Goal: Task Accomplishment & Management: Use online tool/utility

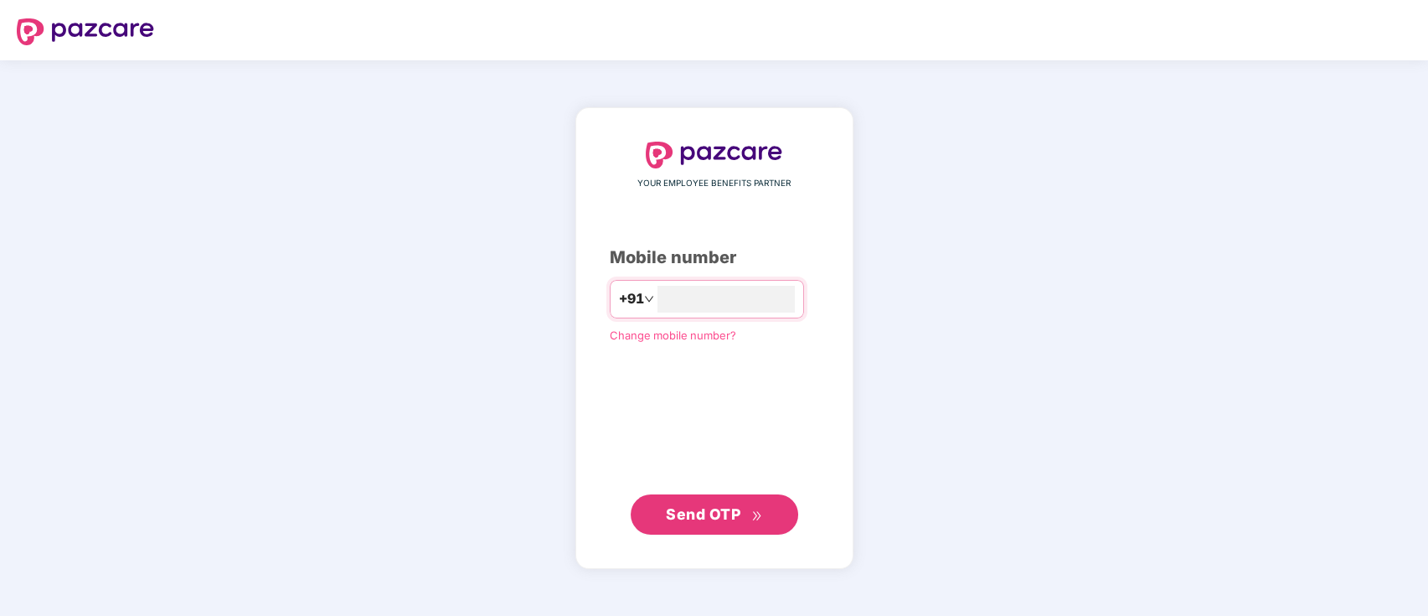
type input "**********"
click at [703, 530] on button "Send OTP" at bounding box center [714, 514] width 167 height 40
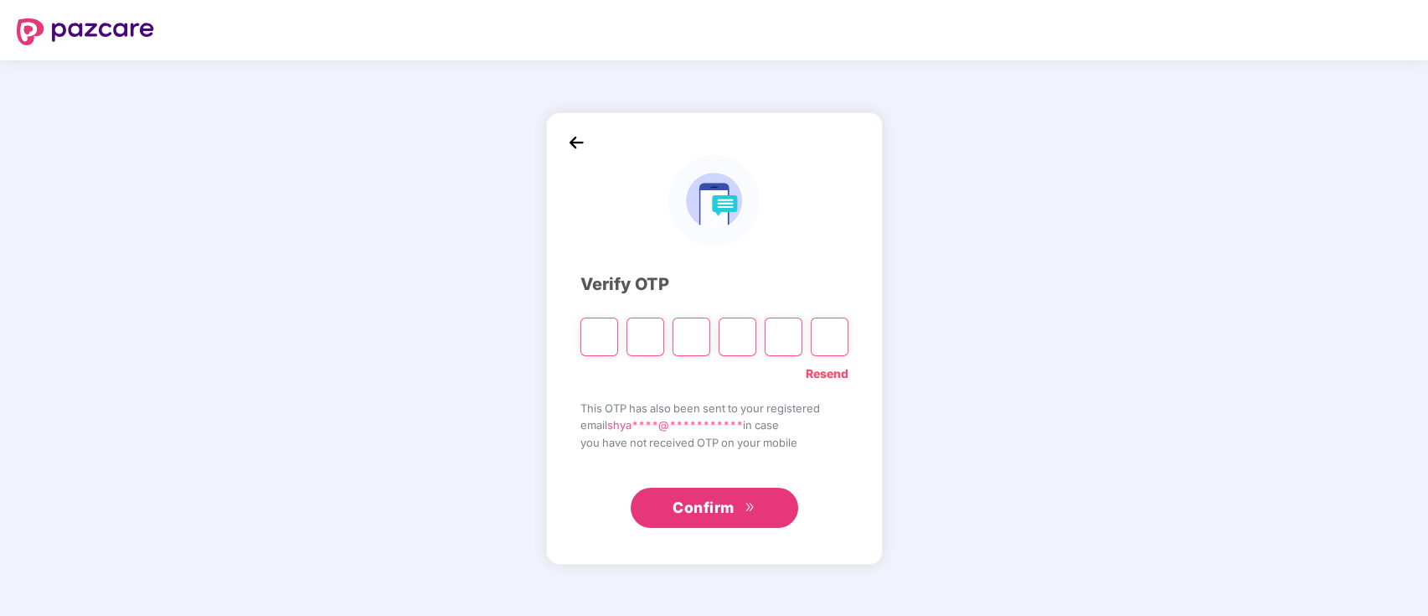
type input "*"
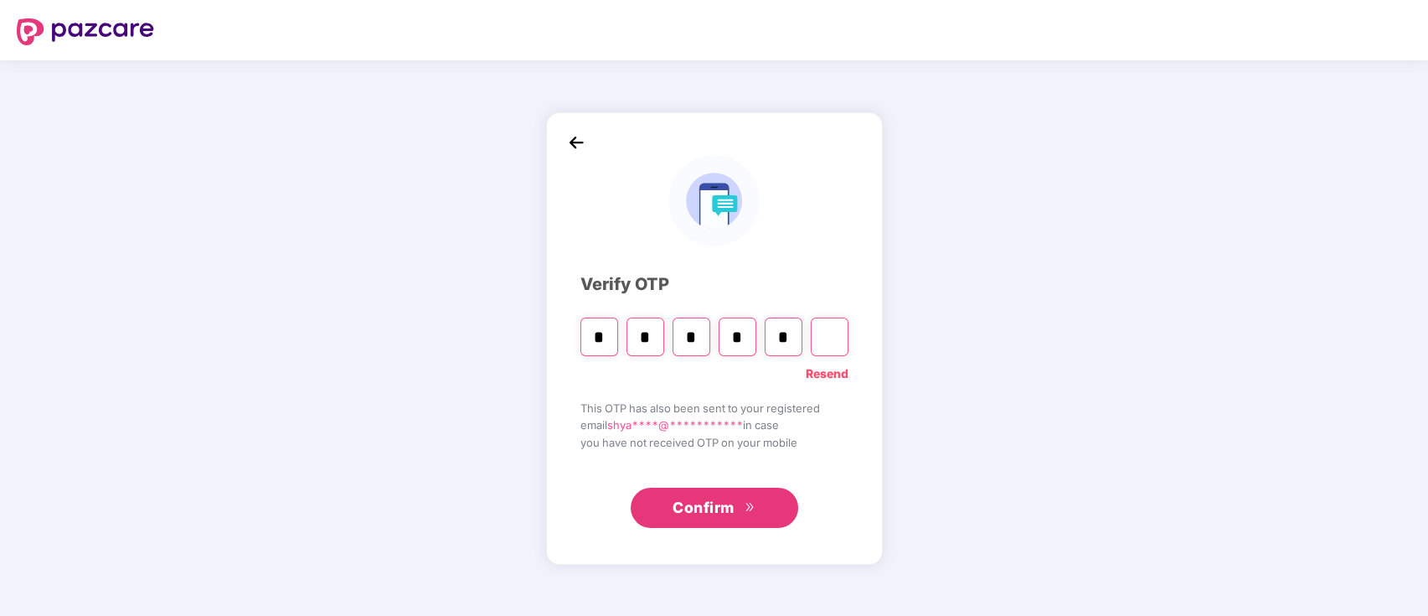
type input "*"
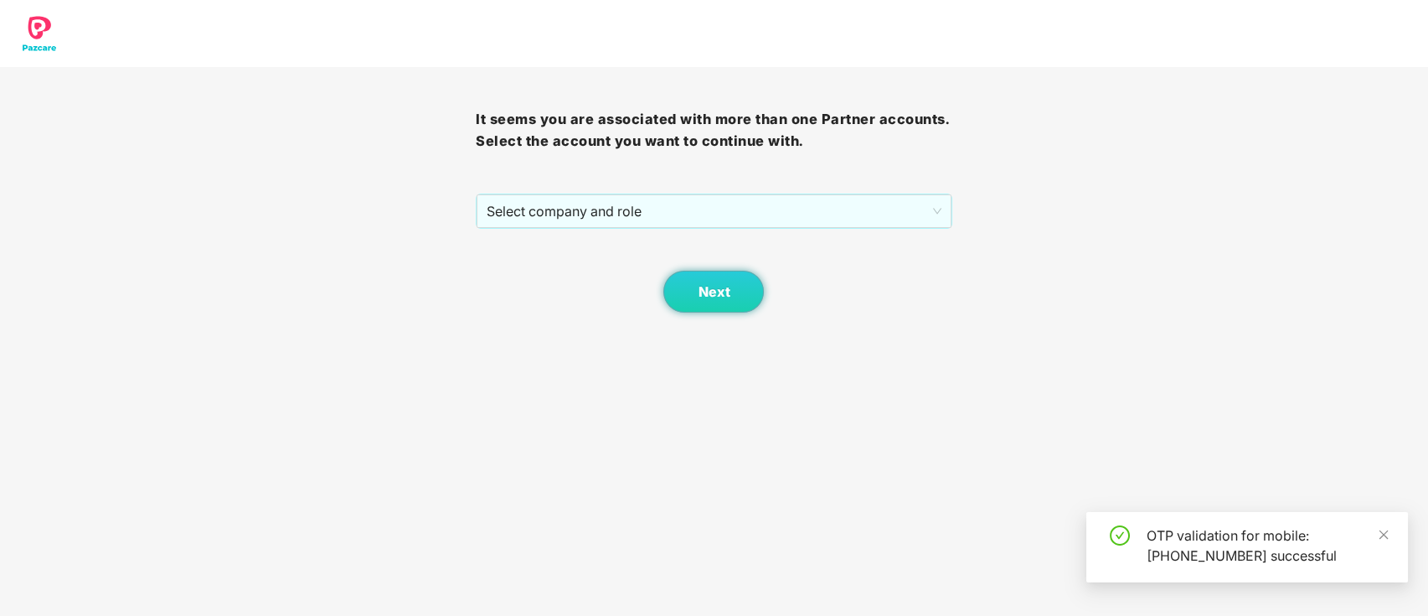
click at [643, 182] on div "It seems you are associated with more than one Partner accounts. Select the acc…" at bounding box center [714, 189] width 476 height 245
click at [631, 222] on span "Select company and role" at bounding box center [714, 211] width 454 height 32
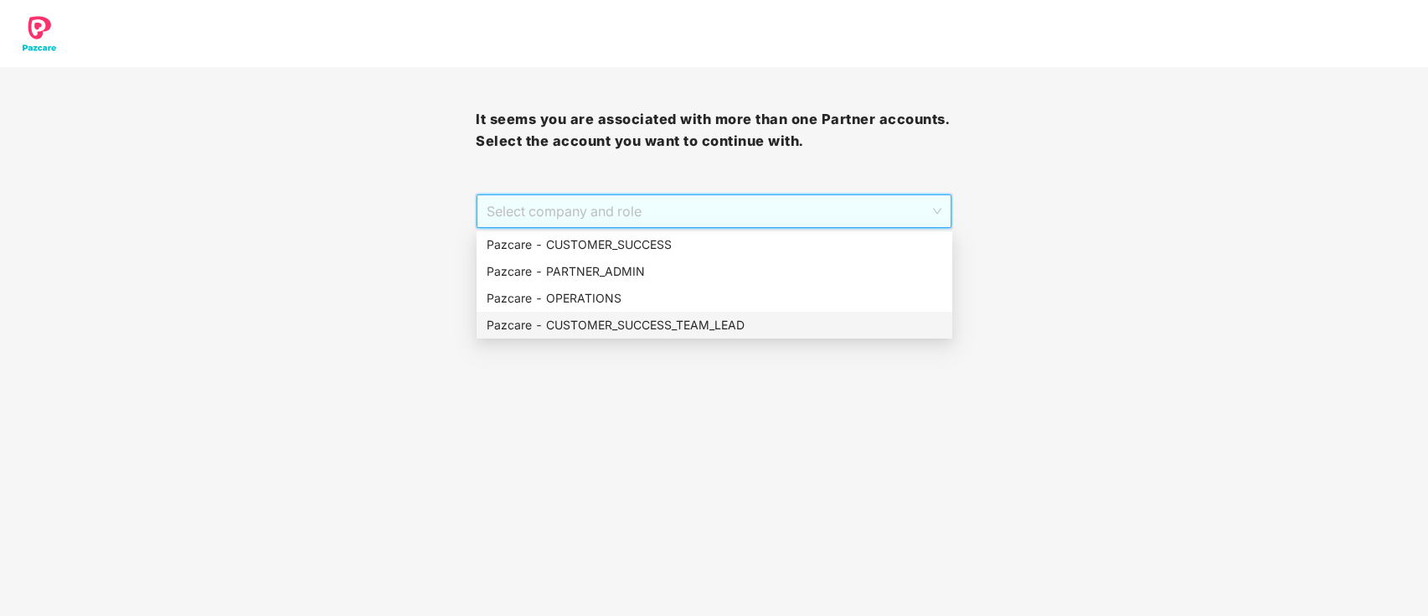
click at [643, 332] on div "Pazcare - CUSTOMER_SUCCESS_TEAM_LEAD" at bounding box center [715, 325] width 456 height 18
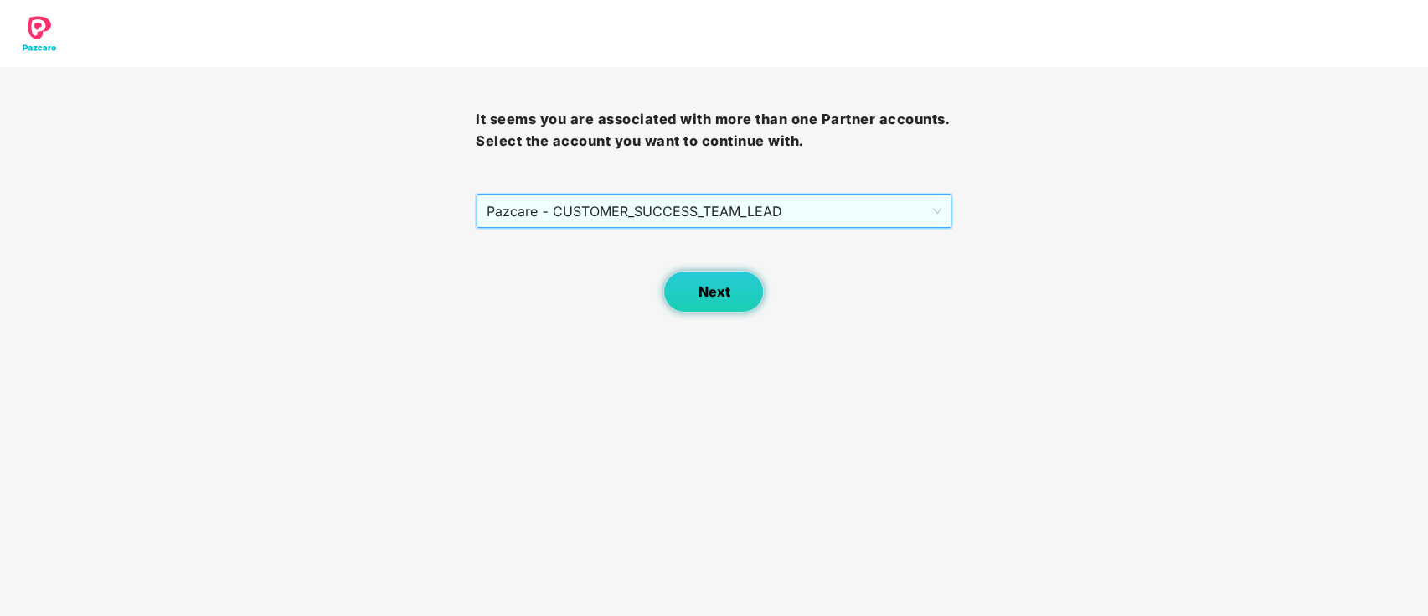
click at [697, 291] on button "Next" at bounding box center [713, 291] width 100 height 42
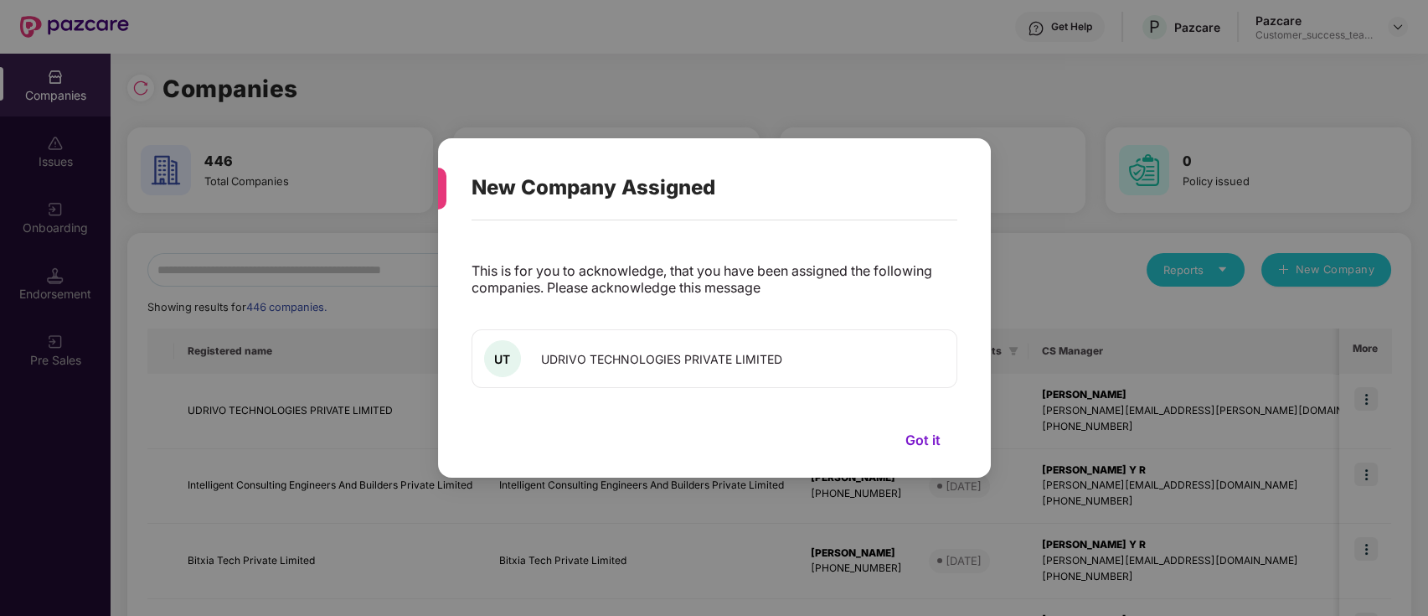
click at [918, 437] on button "Got it" at bounding box center [923, 439] width 69 height 25
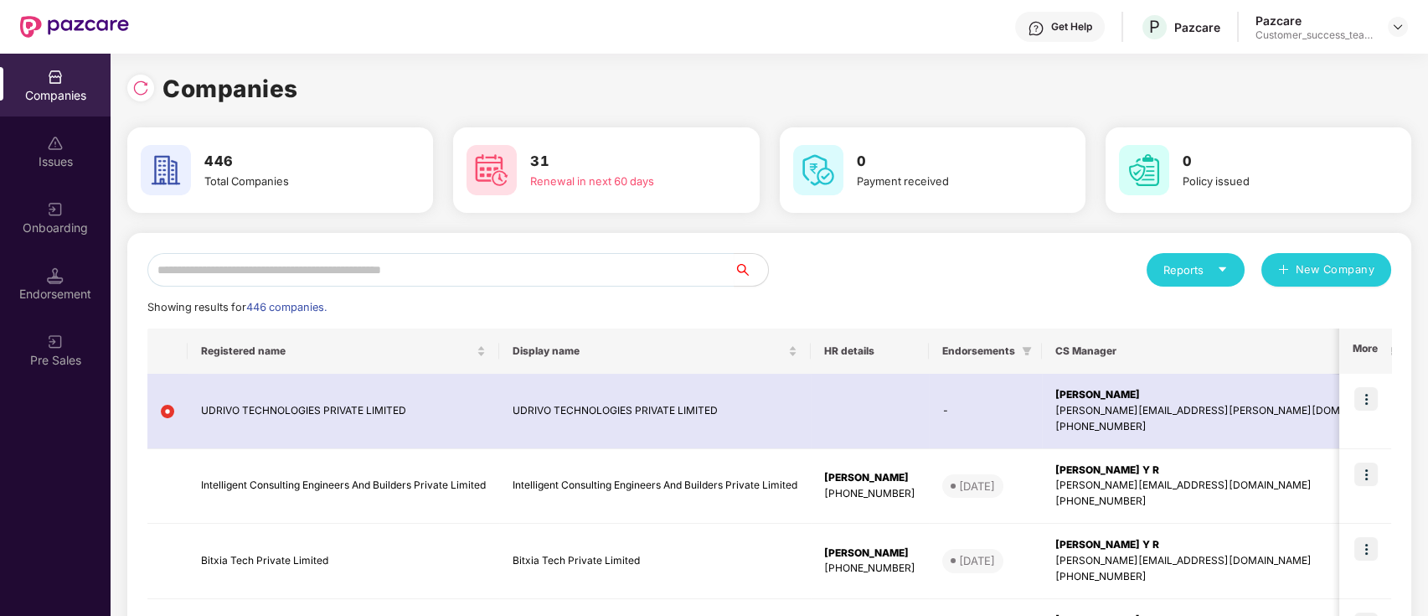
click at [67, 212] on div "Onboarding" at bounding box center [55, 217] width 111 height 63
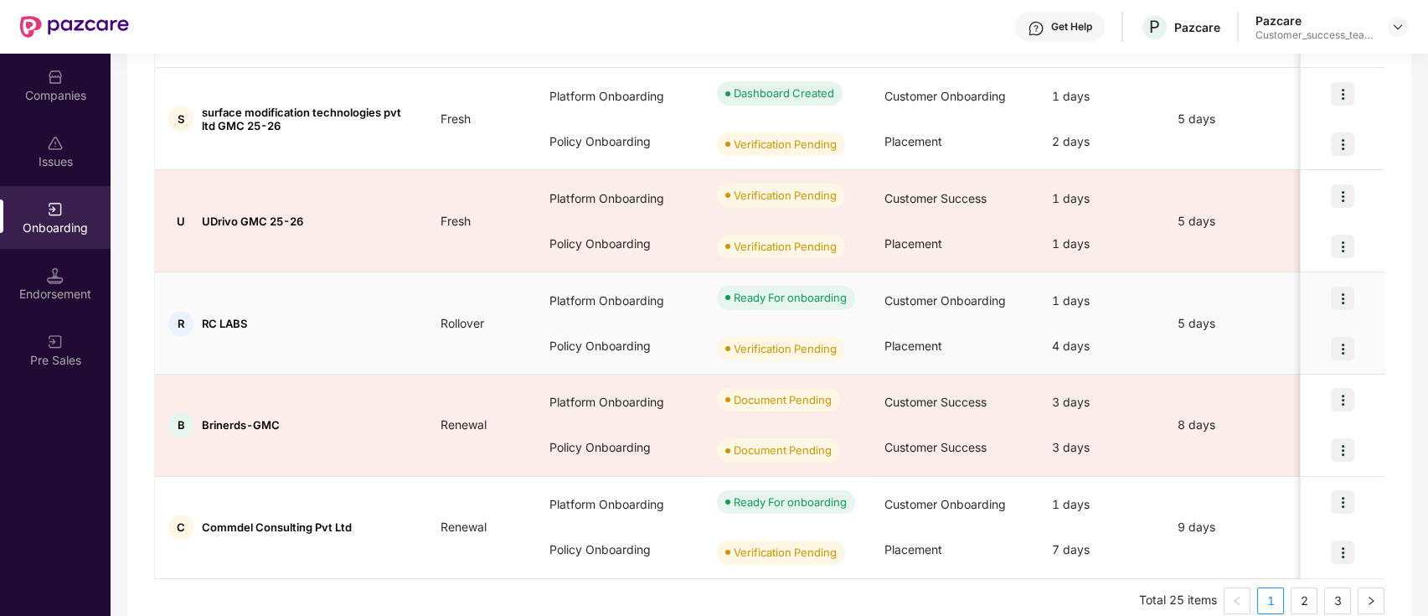
scroll to position [786, 0]
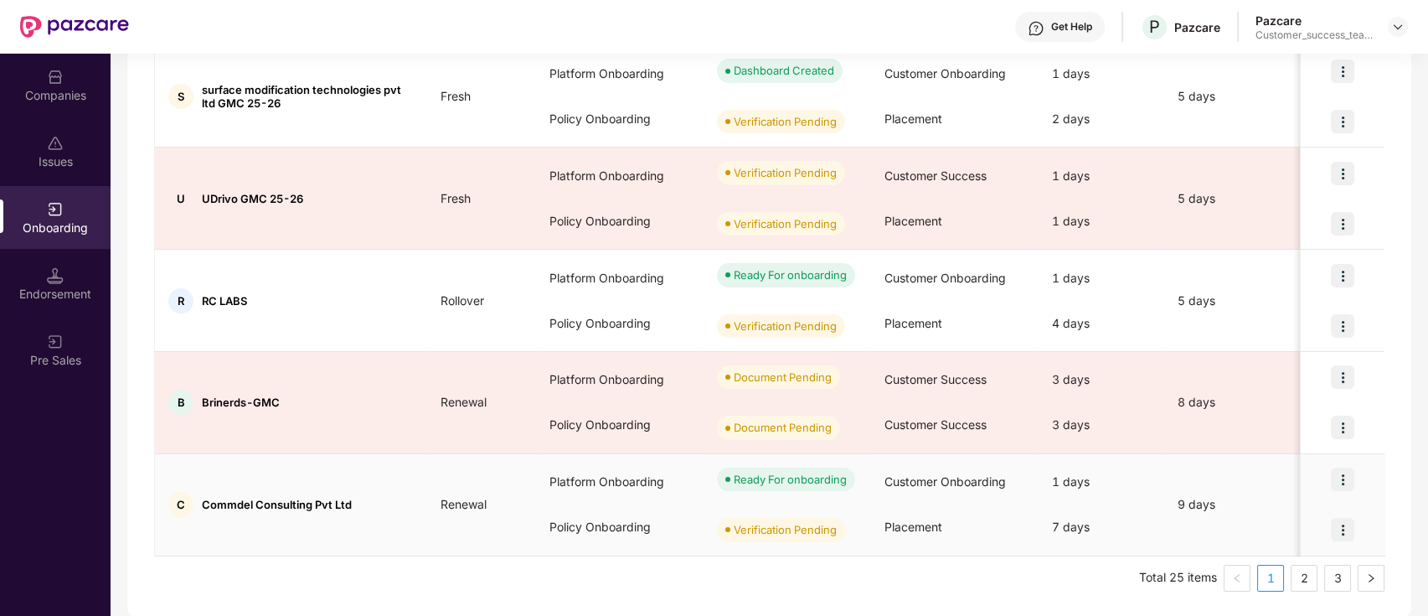
click at [1308, 543] on div at bounding box center [1343, 529] width 84 height 50
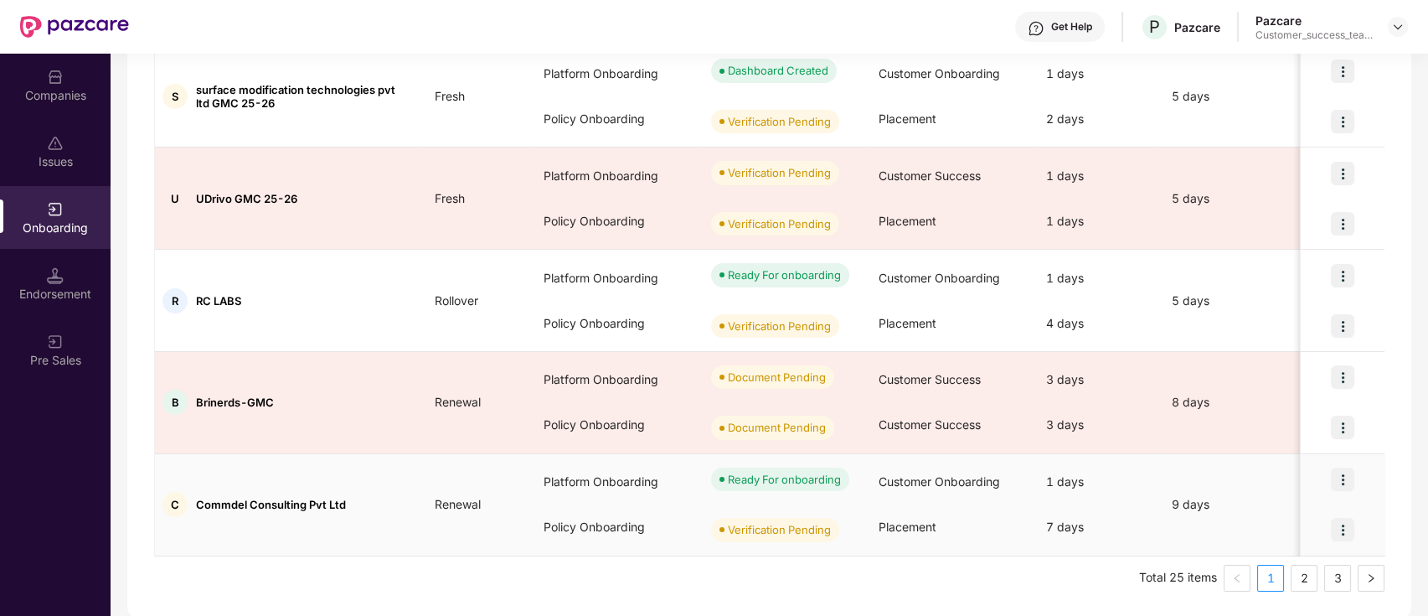
scroll to position [0, 0]
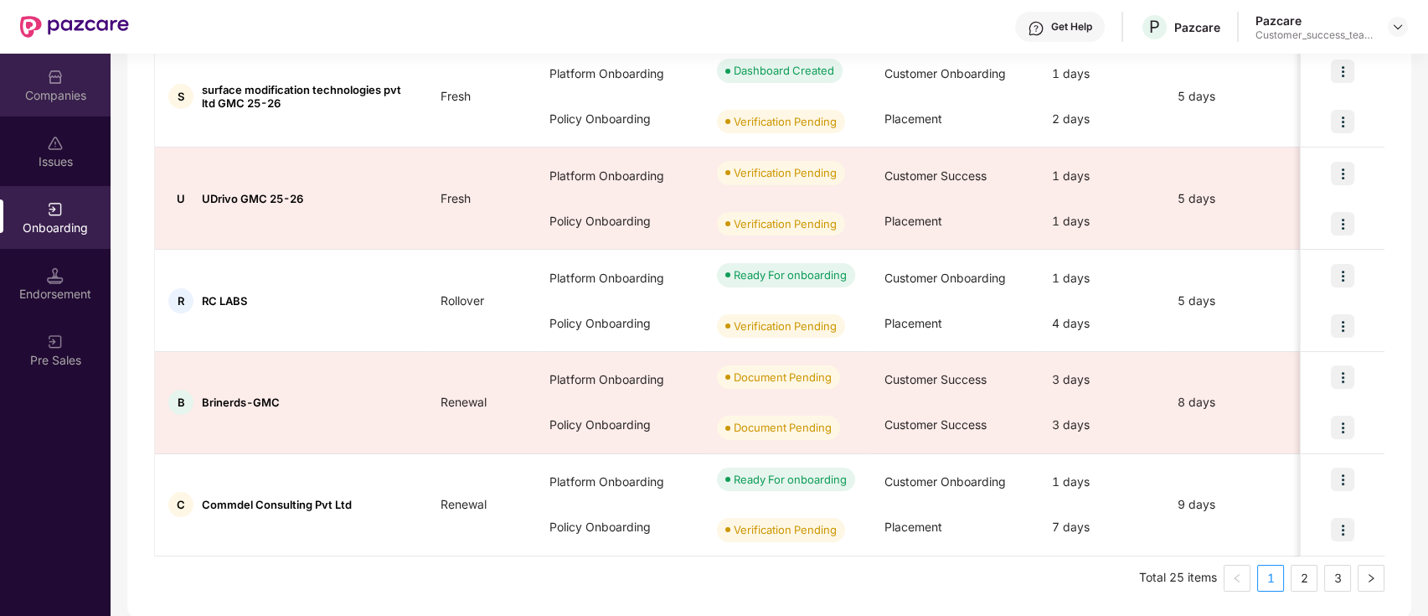
click at [63, 96] on div "Companies" at bounding box center [55, 95] width 111 height 17
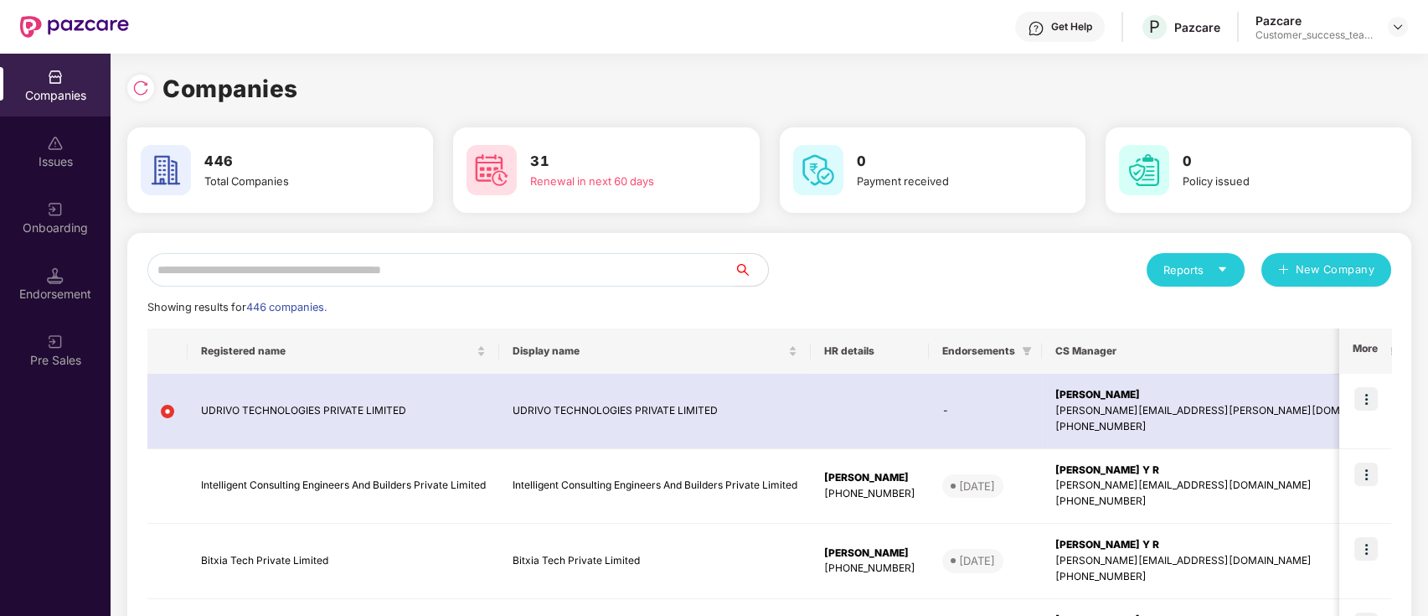
click at [329, 258] on input "text" at bounding box center [440, 269] width 587 height 33
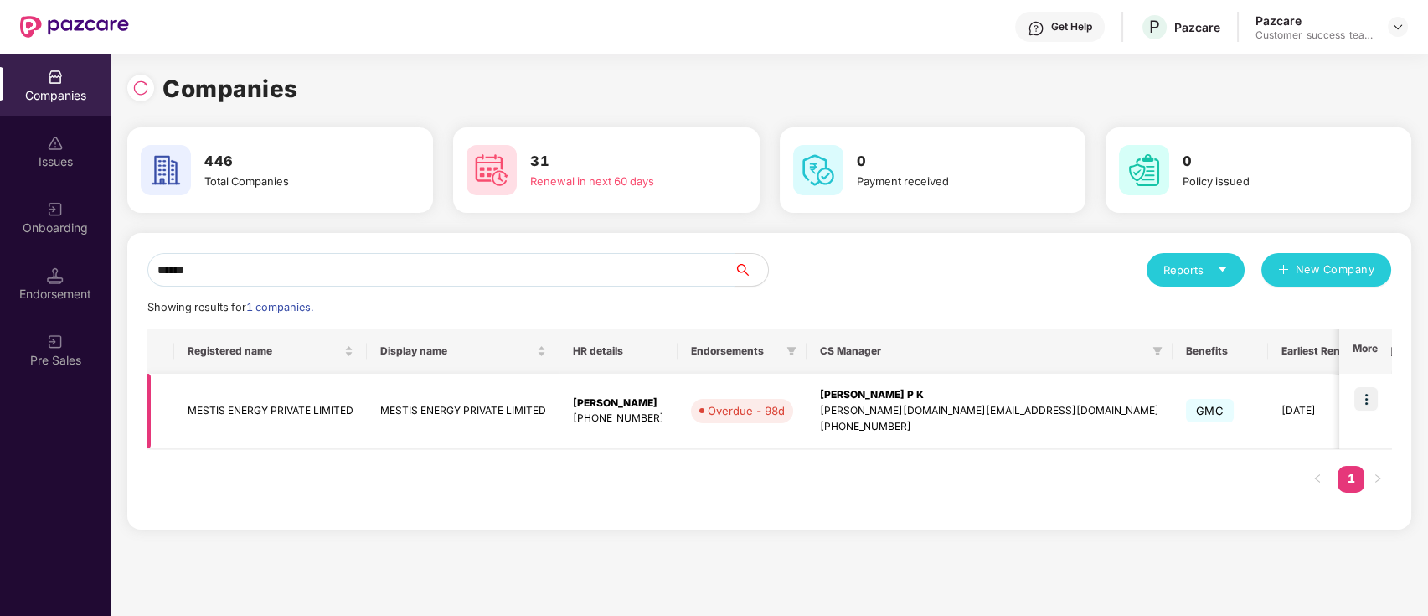
type input "******"
click at [1369, 394] on img at bounding box center [1365, 398] width 23 height 23
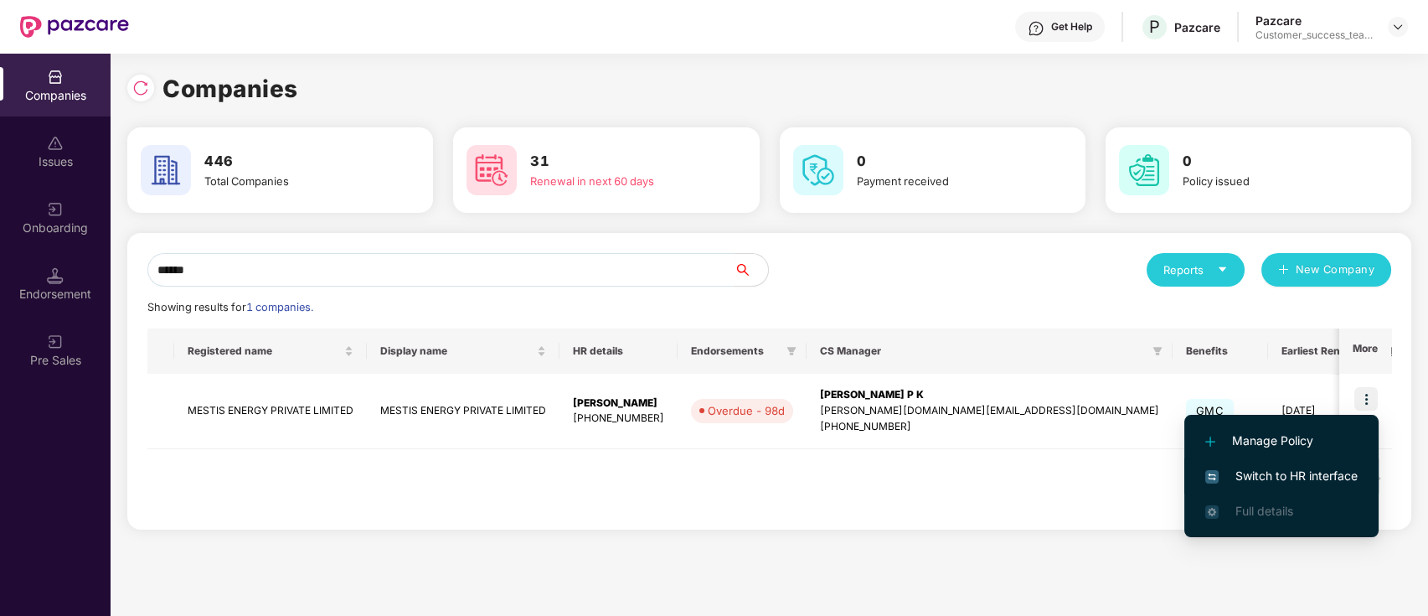
click at [1336, 484] on span "Switch to HR interface" at bounding box center [1281, 475] width 152 height 18
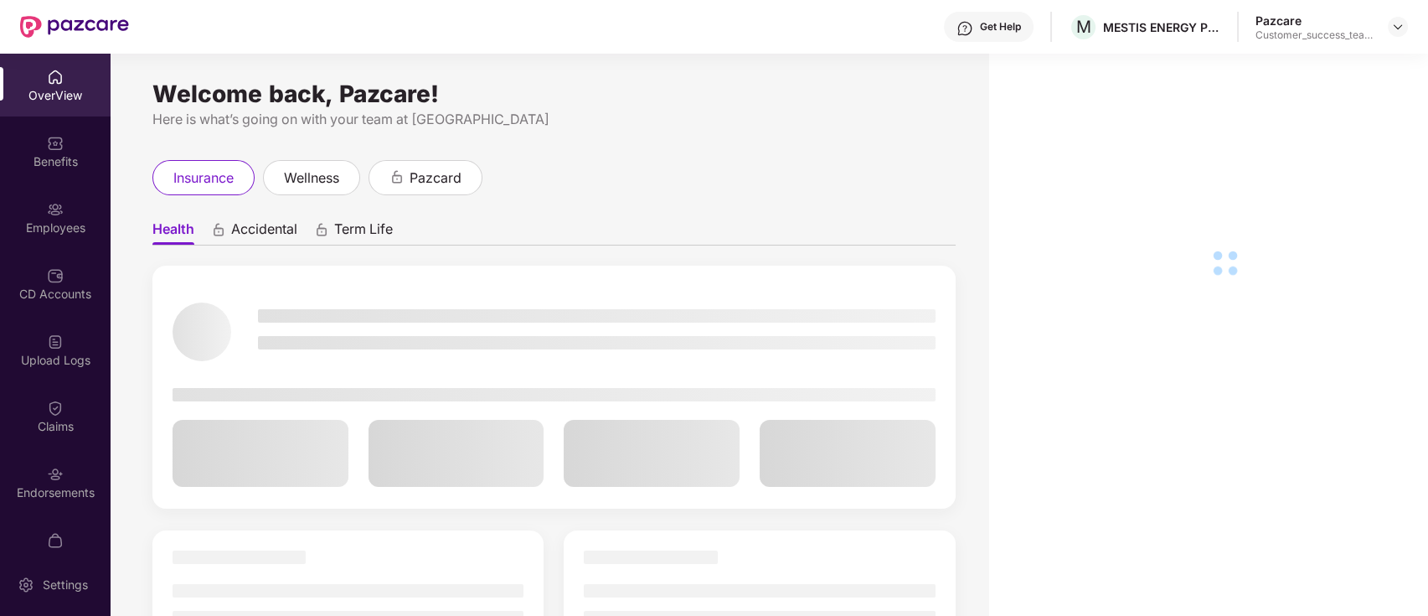
click at [72, 222] on div "Employees" at bounding box center [55, 227] width 111 height 17
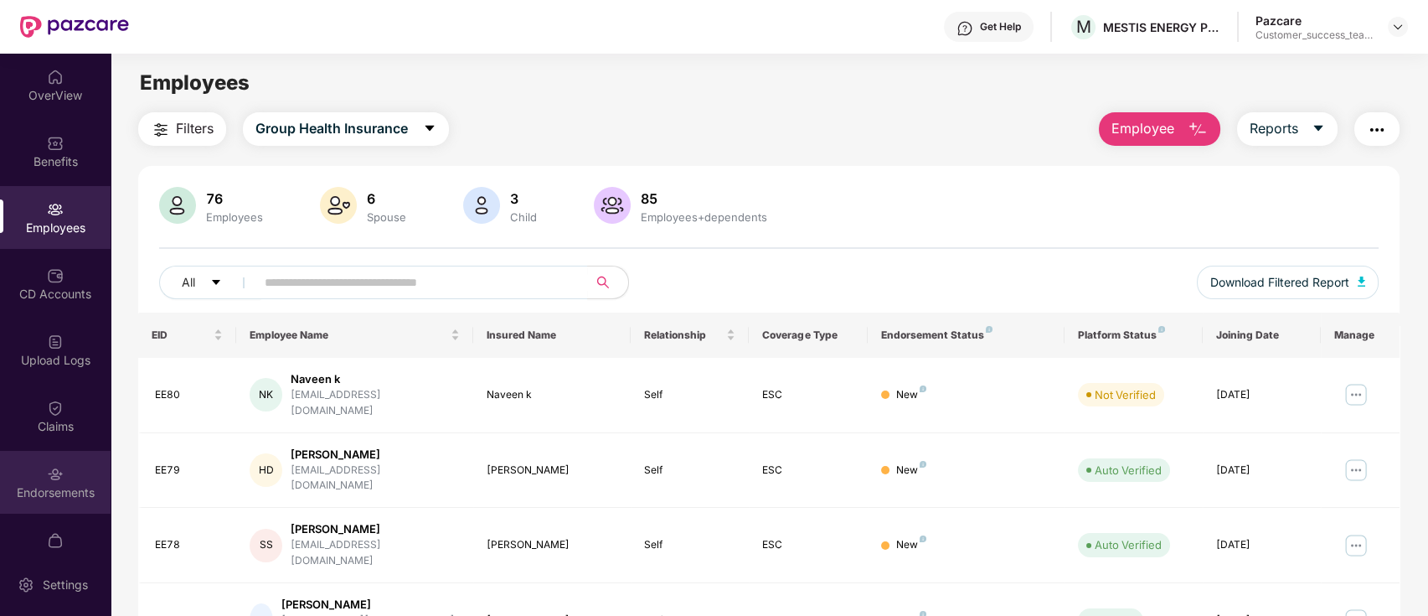
click at [41, 486] on div "Endorsements" at bounding box center [55, 492] width 111 height 17
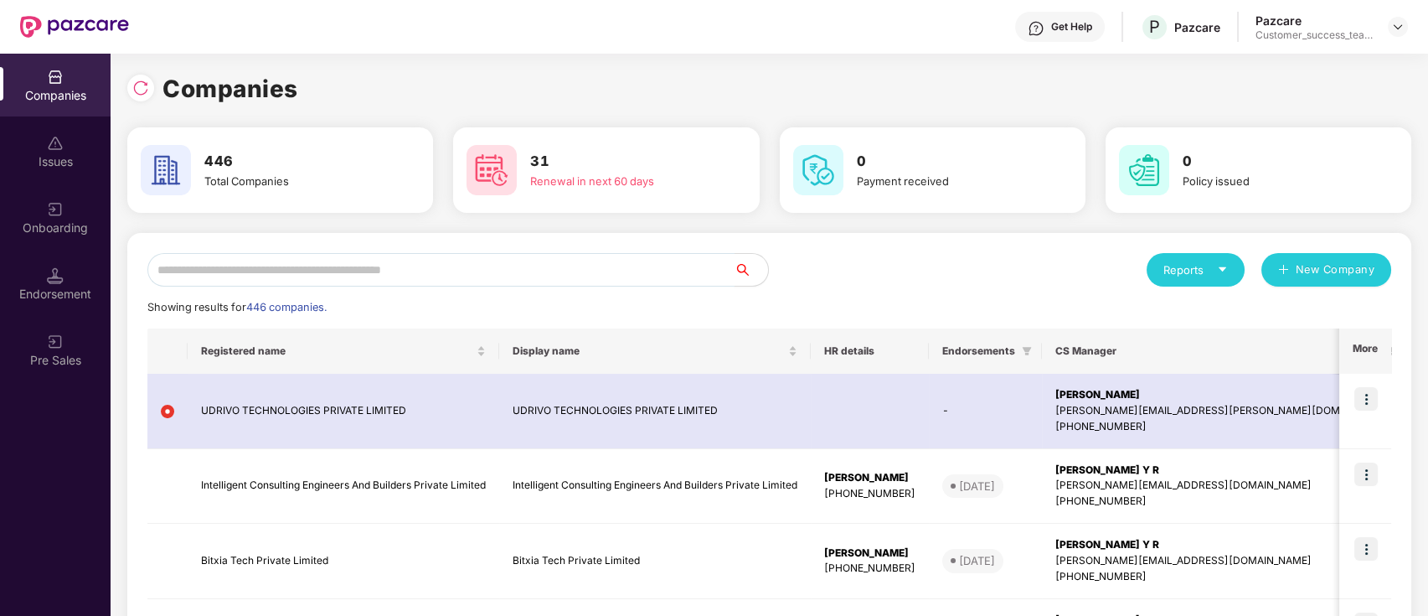
click at [528, 276] on input "text" at bounding box center [440, 269] width 587 height 33
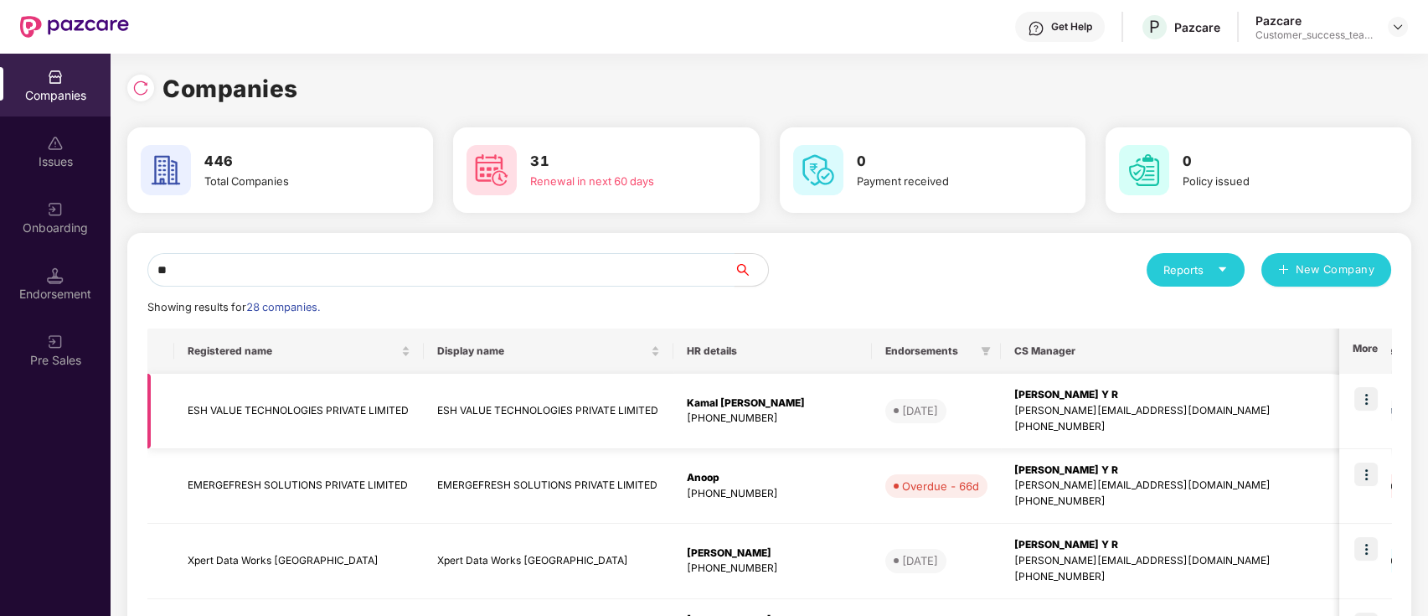
type input "*"
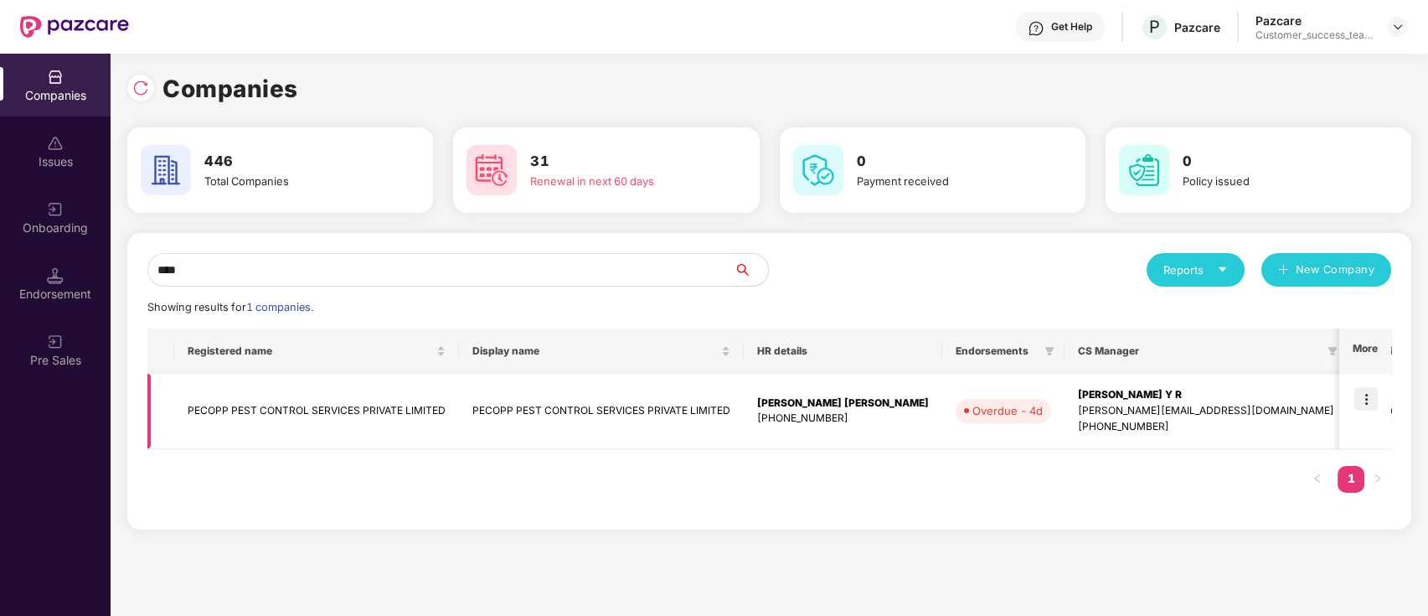
type input "****"
click at [1363, 396] on img at bounding box center [1365, 398] width 23 height 23
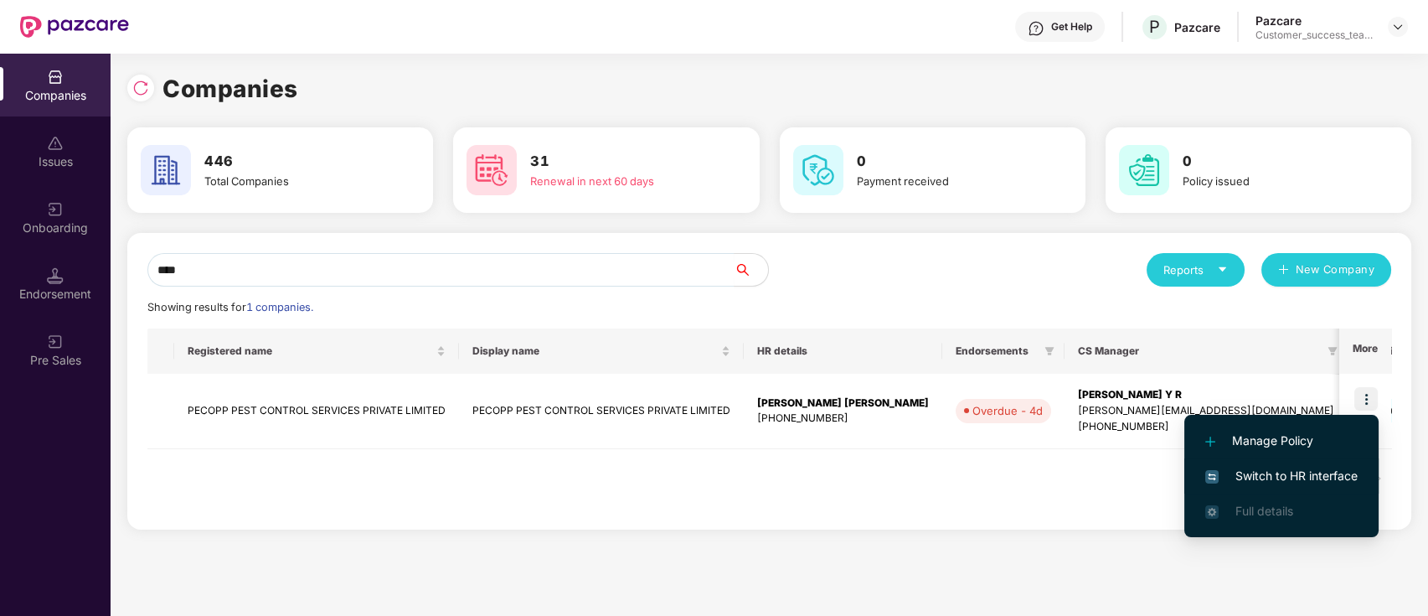
click at [1337, 476] on span "Switch to HR interface" at bounding box center [1281, 475] width 152 height 18
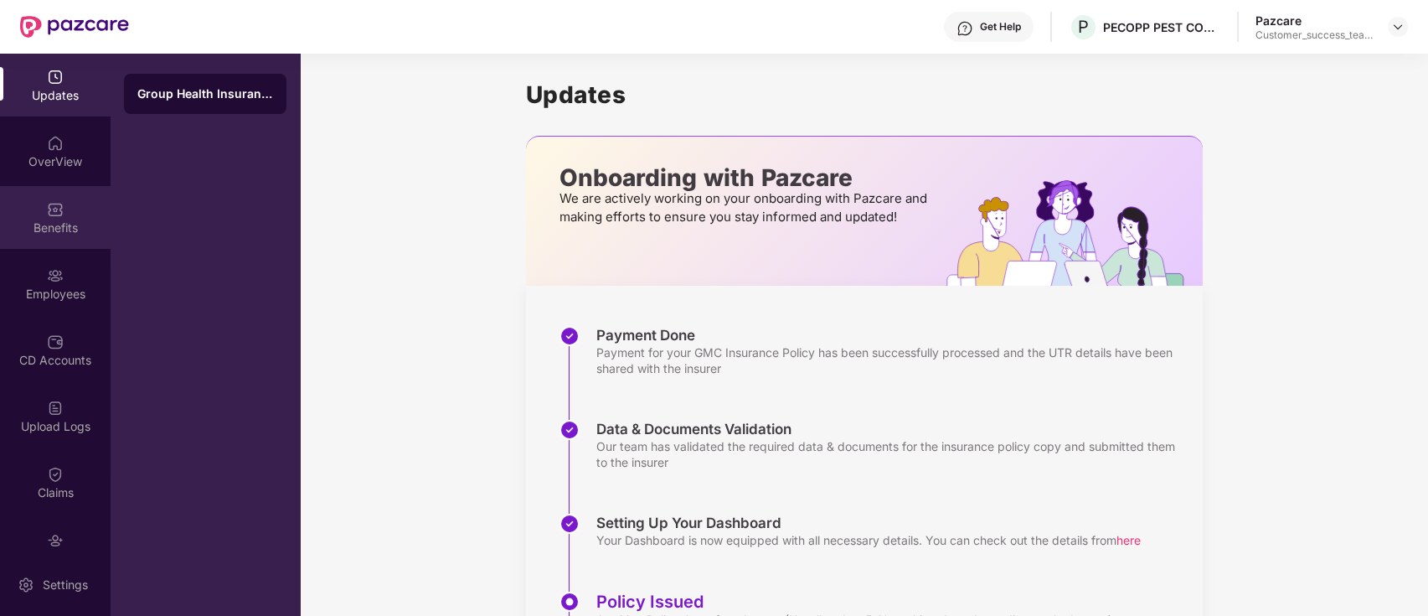
click at [76, 211] on div "Benefits" at bounding box center [55, 217] width 111 height 63
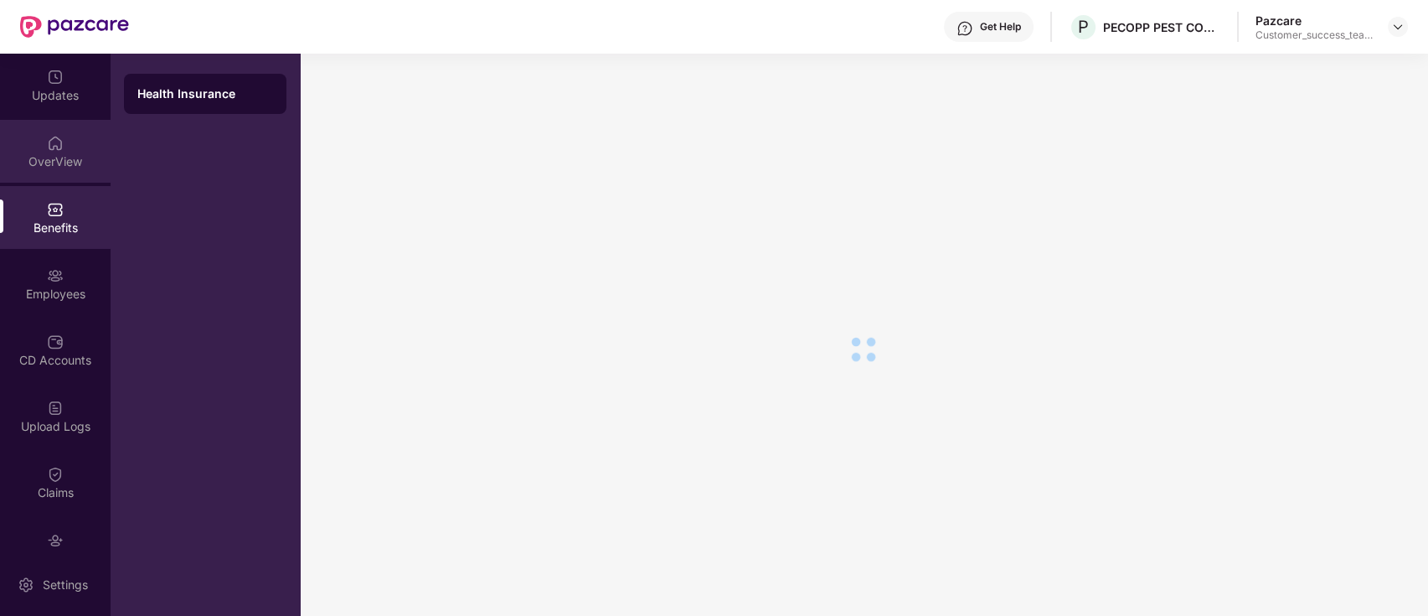
click at [75, 137] on div "OverView" at bounding box center [55, 151] width 111 height 63
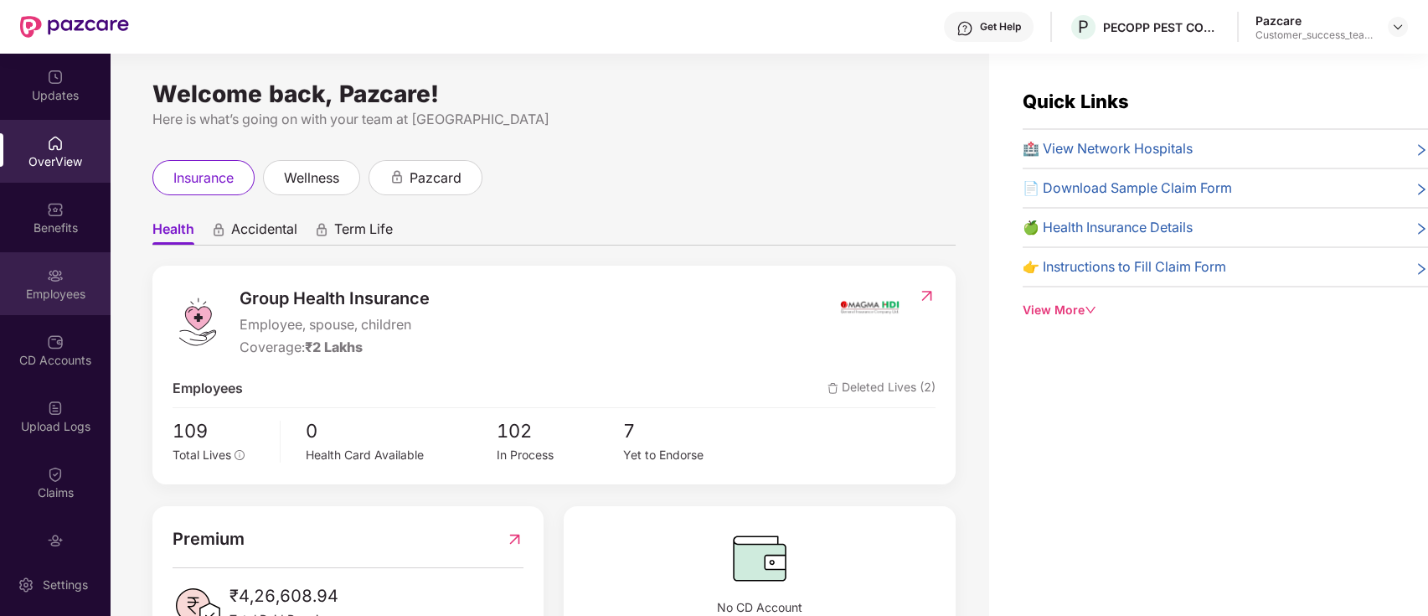
click at [49, 282] on img at bounding box center [55, 275] width 17 height 17
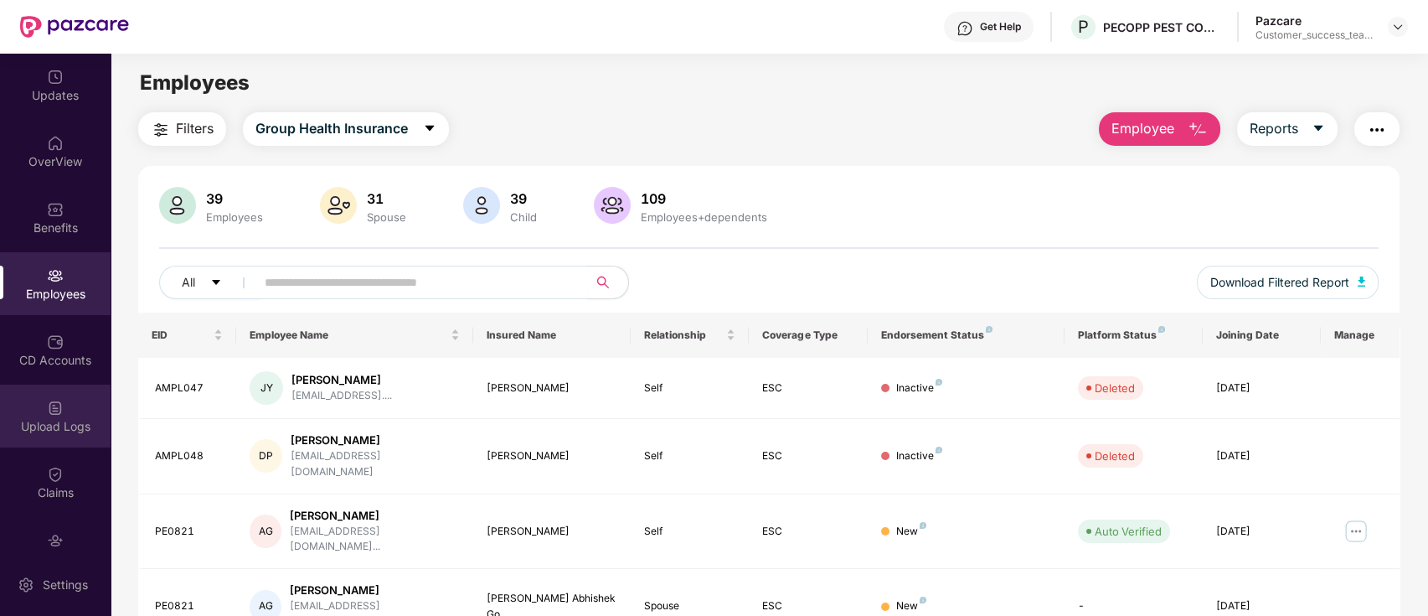
click at [22, 431] on div "Upload Logs" at bounding box center [55, 426] width 111 height 17
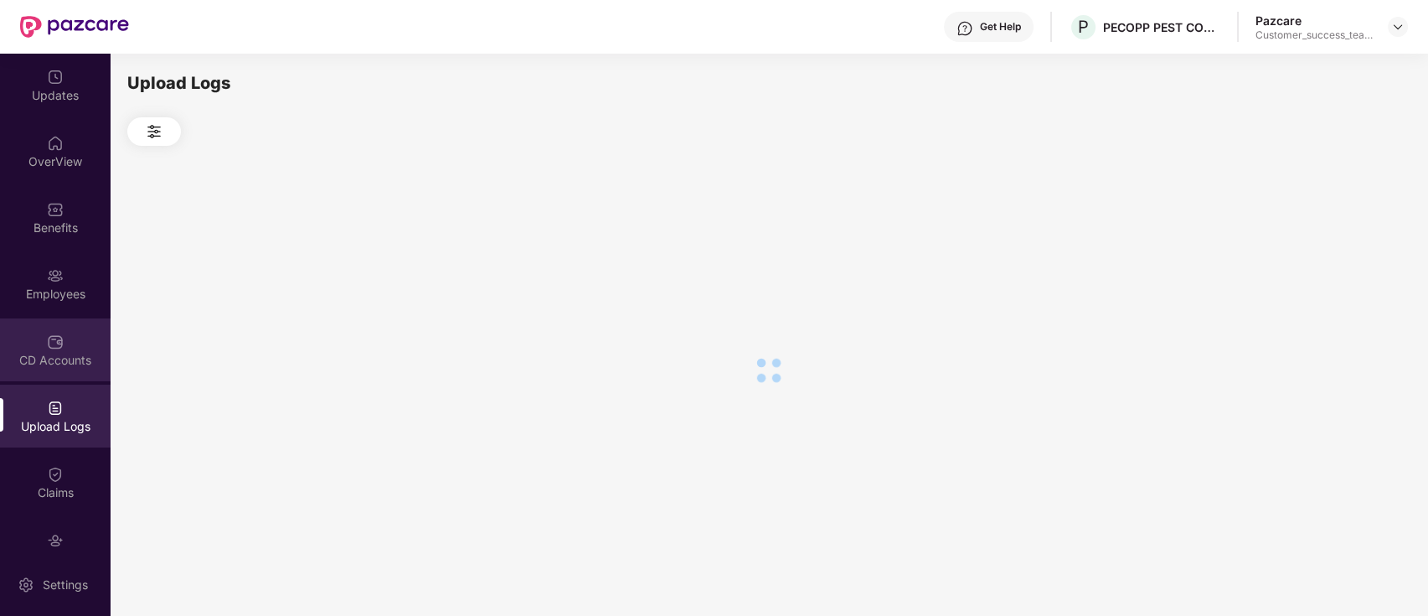
click at [23, 359] on div "CD Accounts" at bounding box center [55, 360] width 111 height 17
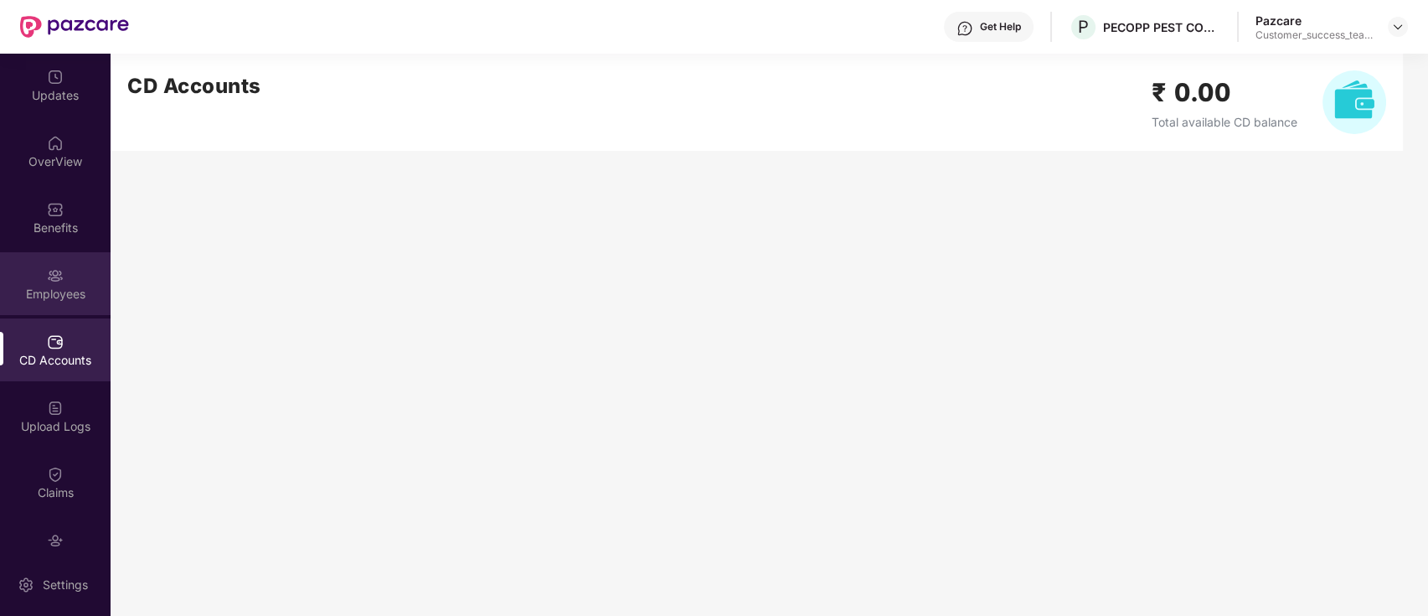
click at [28, 286] on div "Employees" at bounding box center [55, 294] width 111 height 17
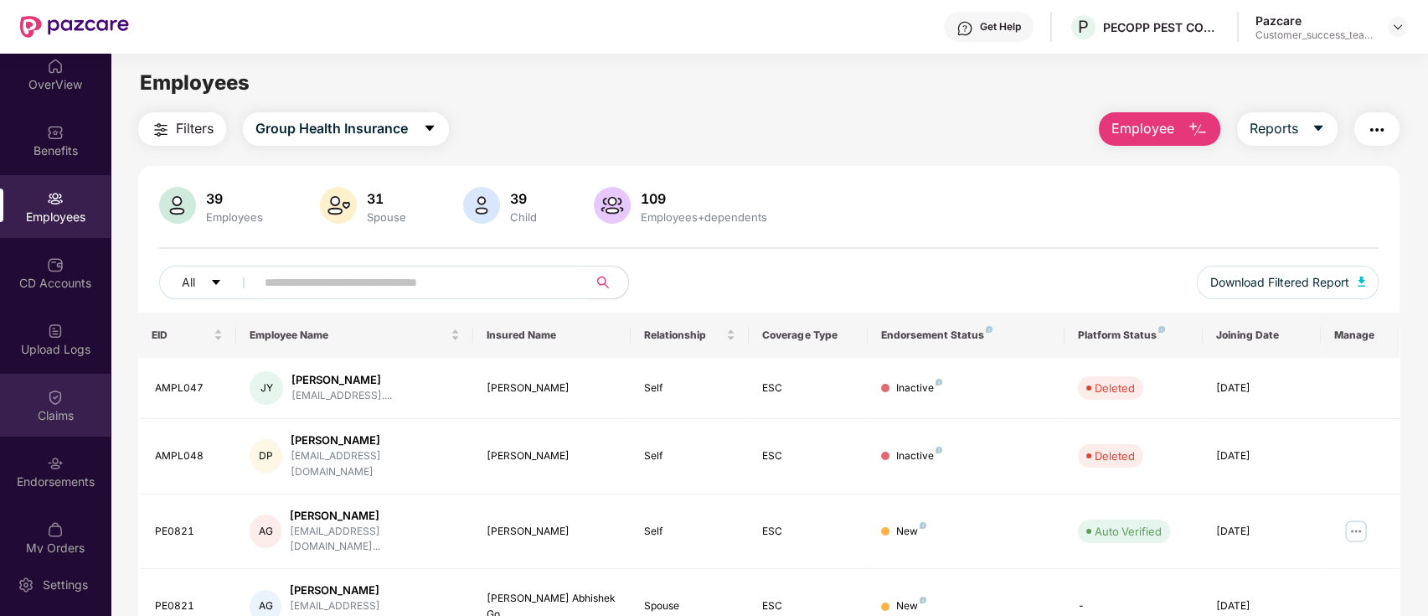
scroll to position [95, 0]
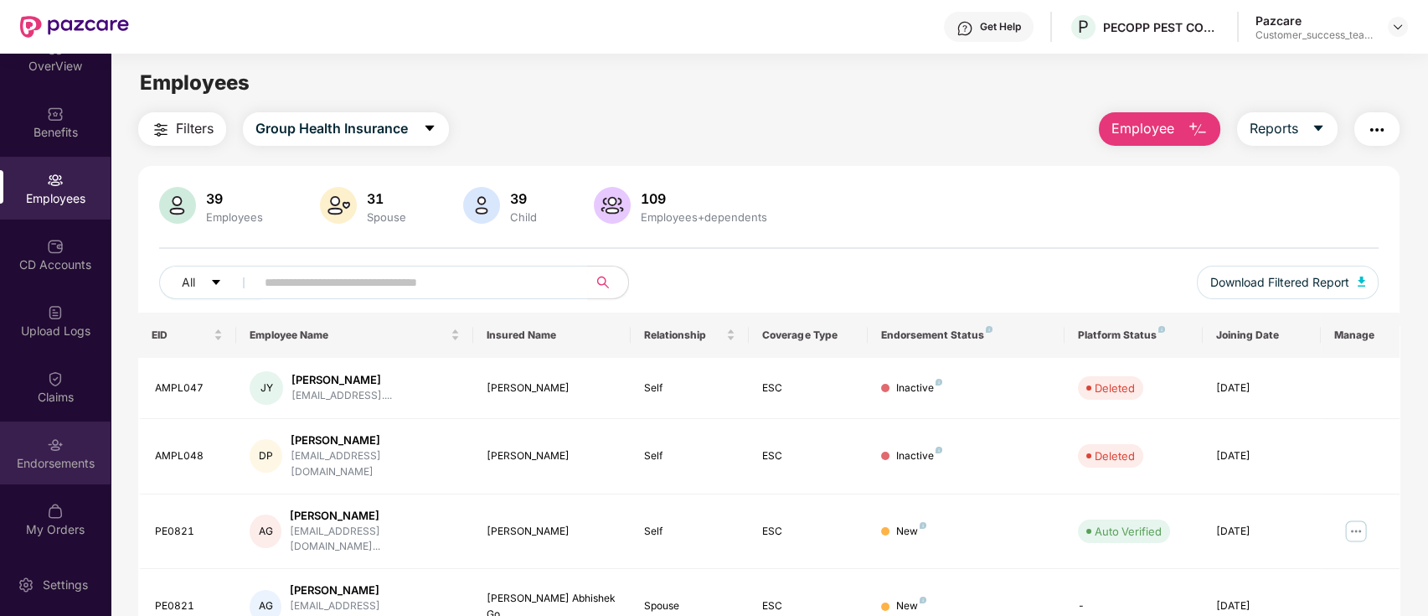
click at [49, 451] on img at bounding box center [55, 444] width 17 height 17
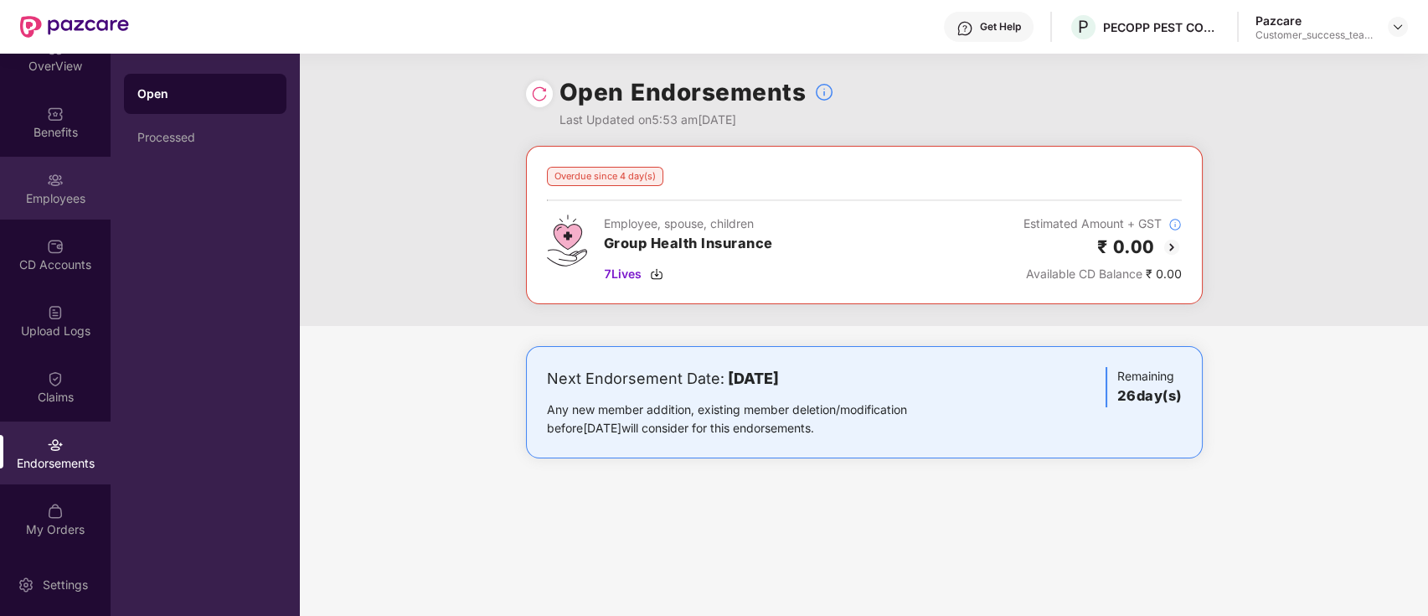
click at [64, 176] on div "Employees" at bounding box center [55, 188] width 111 height 63
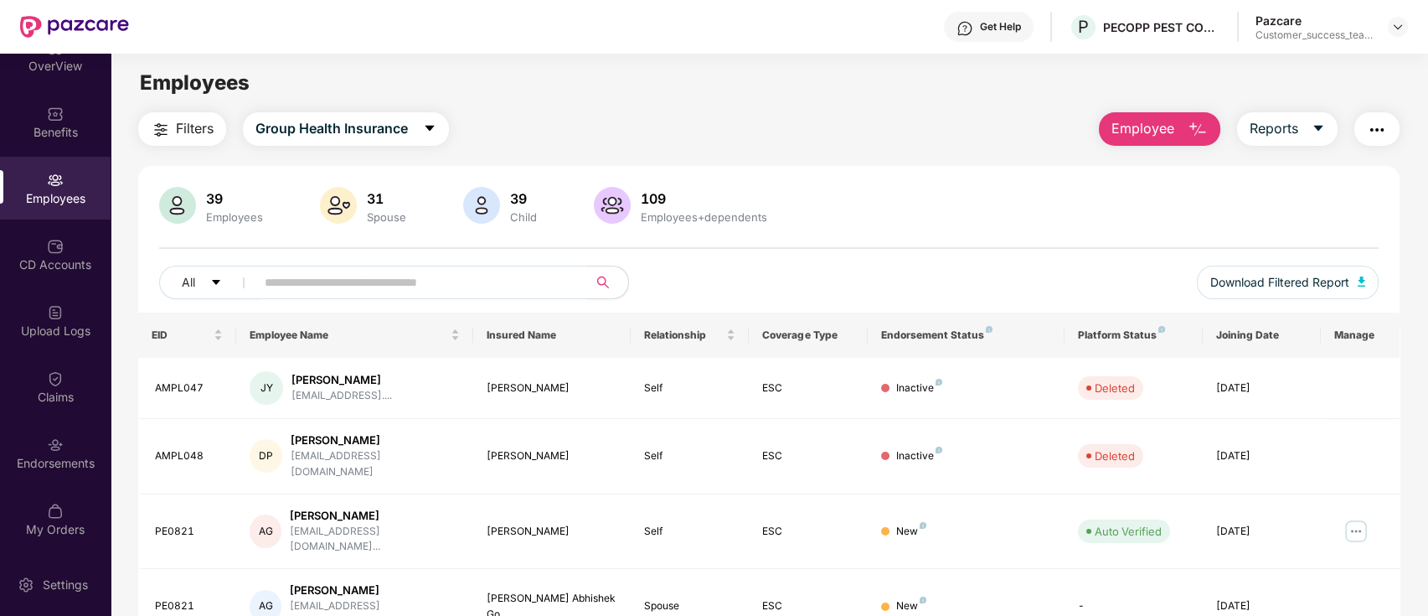
scroll to position [0, 0]
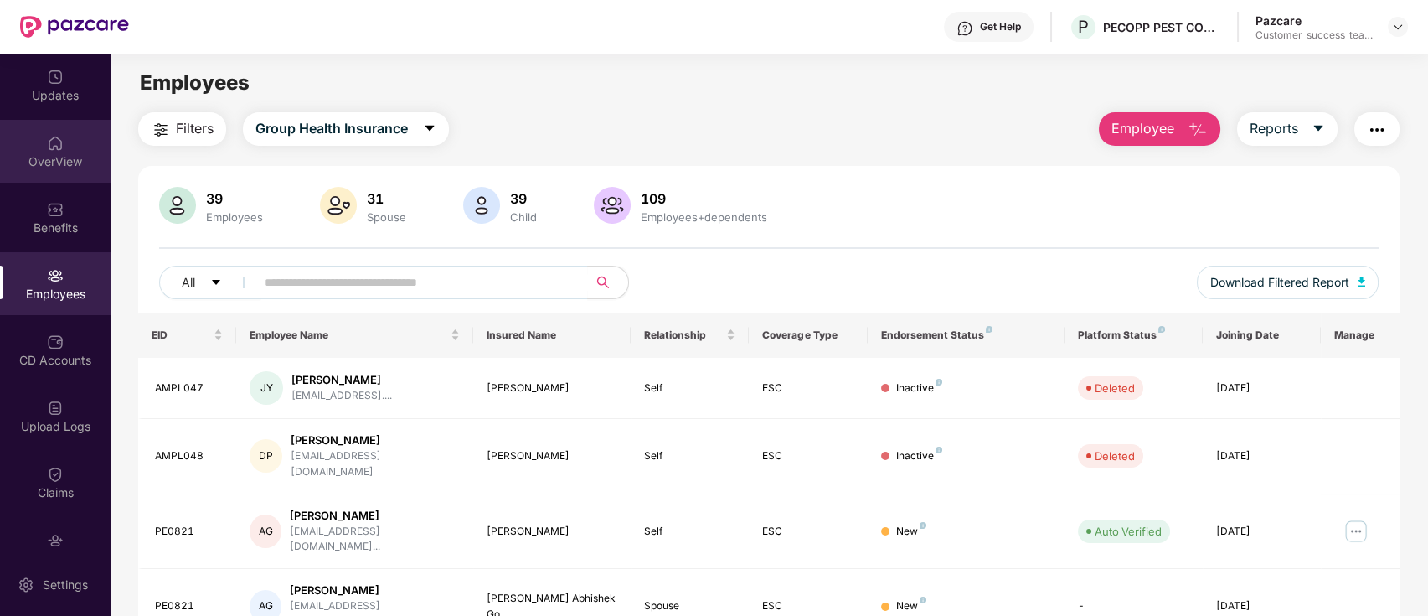
click at [93, 138] on div "OverView" at bounding box center [55, 151] width 111 height 63
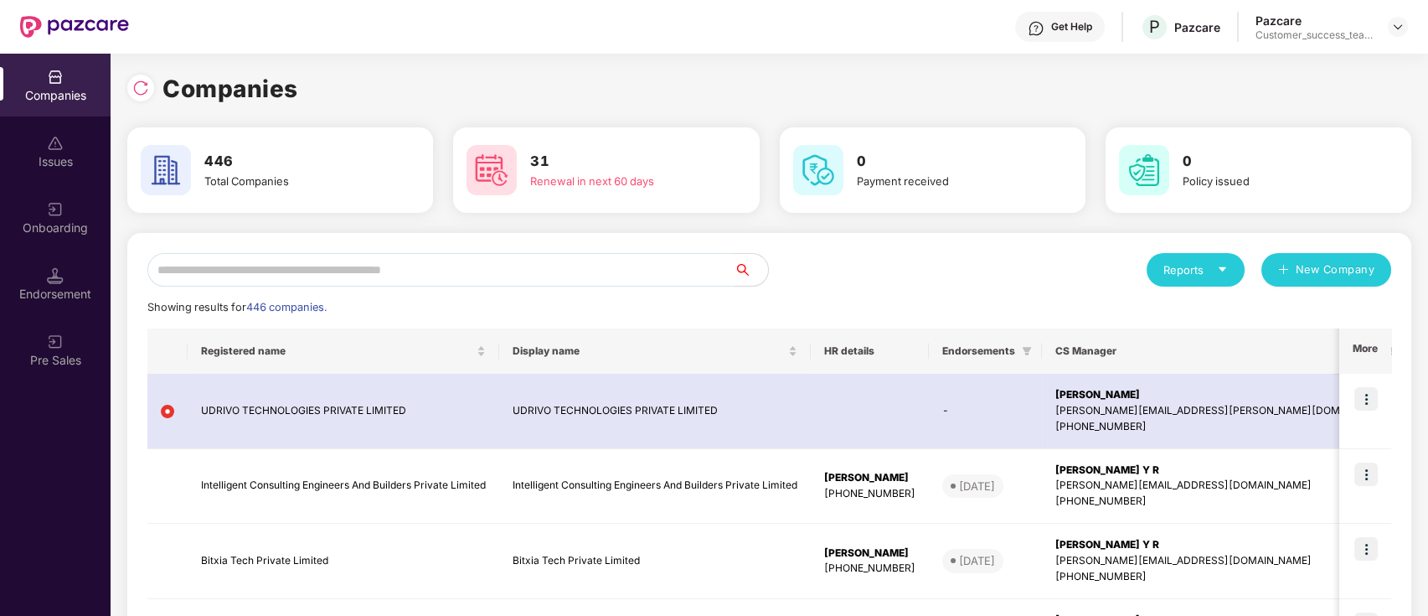
click at [62, 291] on div "Endorsement" at bounding box center [55, 294] width 111 height 17
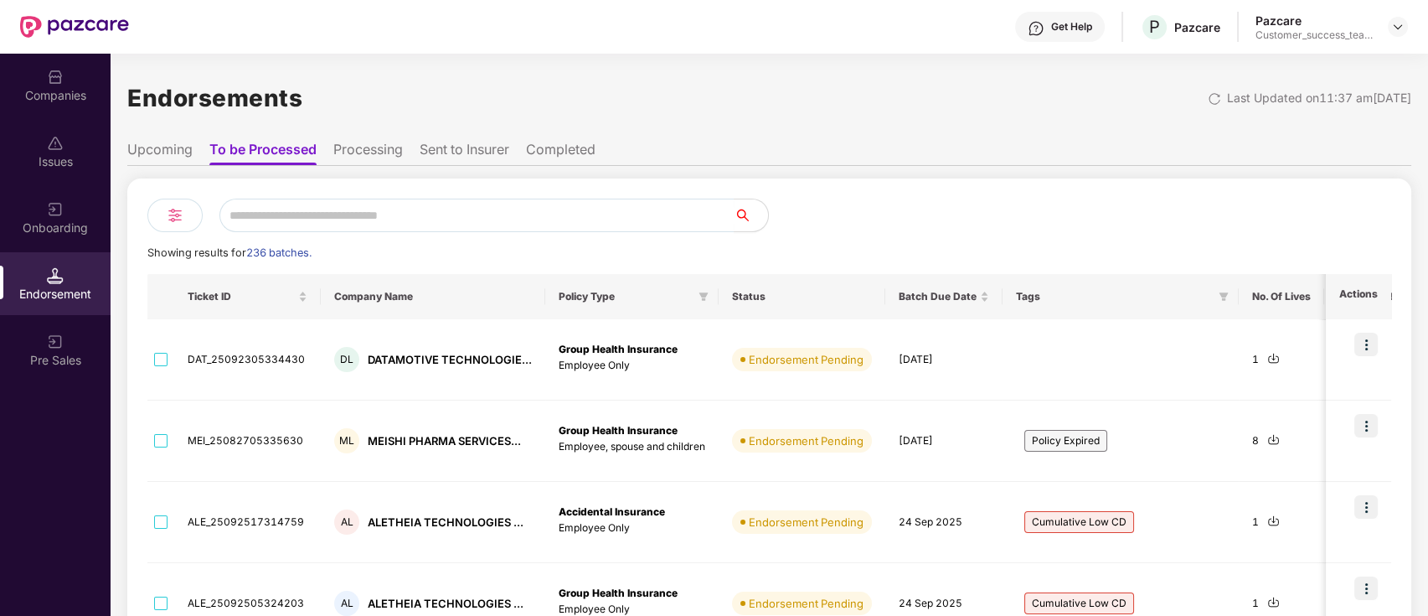
click at [80, 219] on div "Onboarding" at bounding box center [55, 227] width 111 height 17
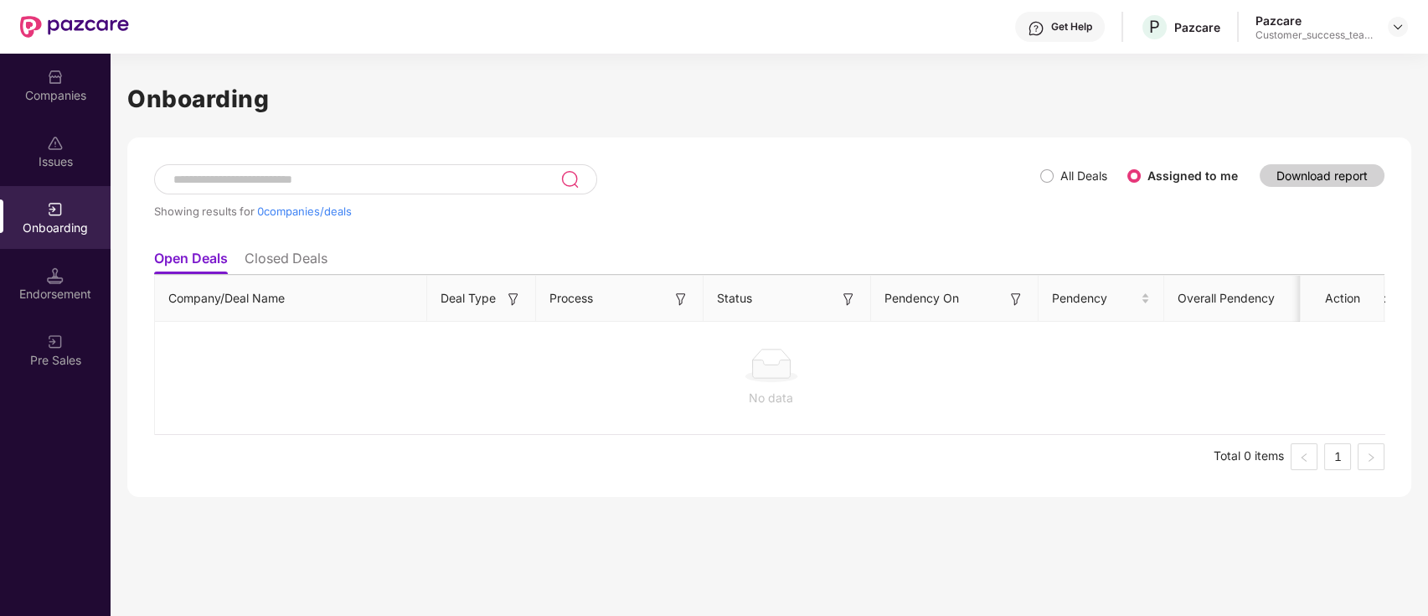
click at [1047, 167] on label "All Deals" at bounding box center [1077, 176] width 74 height 18
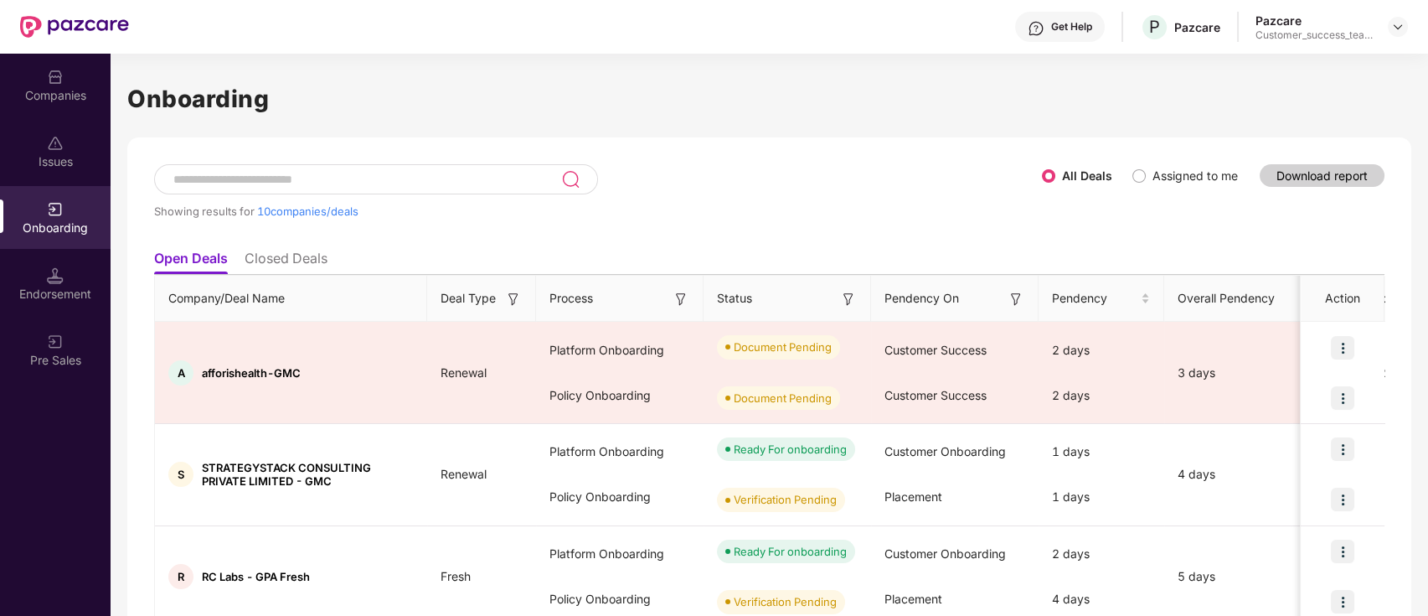
click at [515, 173] on input at bounding box center [366, 180] width 389 height 14
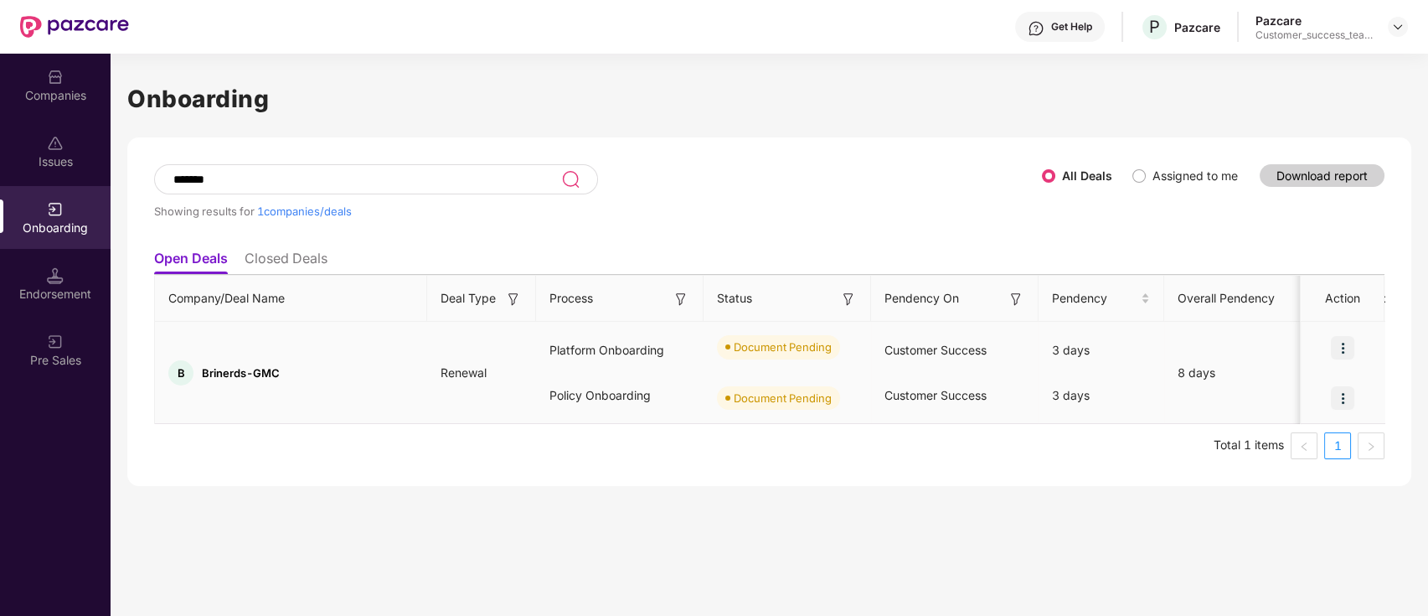
type input "*******"
click at [1347, 348] on img at bounding box center [1342, 347] width 23 height 23
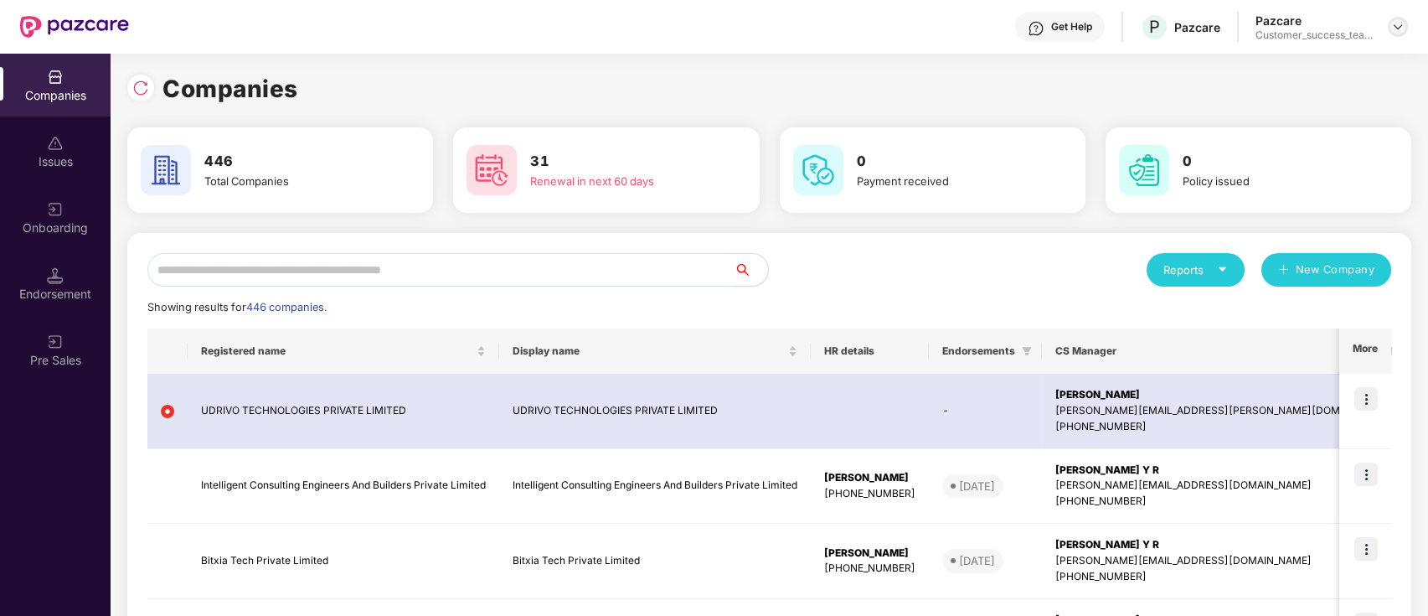
click at [1393, 31] on img at bounding box center [1397, 26] width 13 height 13
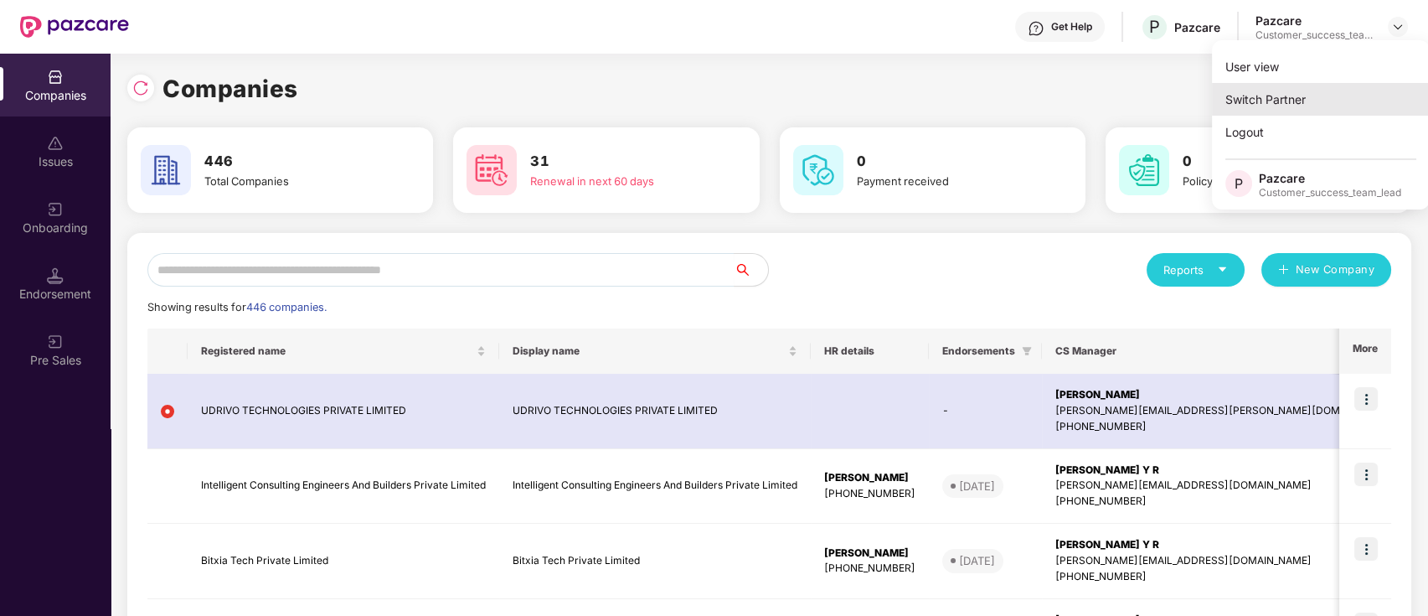
click at [1346, 93] on div "Switch Partner" at bounding box center [1321, 99] width 218 height 33
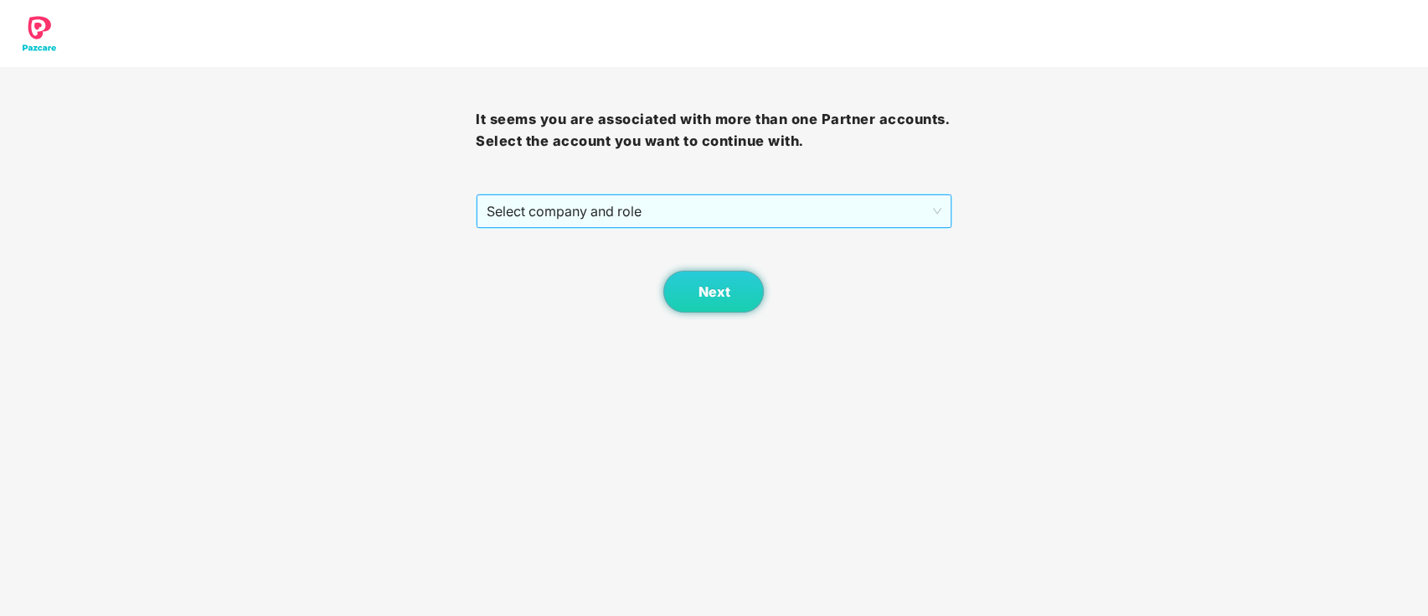
click at [601, 208] on span "Select company and role" at bounding box center [714, 211] width 454 height 32
click at [508, 209] on span "Select company and role" at bounding box center [714, 211] width 454 height 32
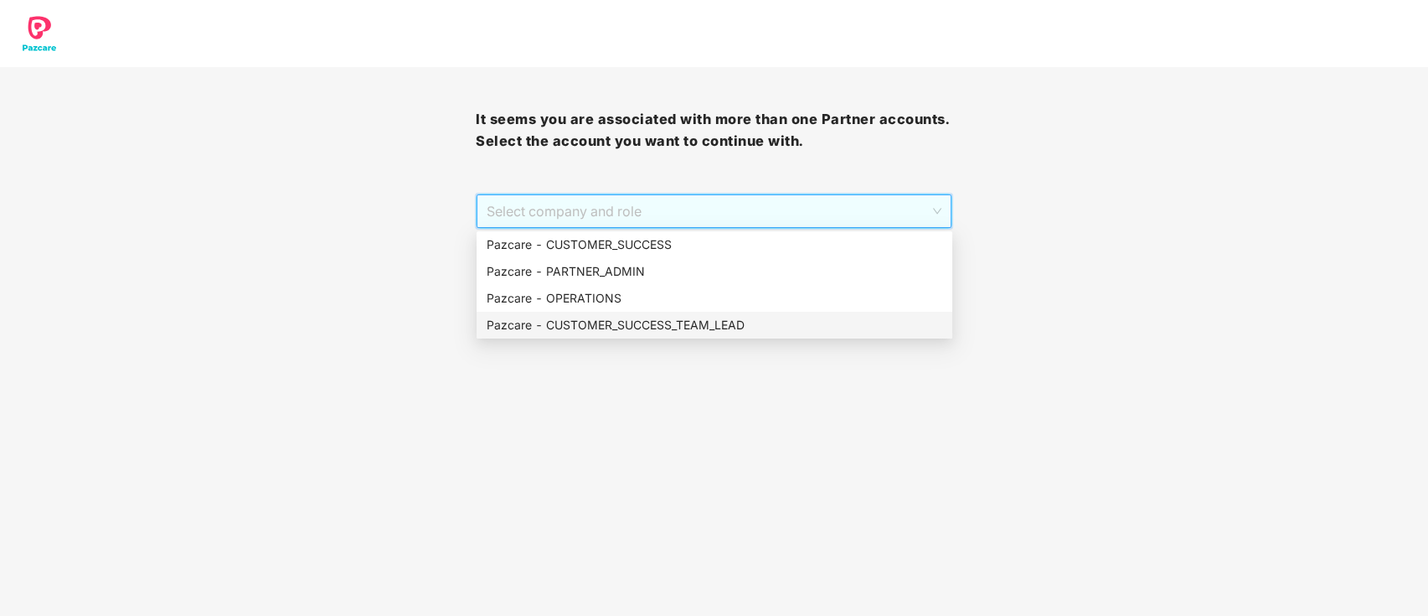
click at [569, 323] on div "Pazcare - CUSTOMER_SUCCESS_TEAM_LEAD" at bounding box center [715, 325] width 456 height 18
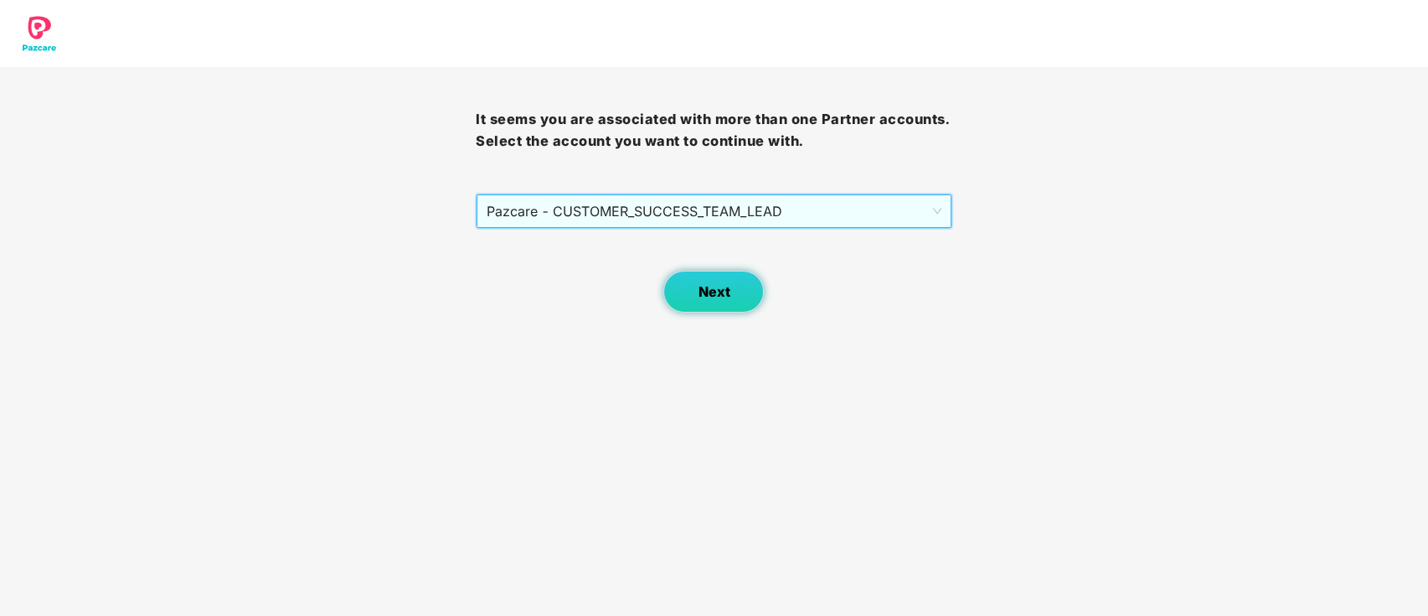
click at [724, 291] on span "Next" at bounding box center [714, 292] width 32 height 16
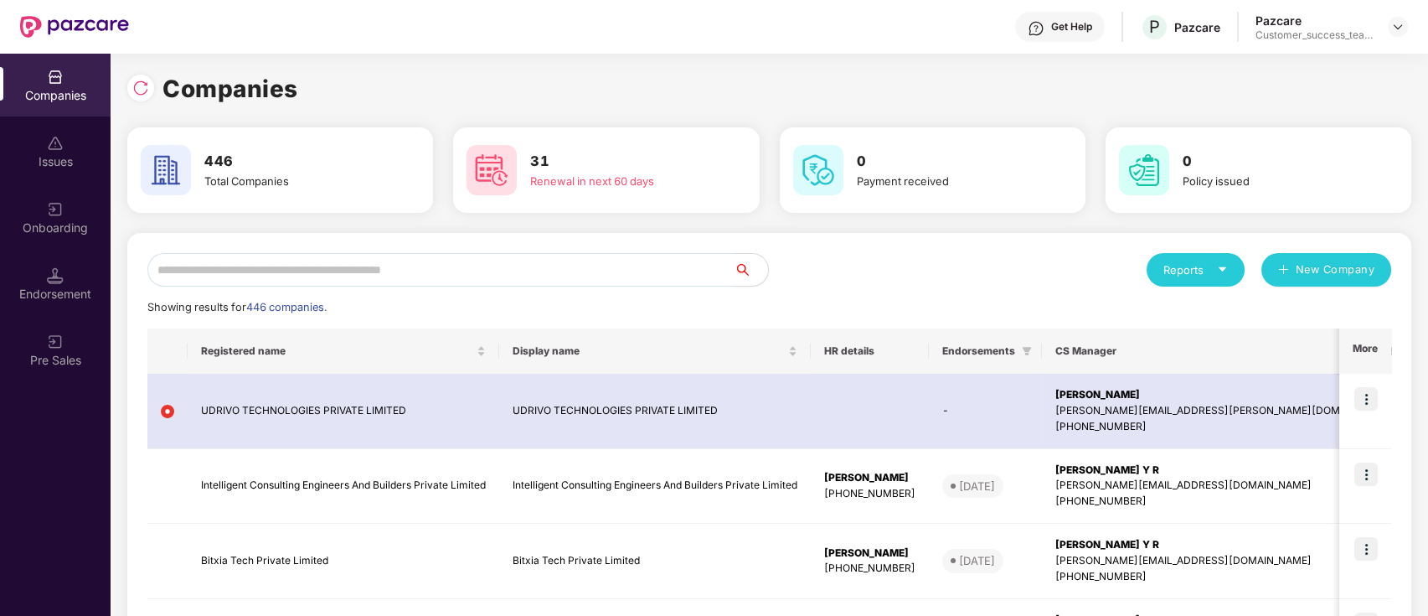
click at [473, 268] on input "text" at bounding box center [440, 269] width 587 height 33
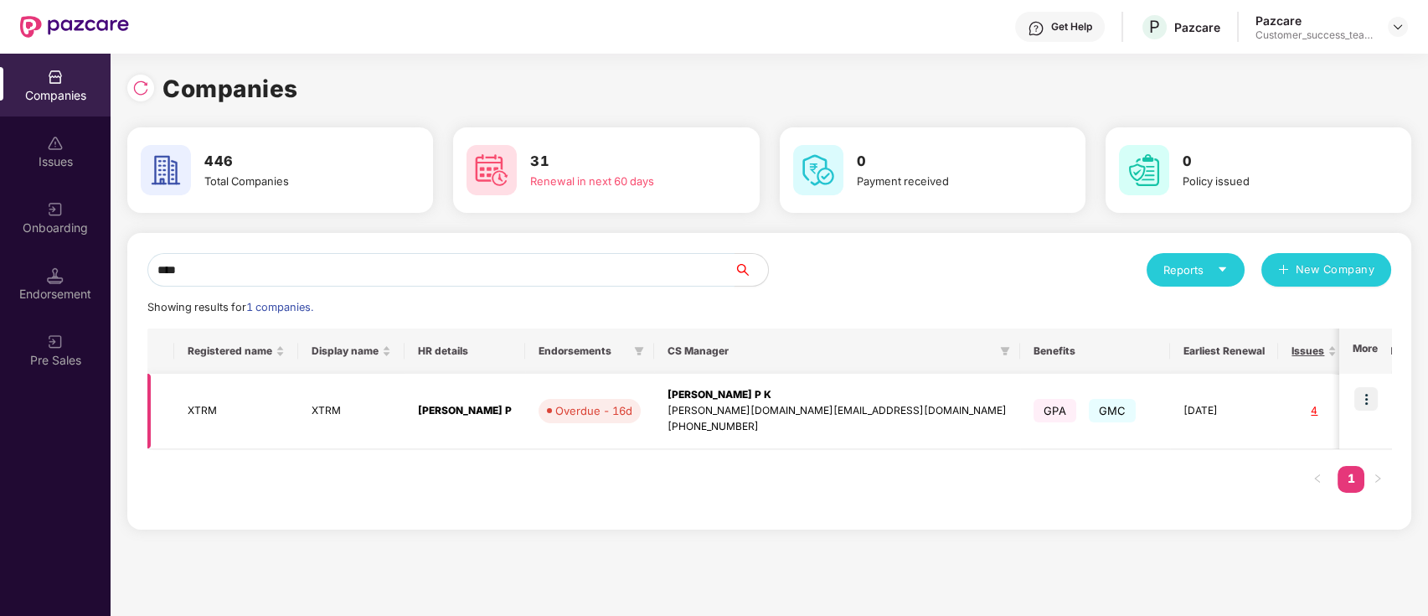
type input "****"
click at [1364, 402] on img at bounding box center [1365, 398] width 23 height 23
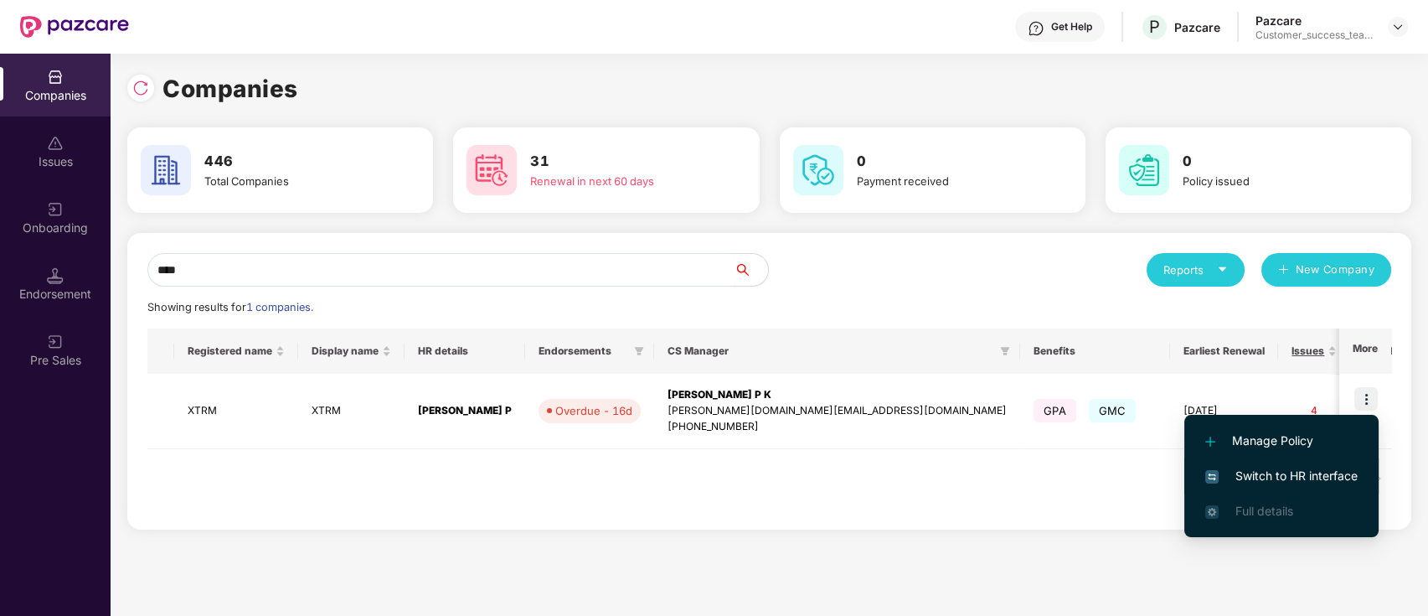
click at [1326, 477] on span "Switch to HR interface" at bounding box center [1281, 475] width 152 height 18
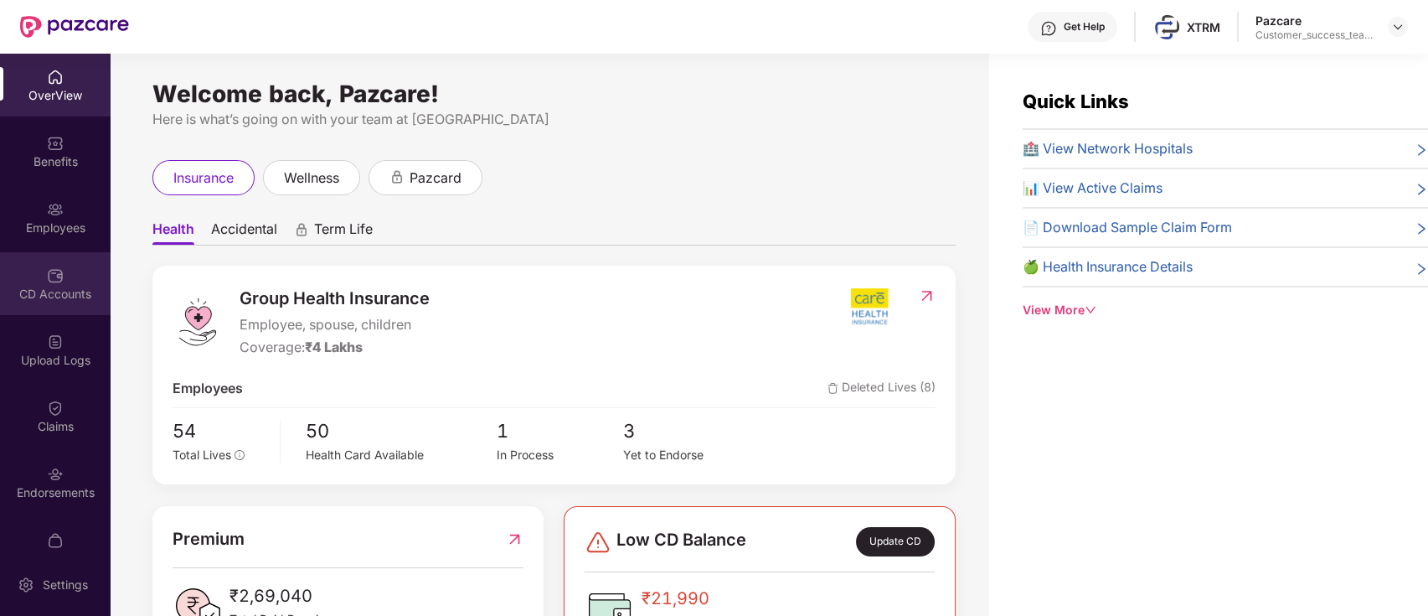
click at [59, 286] on div "CD Accounts" at bounding box center [55, 294] width 111 height 17
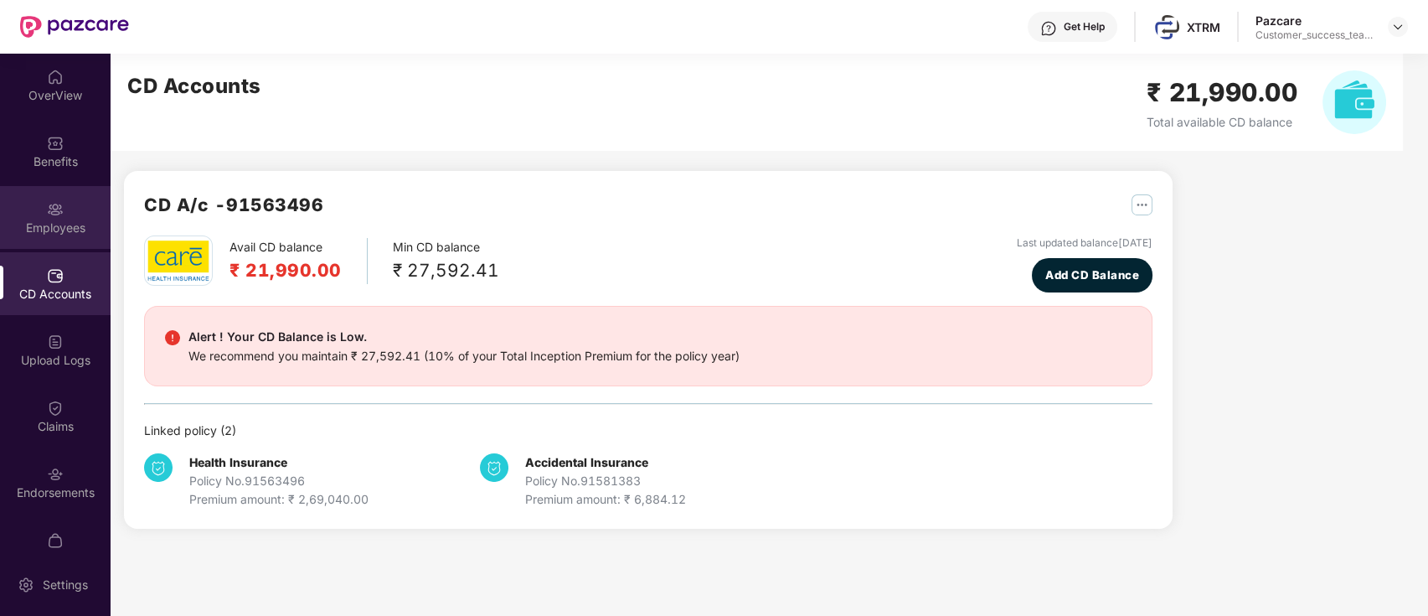
click at [60, 224] on div "Employees" at bounding box center [55, 227] width 111 height 17
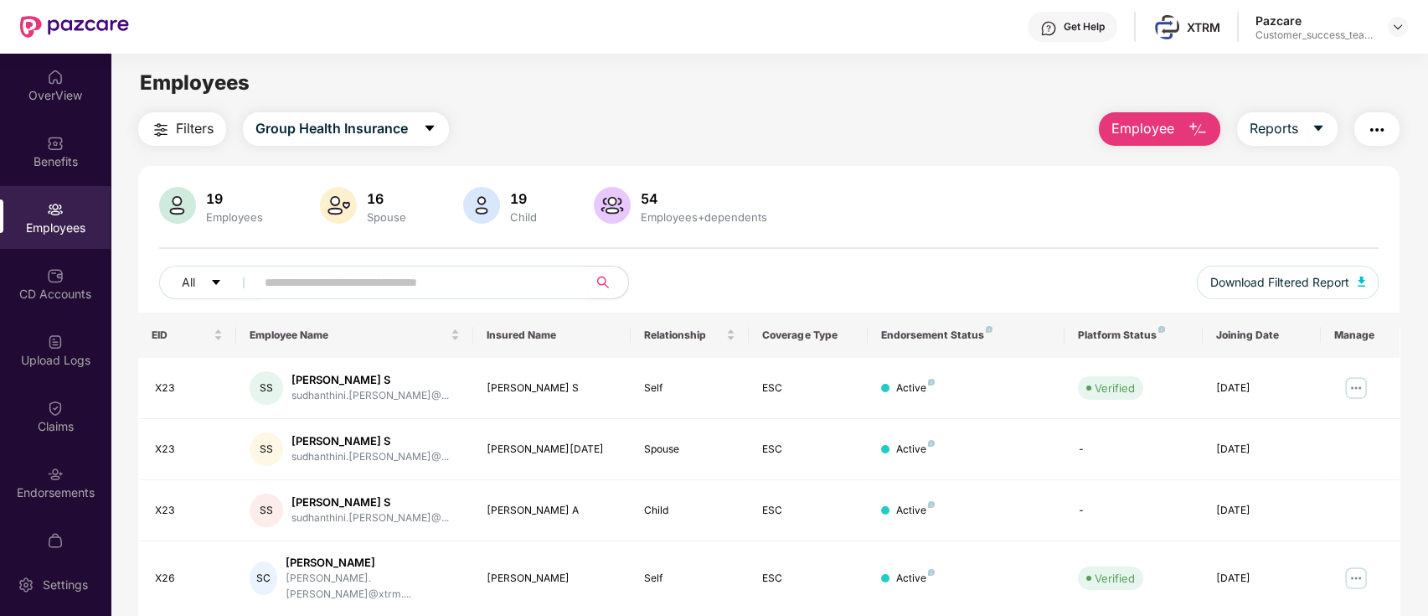
click at [159, 127] on img "button" at bounding box center [161, 130] width 20 height 20
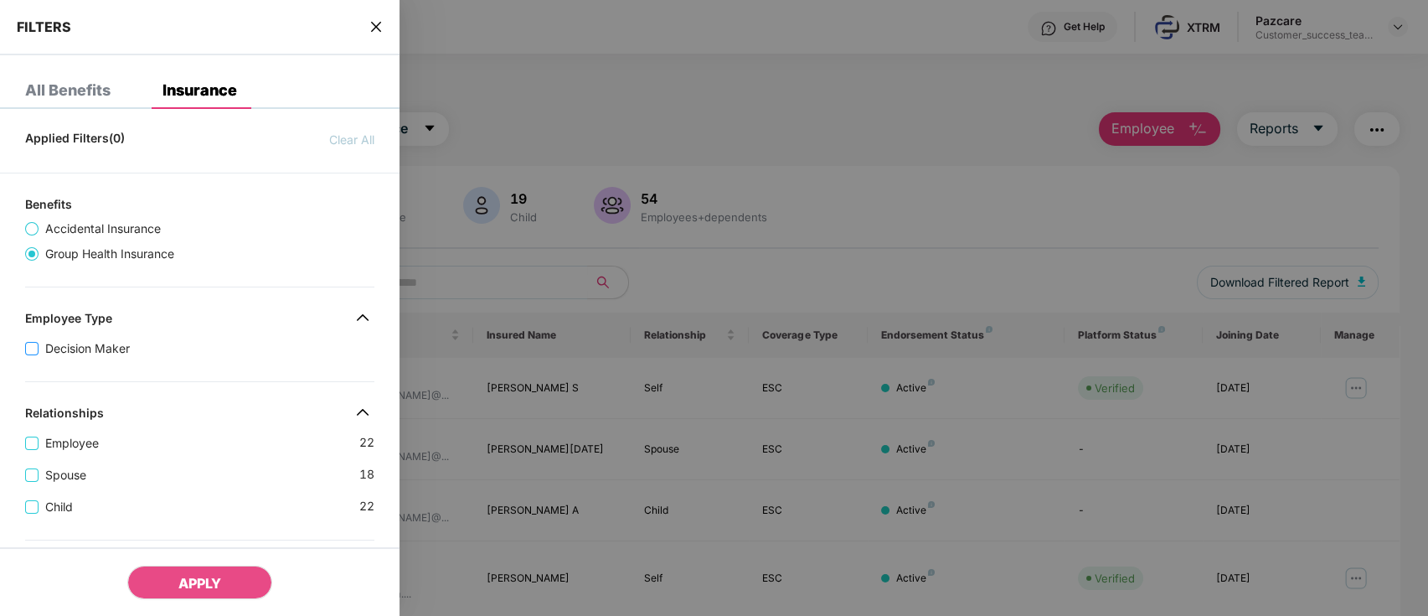
click at [62, 347] on span "Decision Maker" at bounding box center [88, 348] width 98 height 18
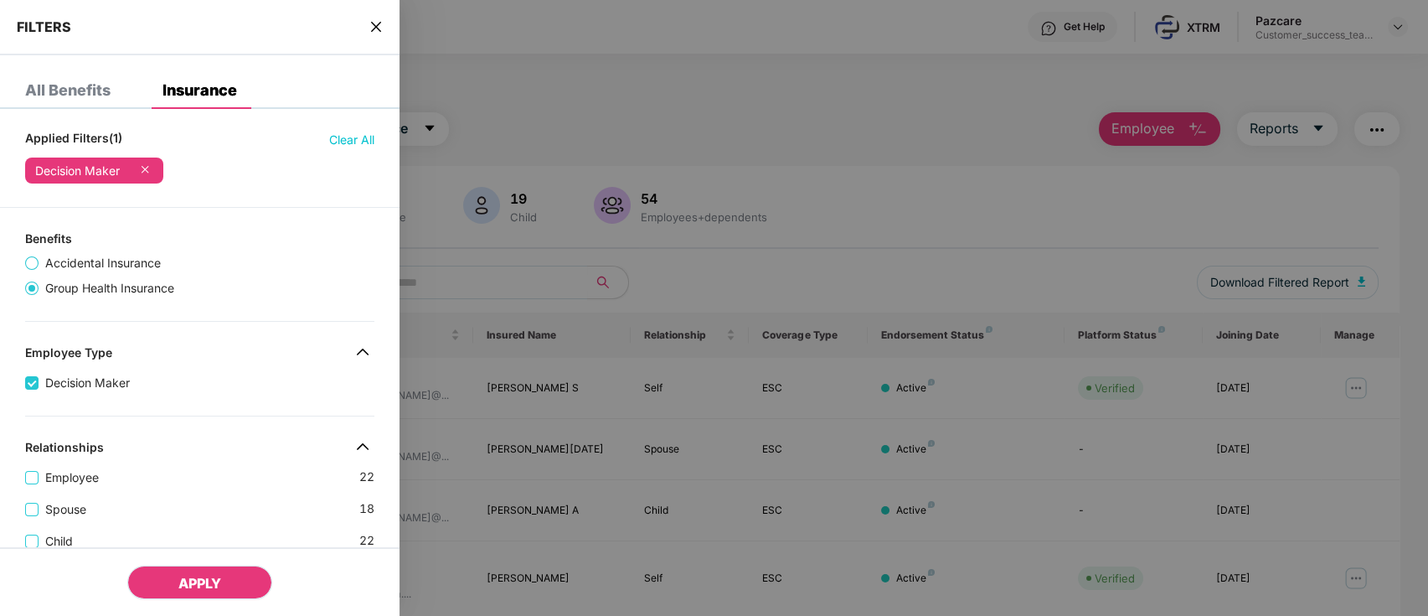
click at [180, 573] on button "APPLY" at bounding box center [199, 581] width 145 height 33
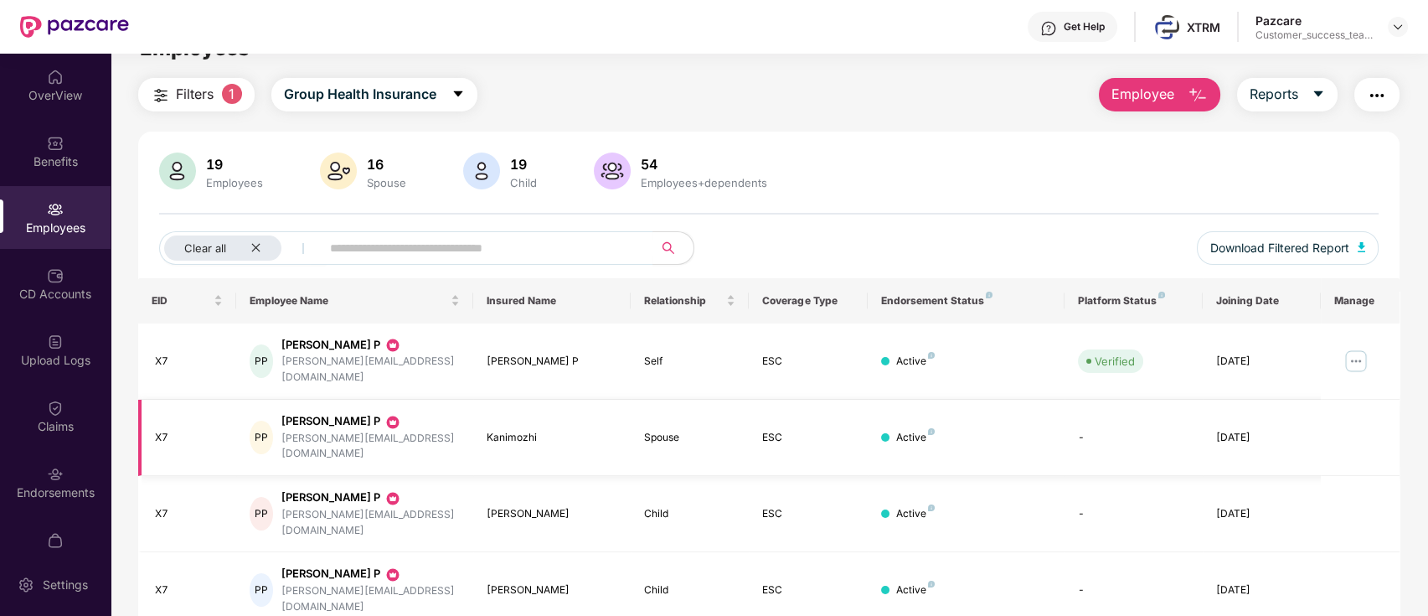
scroll to position [54, 0]
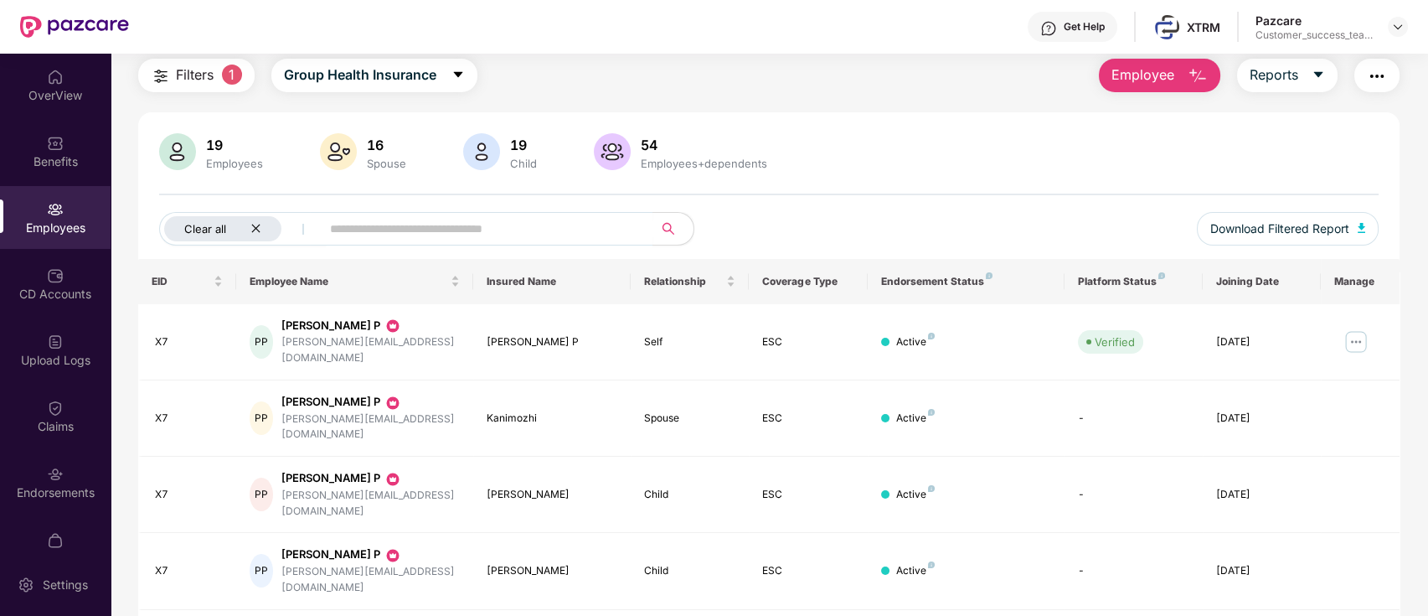
click at [255, 232] on icon "close" at bounding box center [255, 228] width 11 height 11
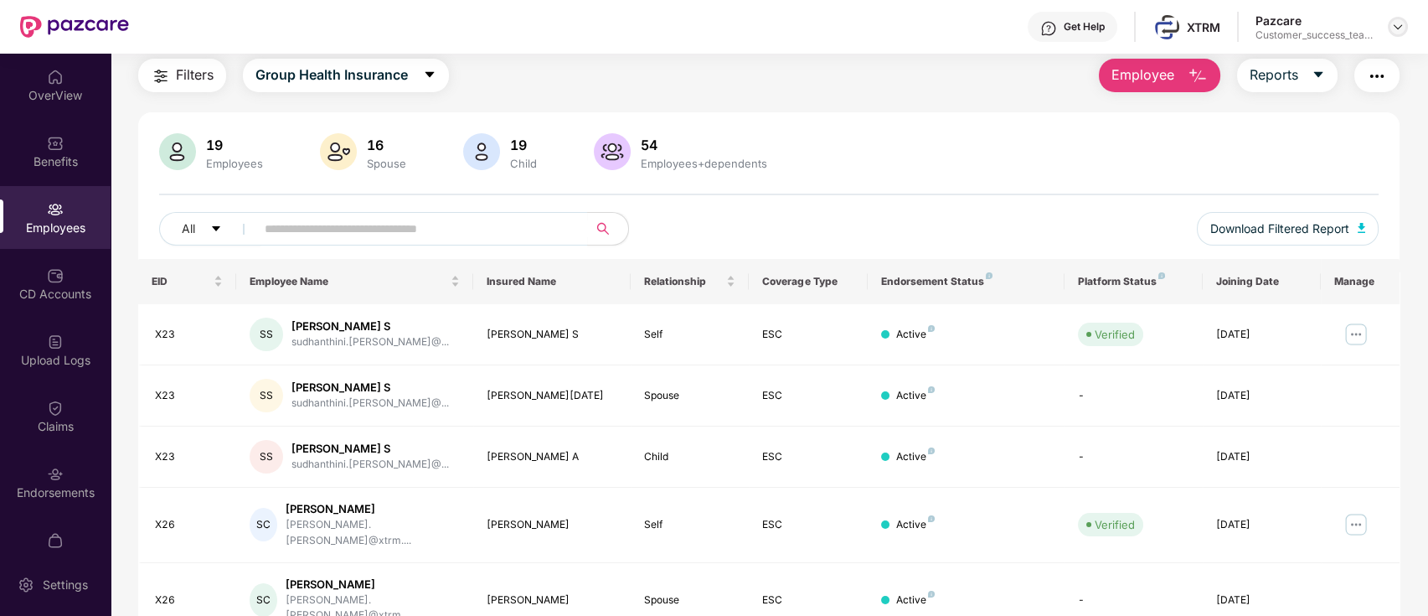
click at [1396, 26] on img at bounding box center [1397, 26] width 13 height 13
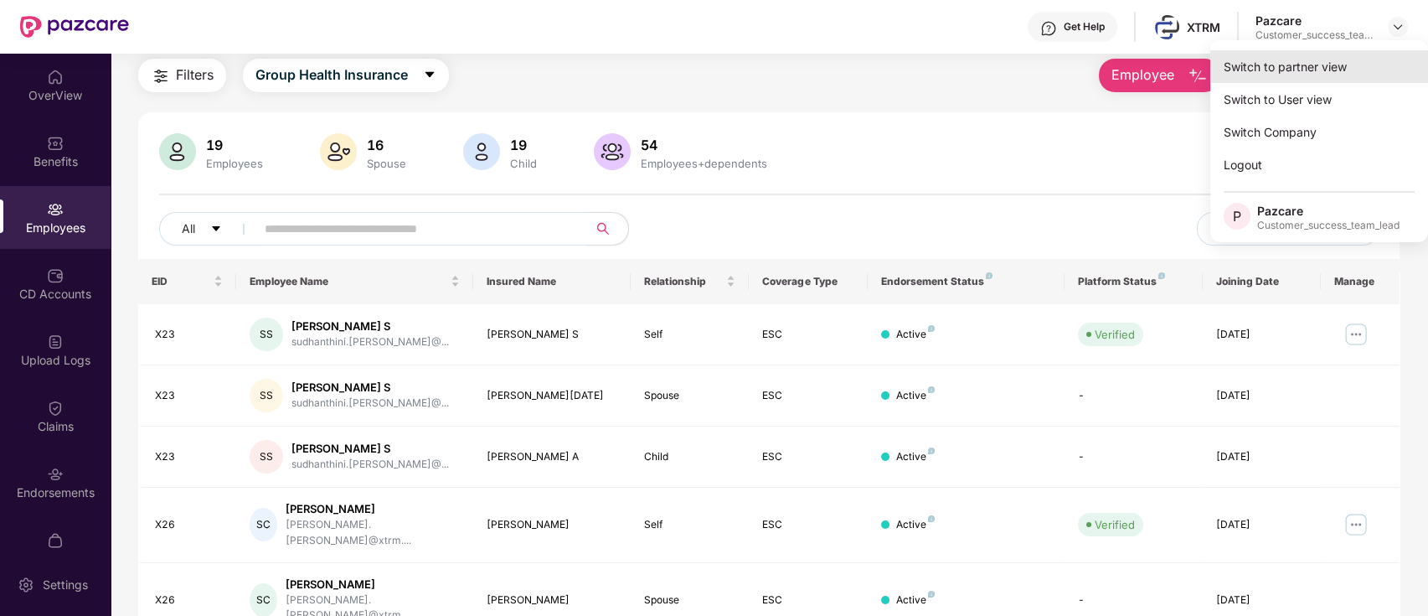
click at [1353, 72] on div "Switch to partner view" at bounding box center [1319, 66] width 218 height 33
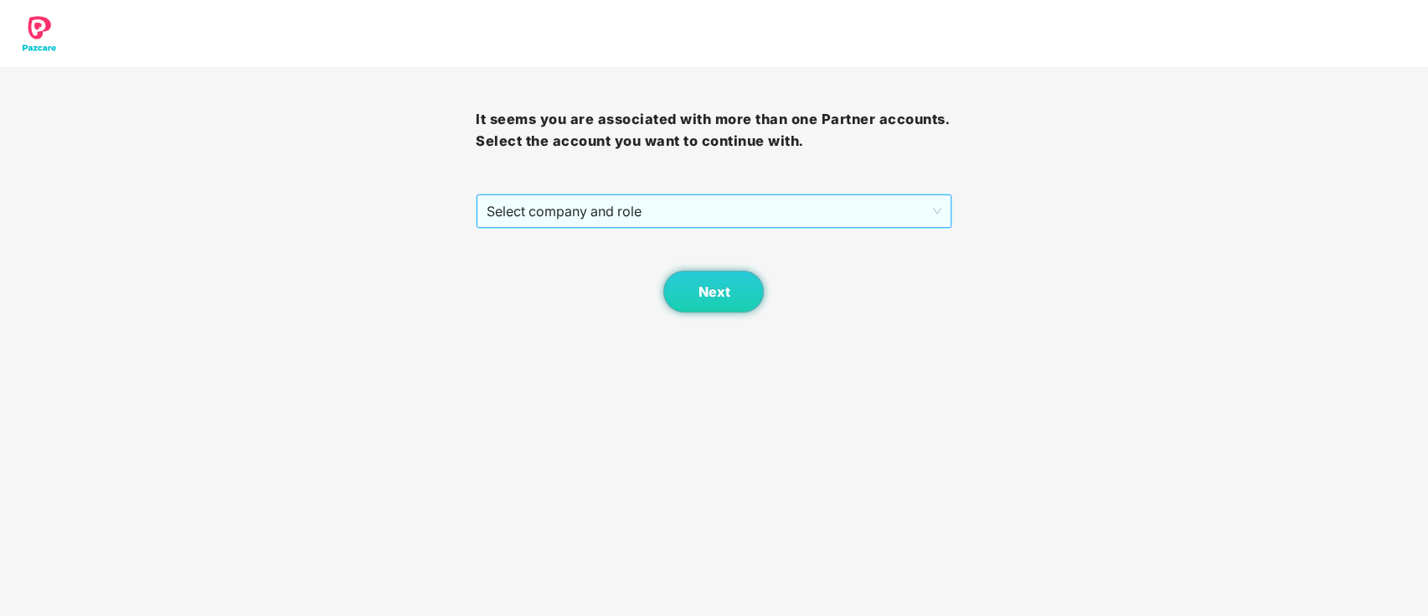
click at [764, 214] on span "Select company and role" at bounding box center [714, 211] width 454 height 32
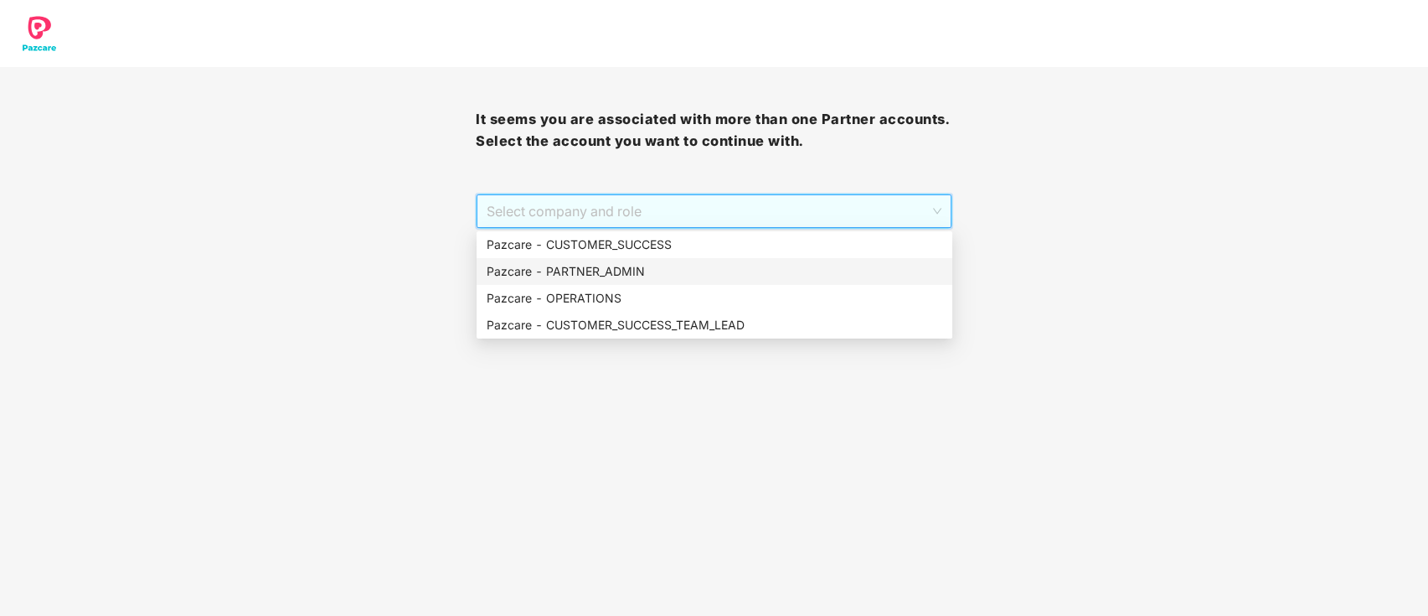
click at [690, 271] on div "Pazcare - PARTNER_ADMIN" at bounding box center [715, 271] width 456 height 18
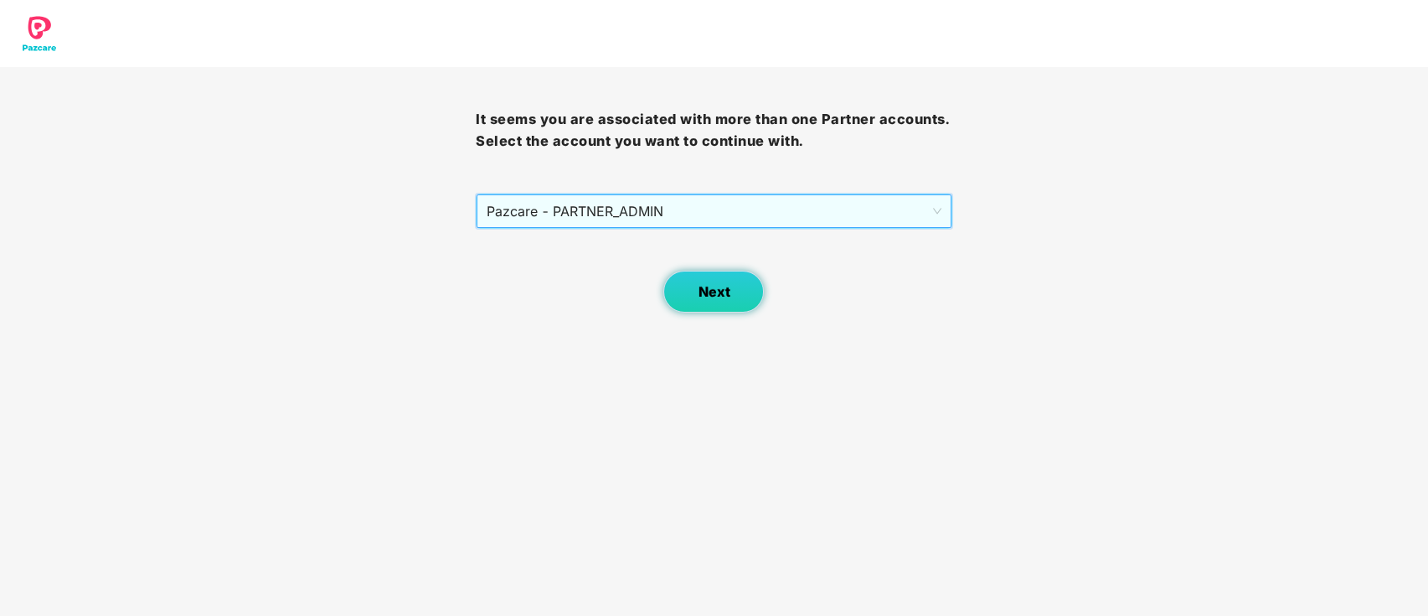
click at [720, 294] on span "Next" at bounding box center [714, 292] width 32 height 16
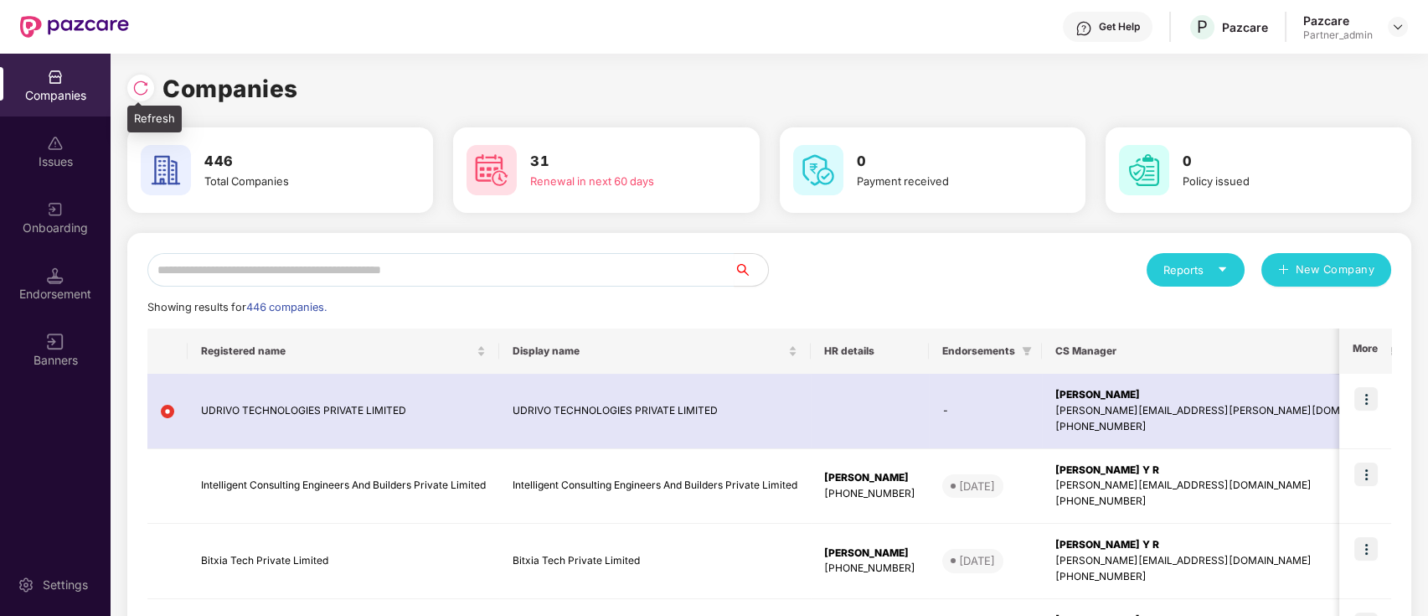
click at [144, 90] on img at bounding box center [140, 88] width 17 height 17
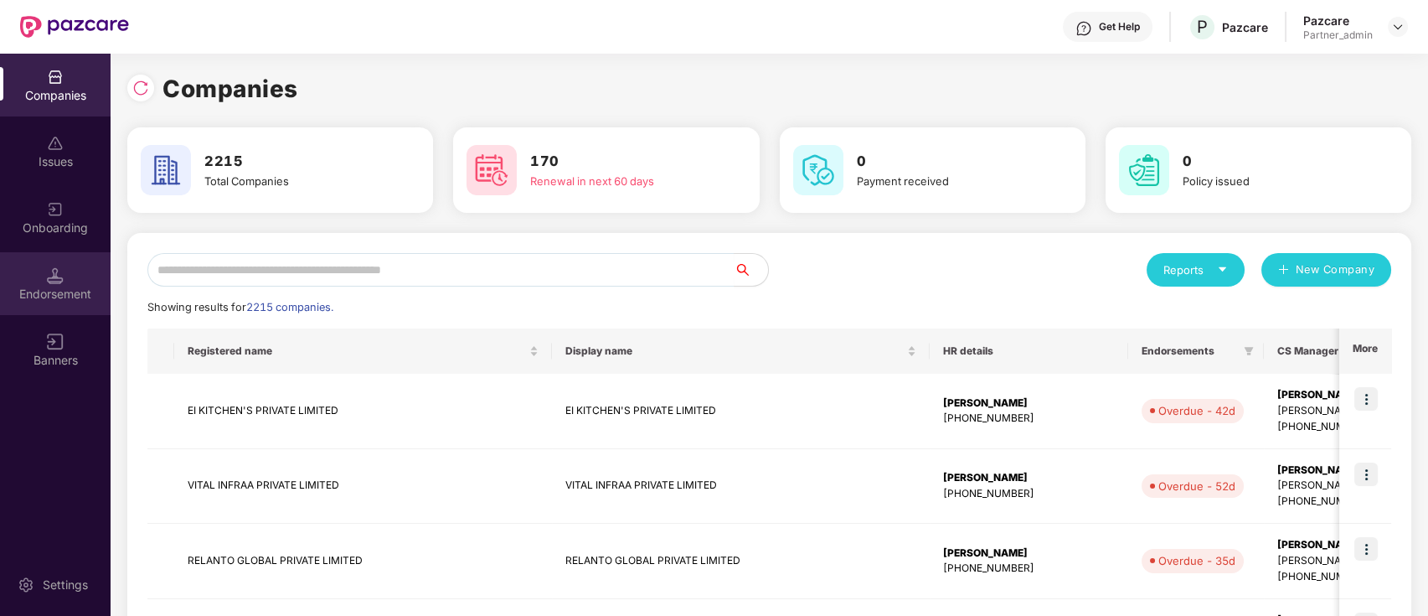
click at [59, 258] on div "Endorsement" at bounding box center [55, 283] width 111 height 63
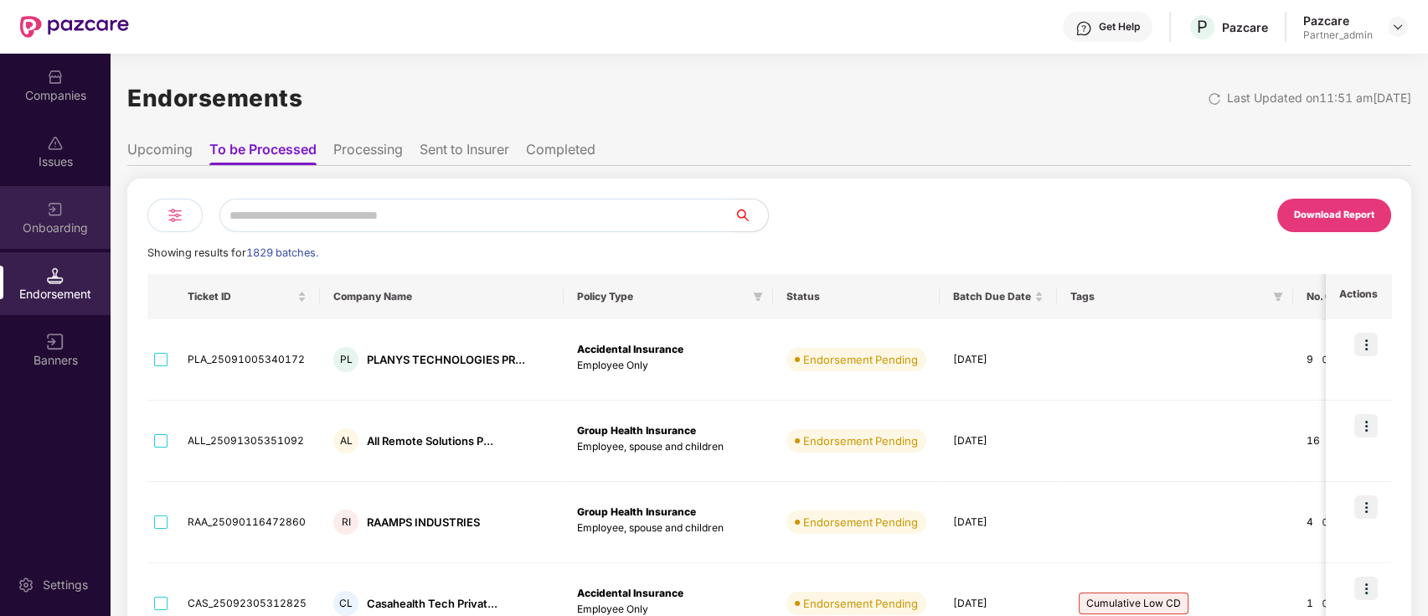
click at [61, 246] on div "Onboarding" at bounding box center [55, 217] width 111 height 63
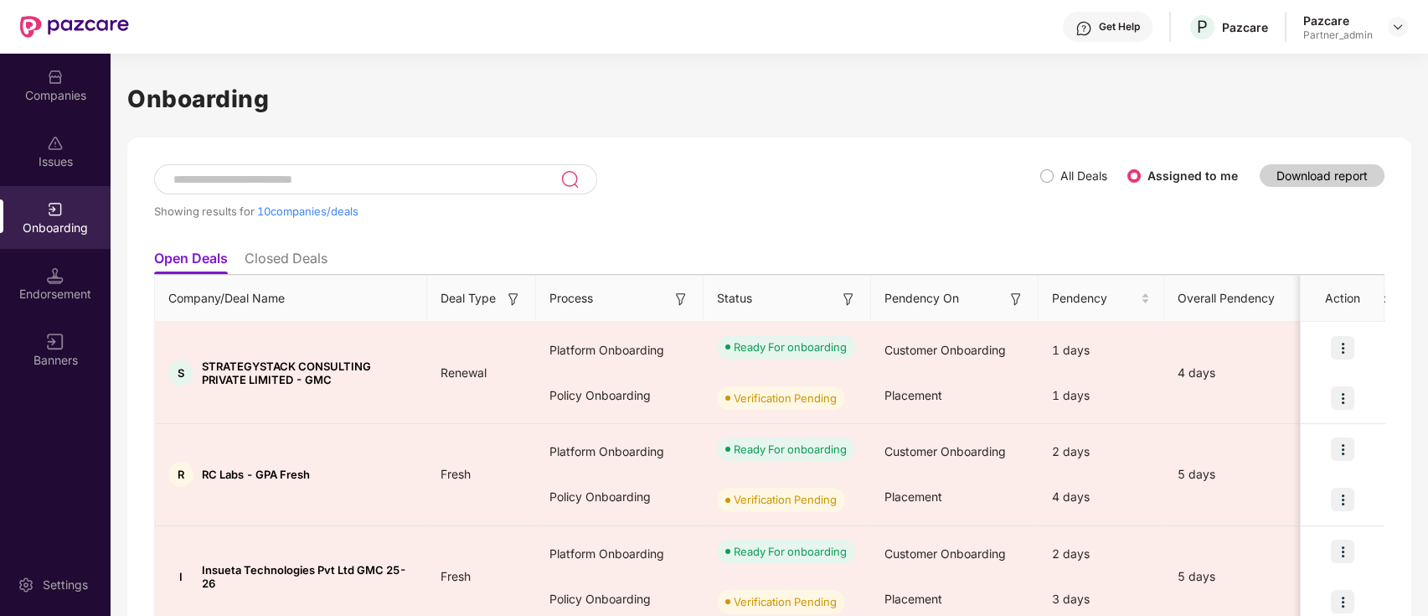
click at [1036, 178] on div "Showing results for 10 companies/deals" at bounding box center [597, 202] width 886 height 77
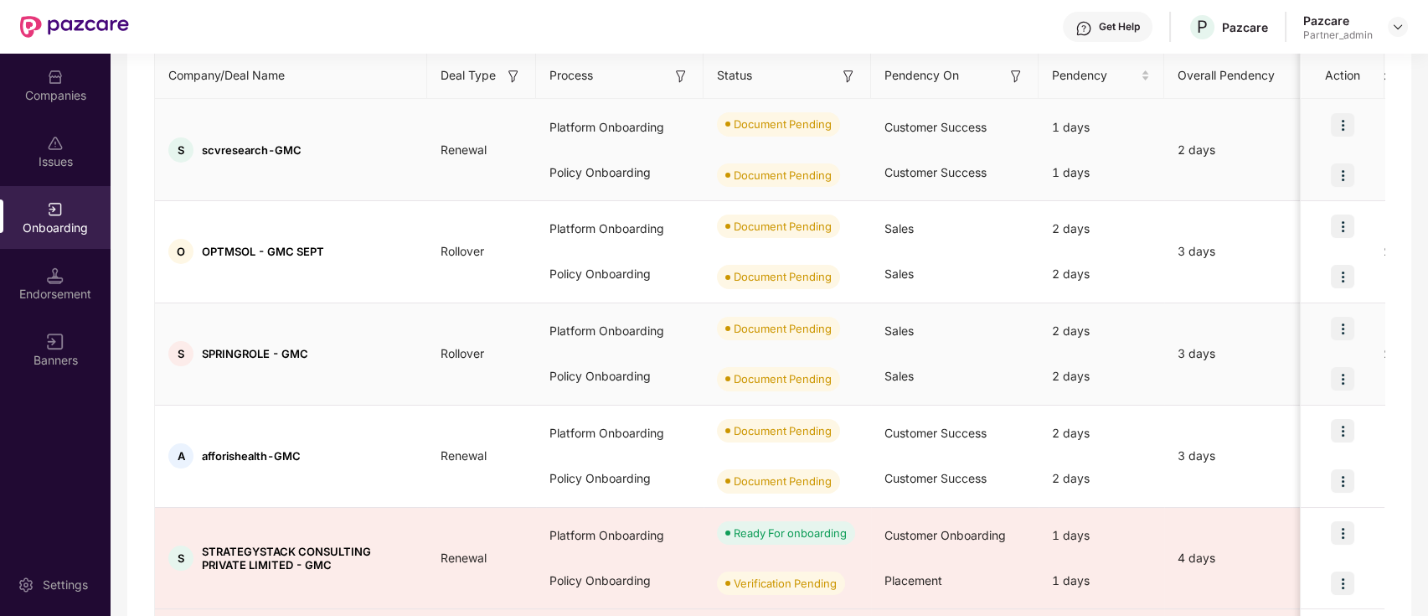
scroll to position [0, 0]
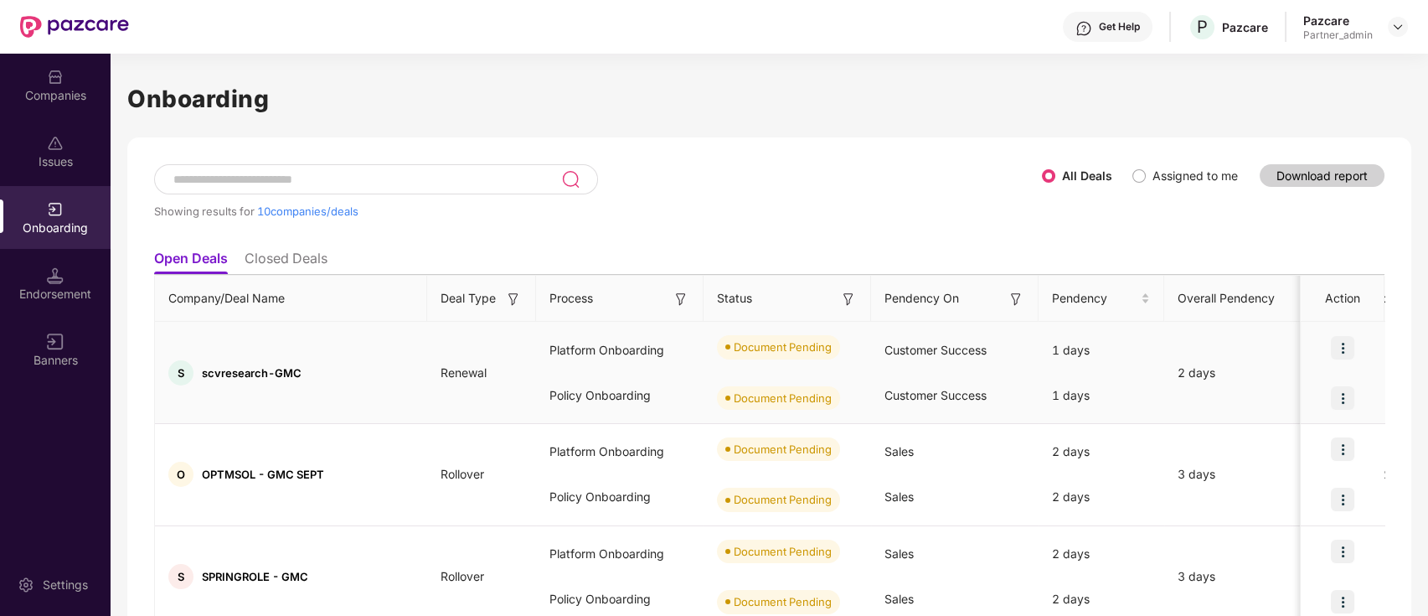
click at [1344, 345] on img at bounding box center [1342, 347] width 23 height 23
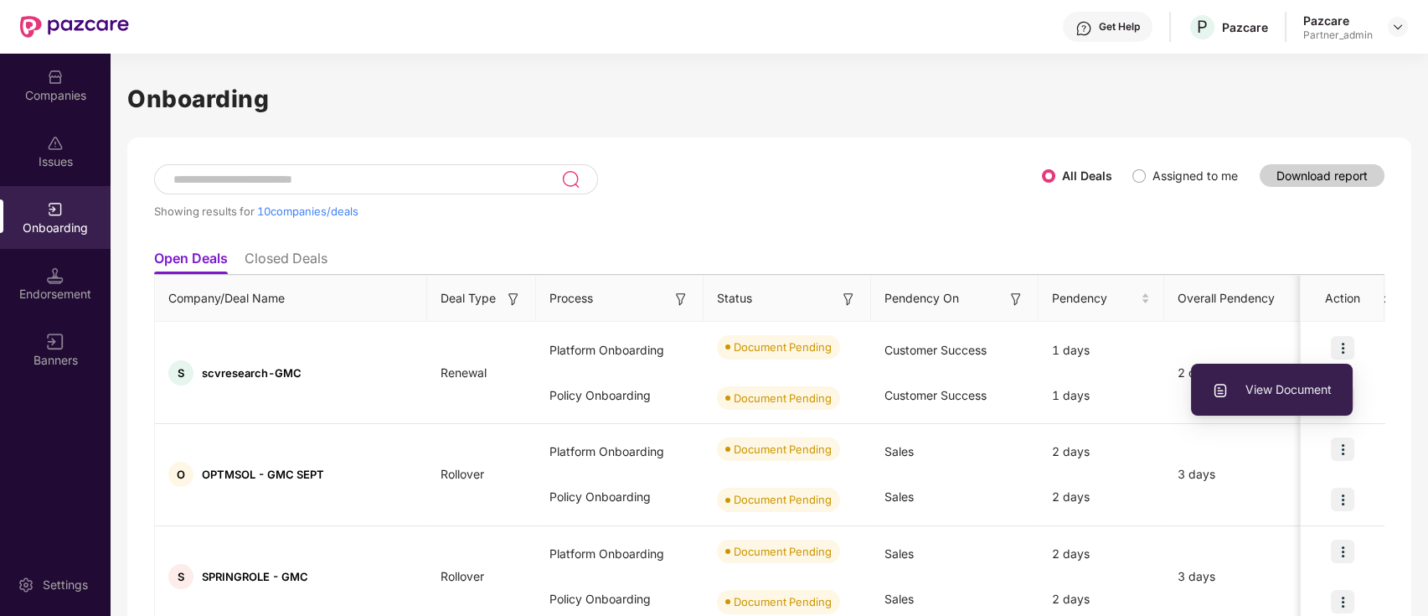
click at [94, 75] on div "Companies" at bounding box center [55, 85] width 111 height 63
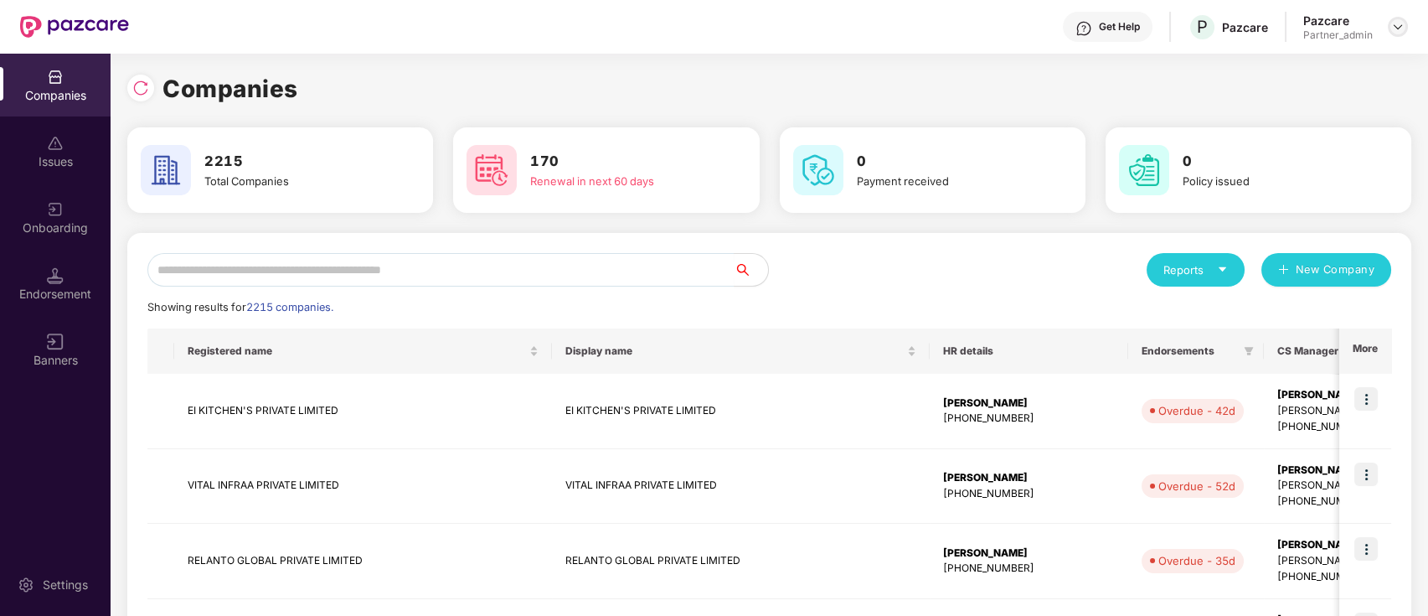
click at [1395, 25] on img at bounding box center [1397, 26] width 13 height 13
click at [1370, 85] on div "Switch Partner" at bounding box center [1321, 99] width 218 height 33
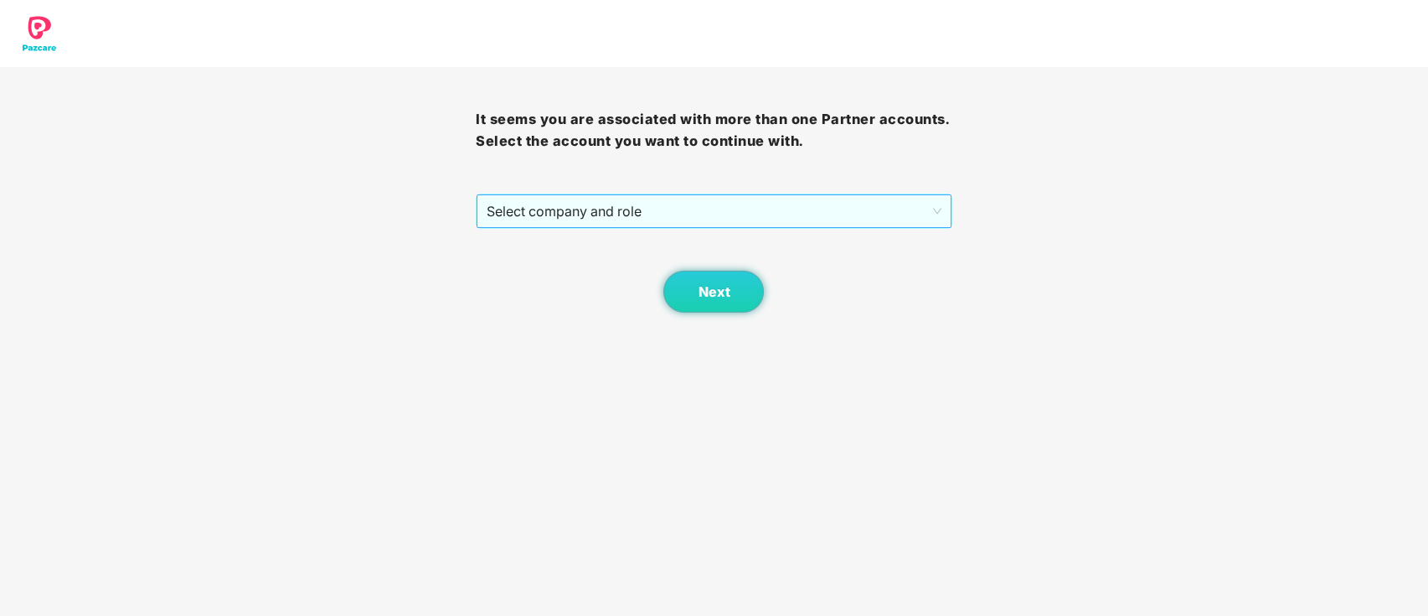
click at [831, 218] on span "Select company and role" at bounding box center [714, 211] width 454 height 32
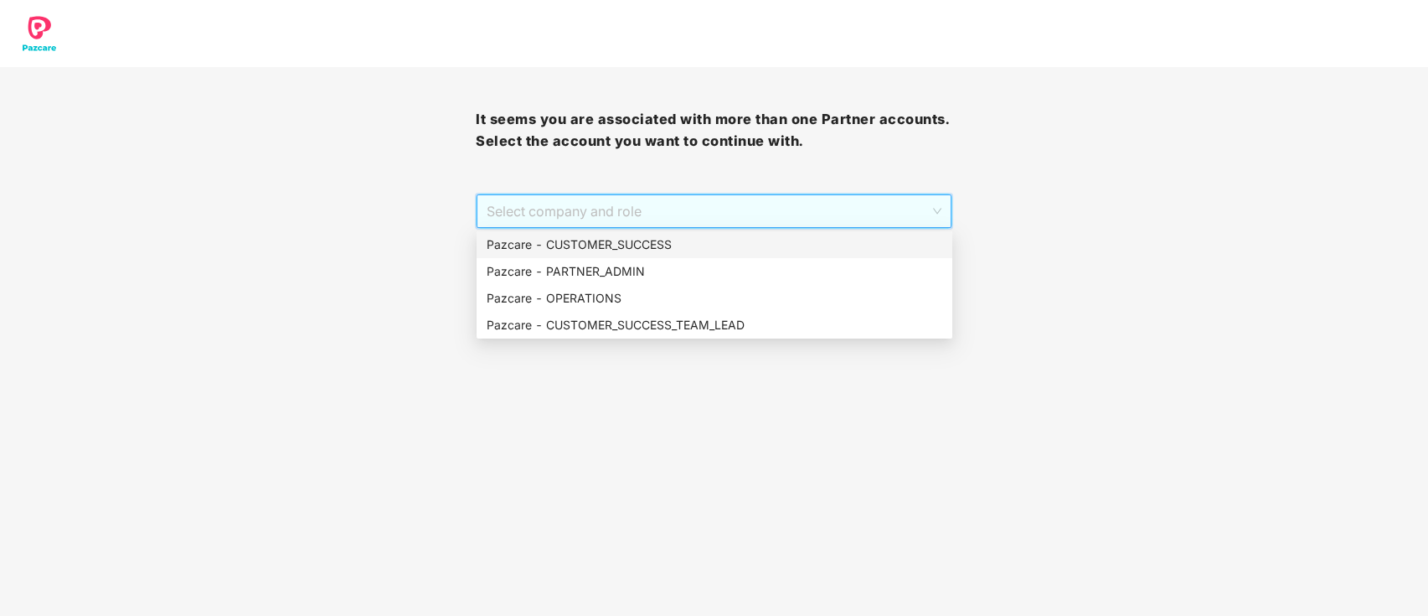
click at [689, 253] on div "Pazcare - CUSTOMER_SUCCESS" at bounding box center [715, 244] width 456 height 18
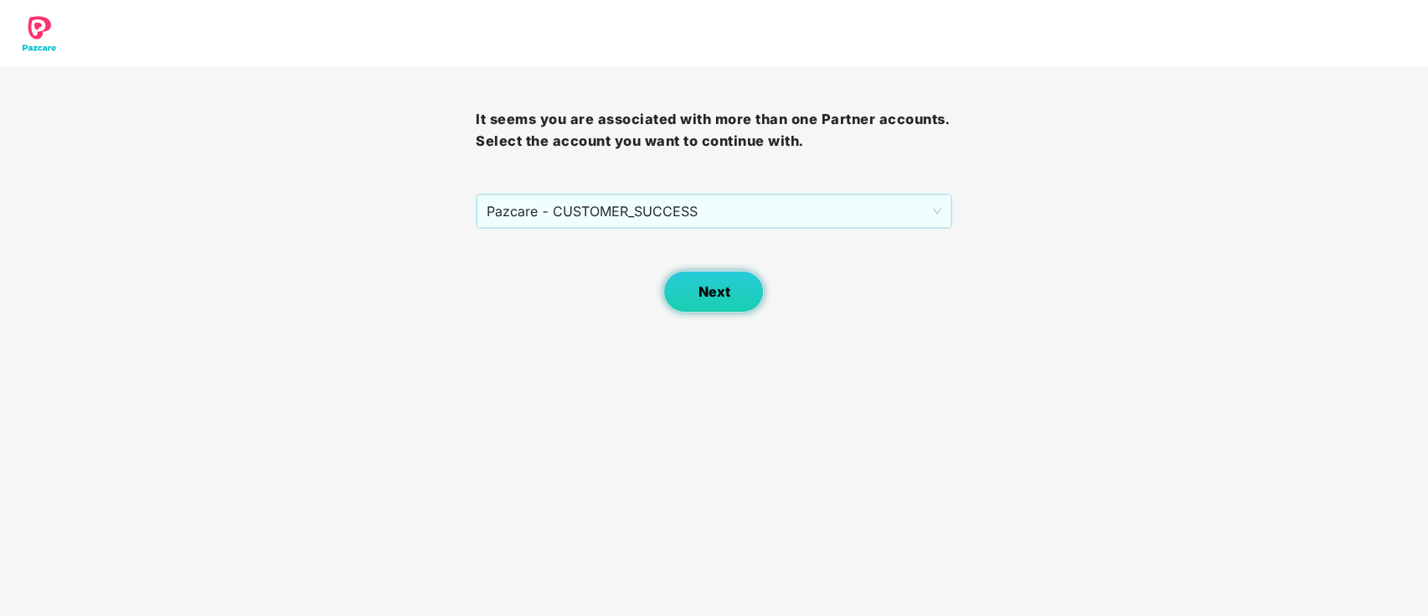
click at [715, 305] on button "Next" at bounding box center [713, 291] width 100 height 42
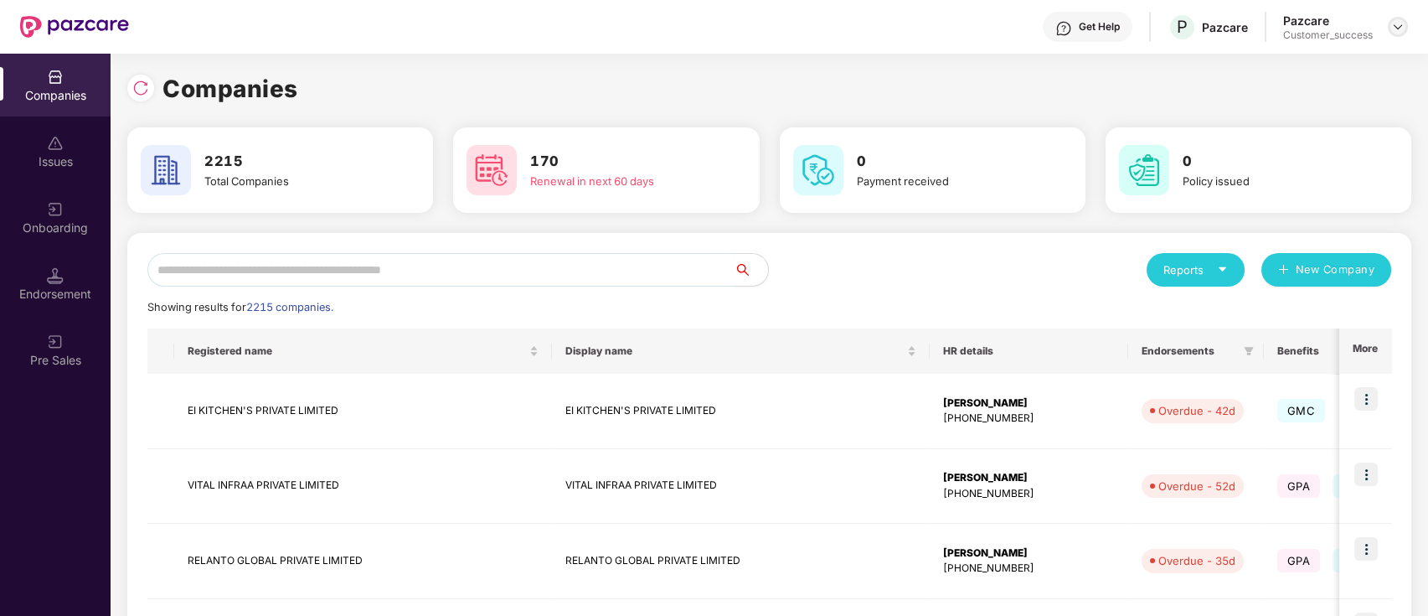
click at [1388, 27] on div at bounding box center [1398, 27] width 20 height 20
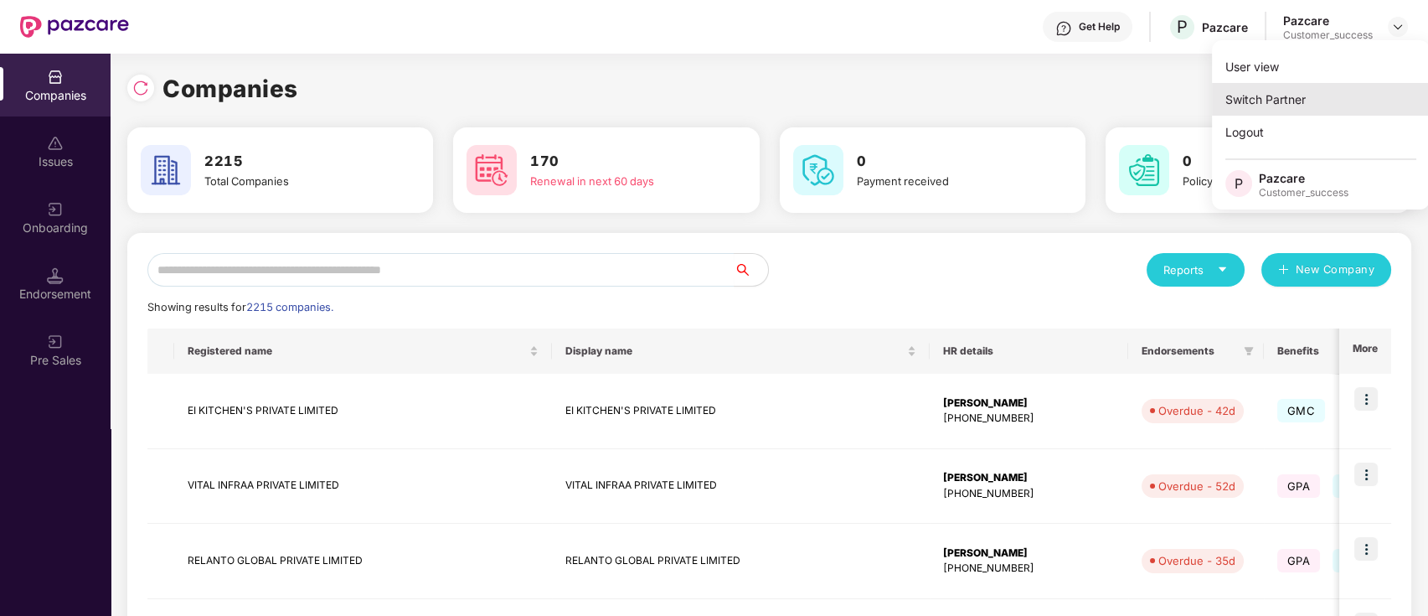
click at [1384, 87] on div "Switch Partner" at bounding box center [1321, 99] width 218 height 33
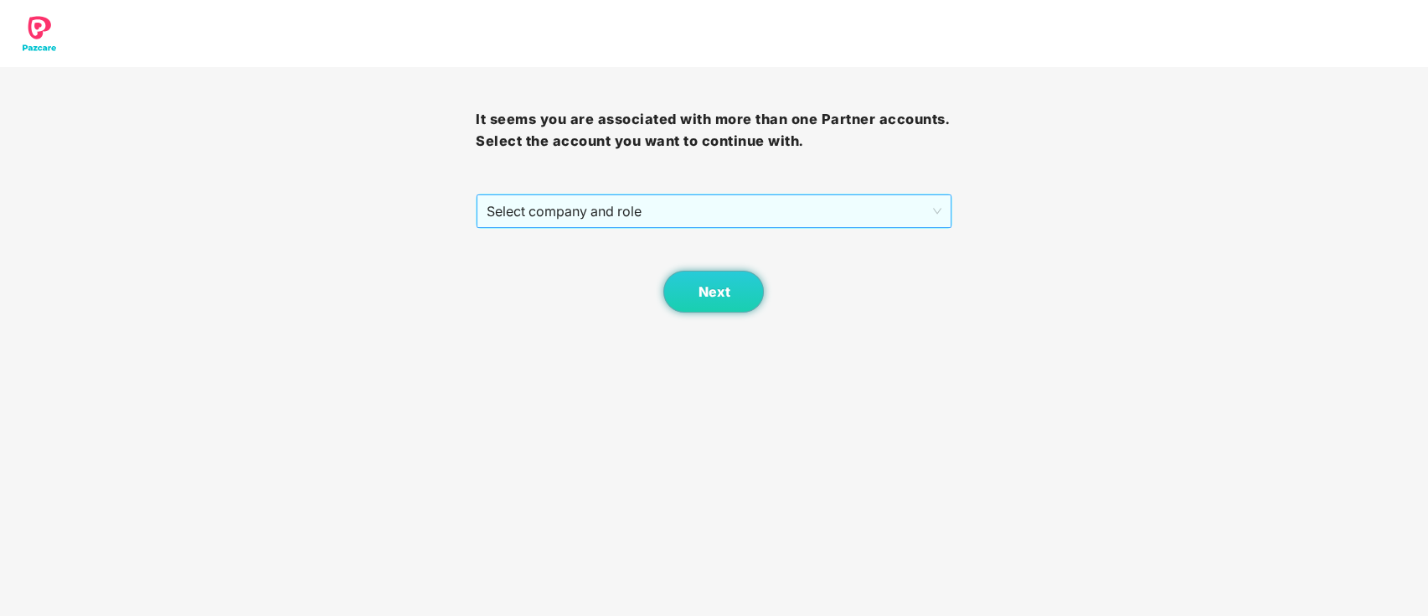
click at [650, 223] on span "Select company and role" at bounding box center [714, 211] width 454 height 32
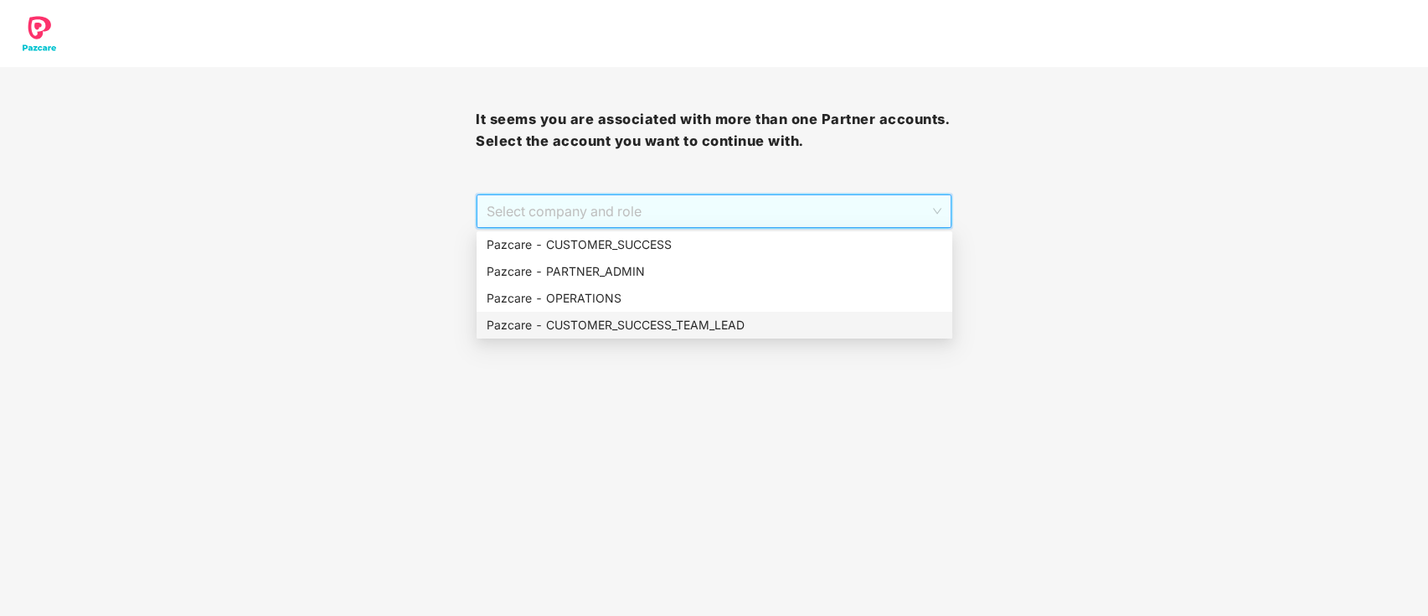
click at [646, 332] on div "Pazcare - CUSTOMER_SUCCESS_TEAM_LEAD" at bounding box center [715, 325] width 456 height 18
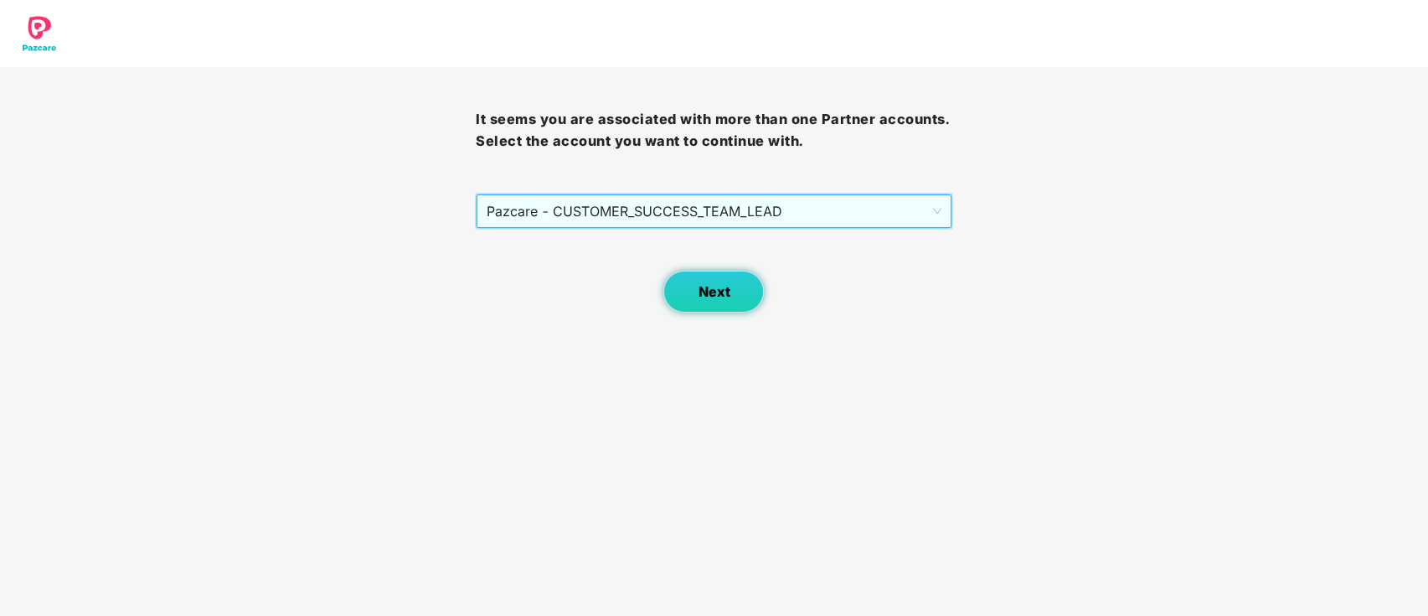
click at [713, 278] on button "Next" at bounding box center [713, 291] width 100 height 42
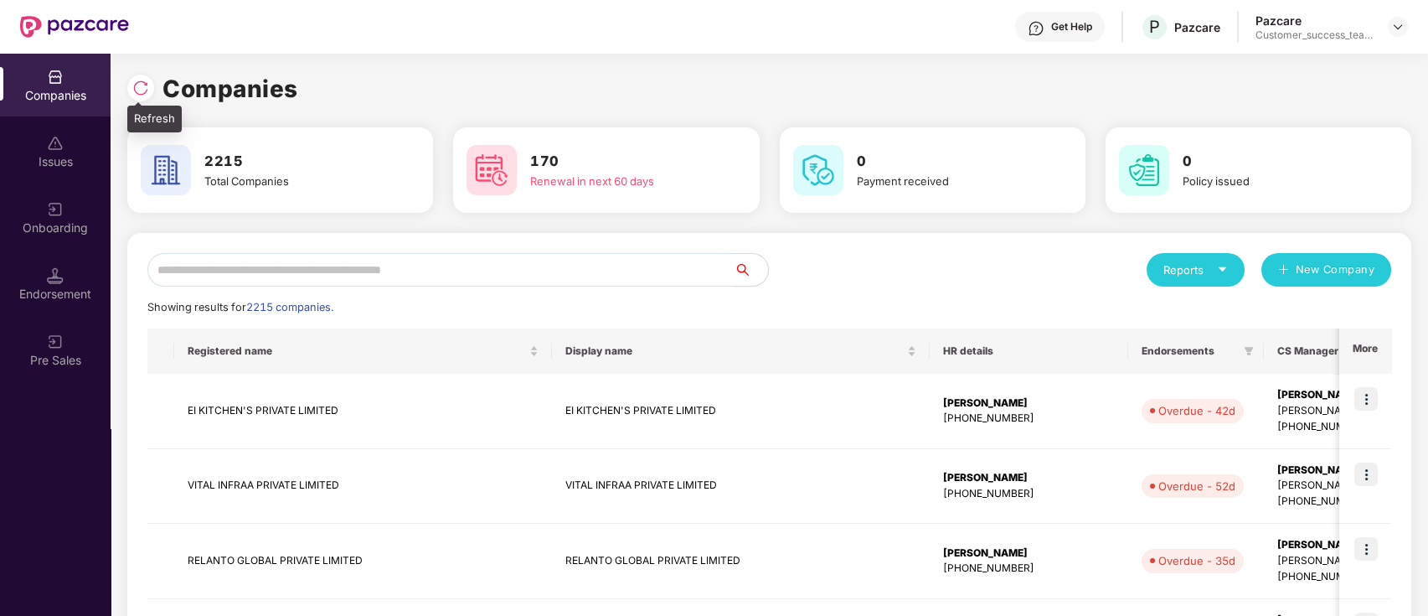
click at [145, 90] on img at bounding box center [140, 88] width 17 height 17
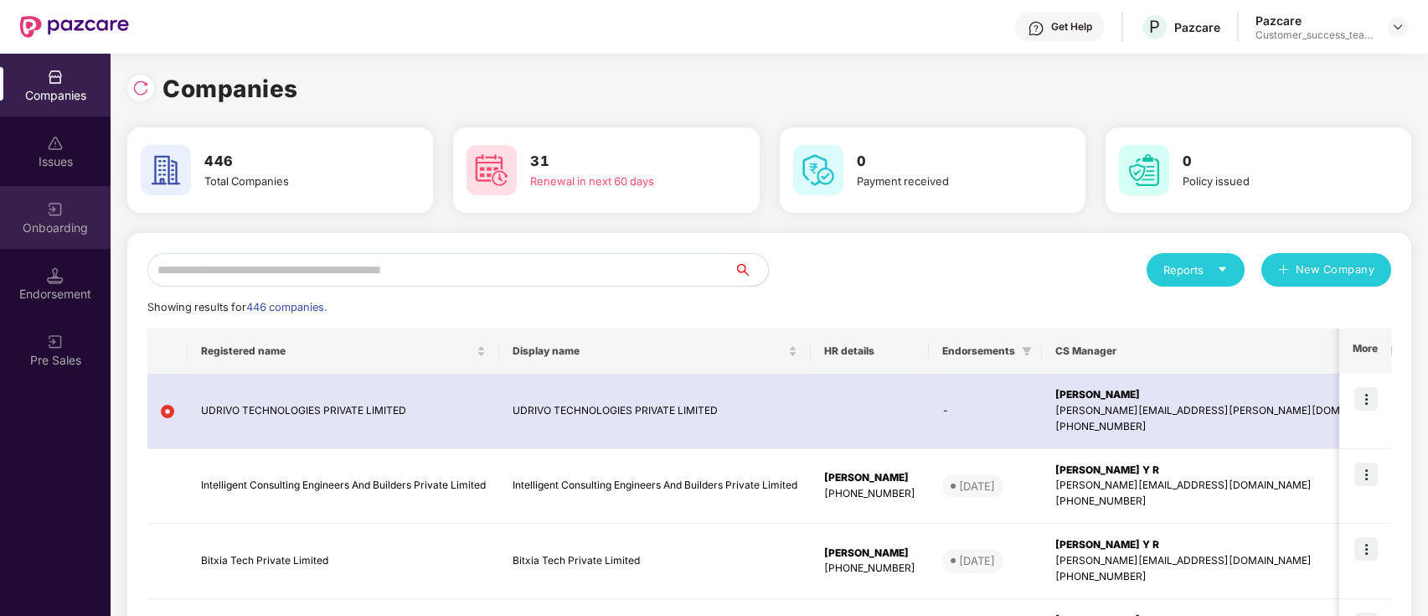
click at [83, 227] on div "Onboarding" at bounding box center [55, 227] width 111 height 17
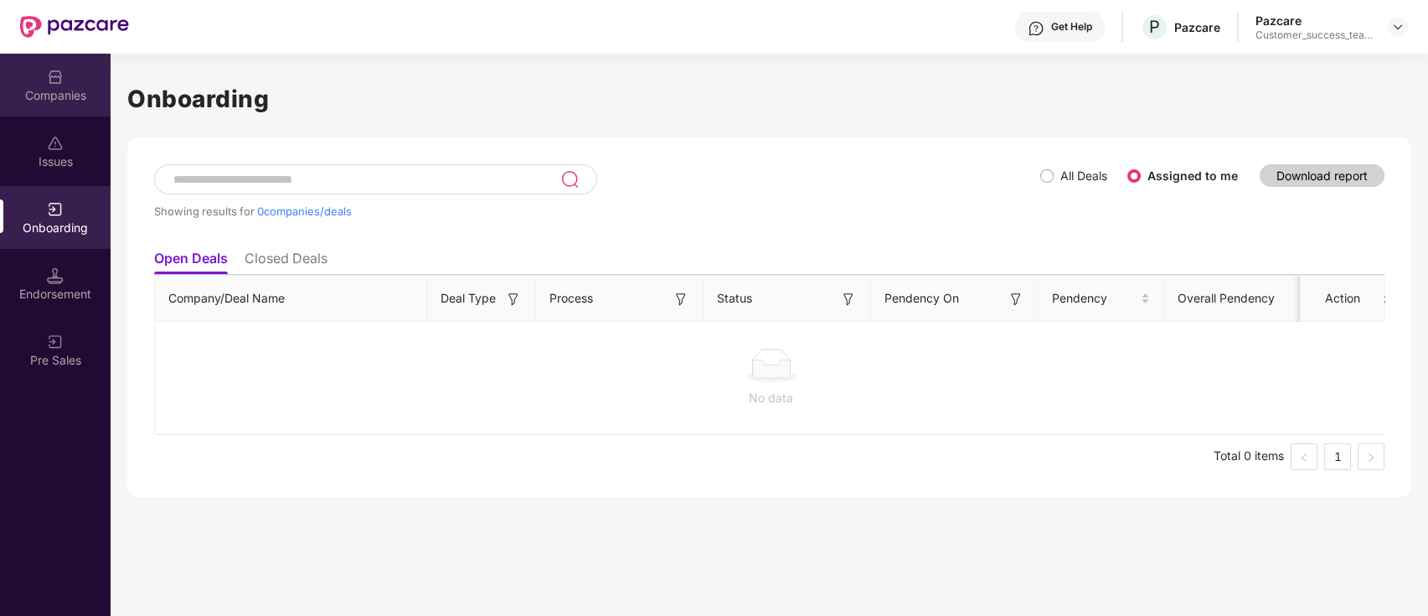
click at [73, 75] on div "Companies" at bounding box center [55, 85] width 111 height 63
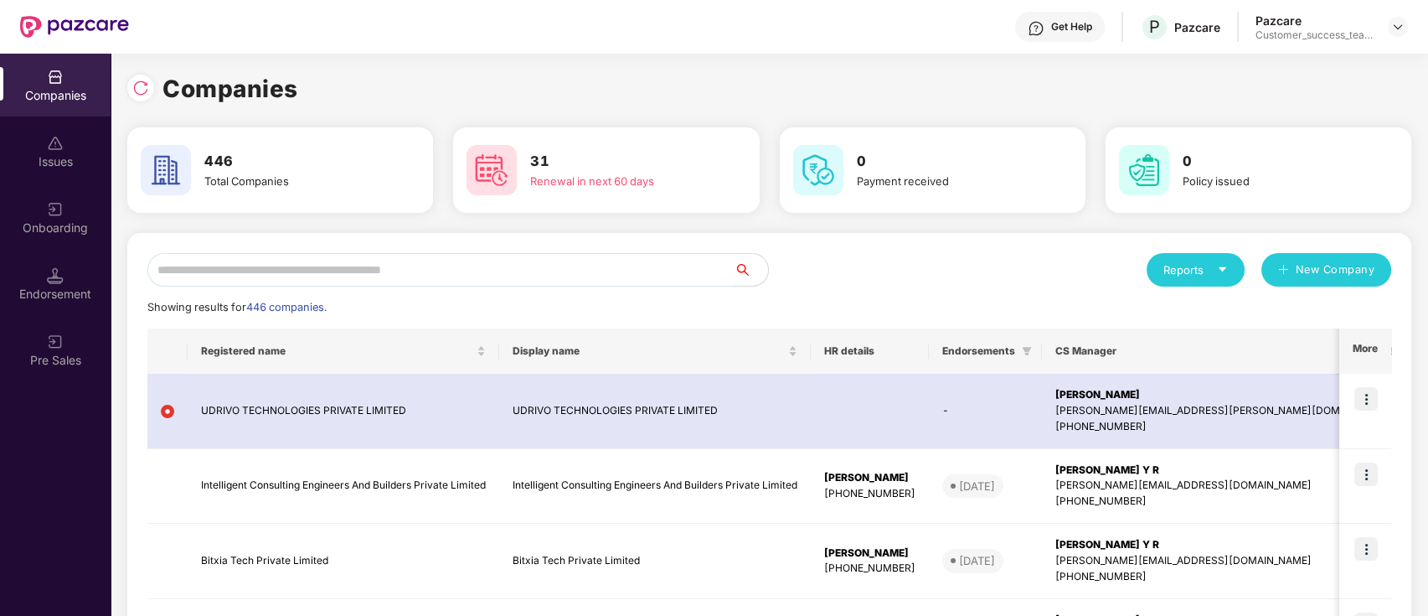
click at [404, 265] on input "text" at bounding box center [440, 269] width 587 height 33
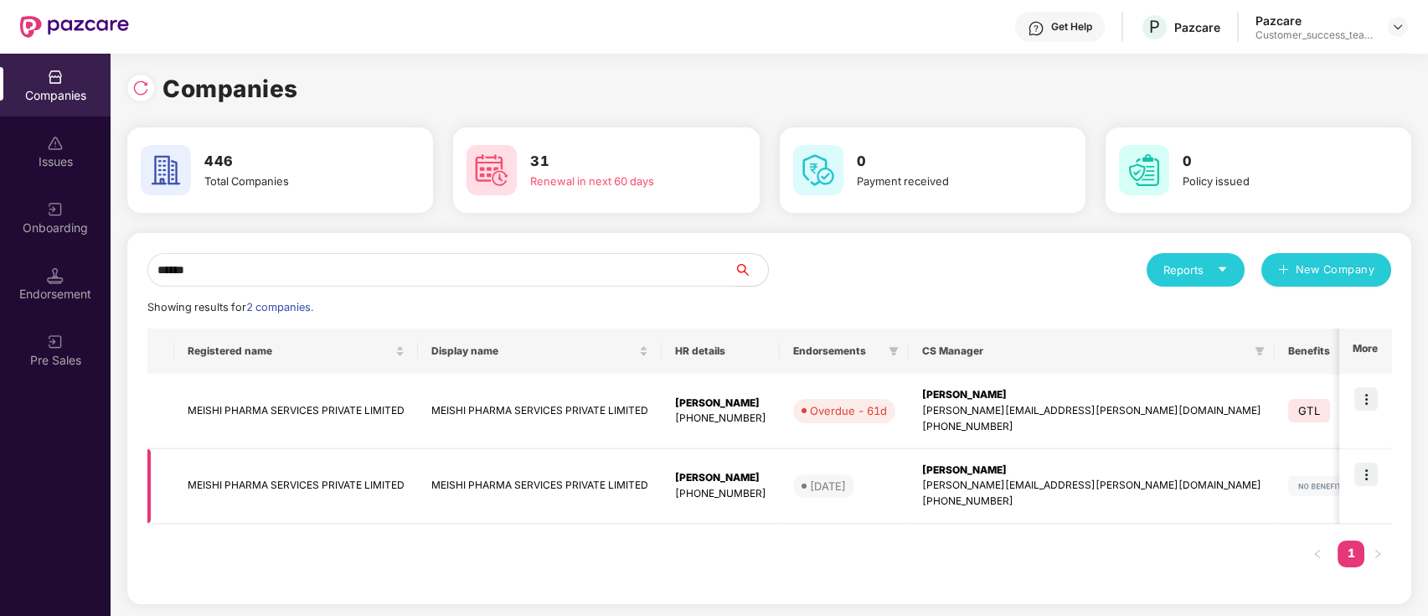
type input "******"
click at [677, 481] on div "[PERSON_NAME]" at bounding box center [720, 478] width 91 height 16
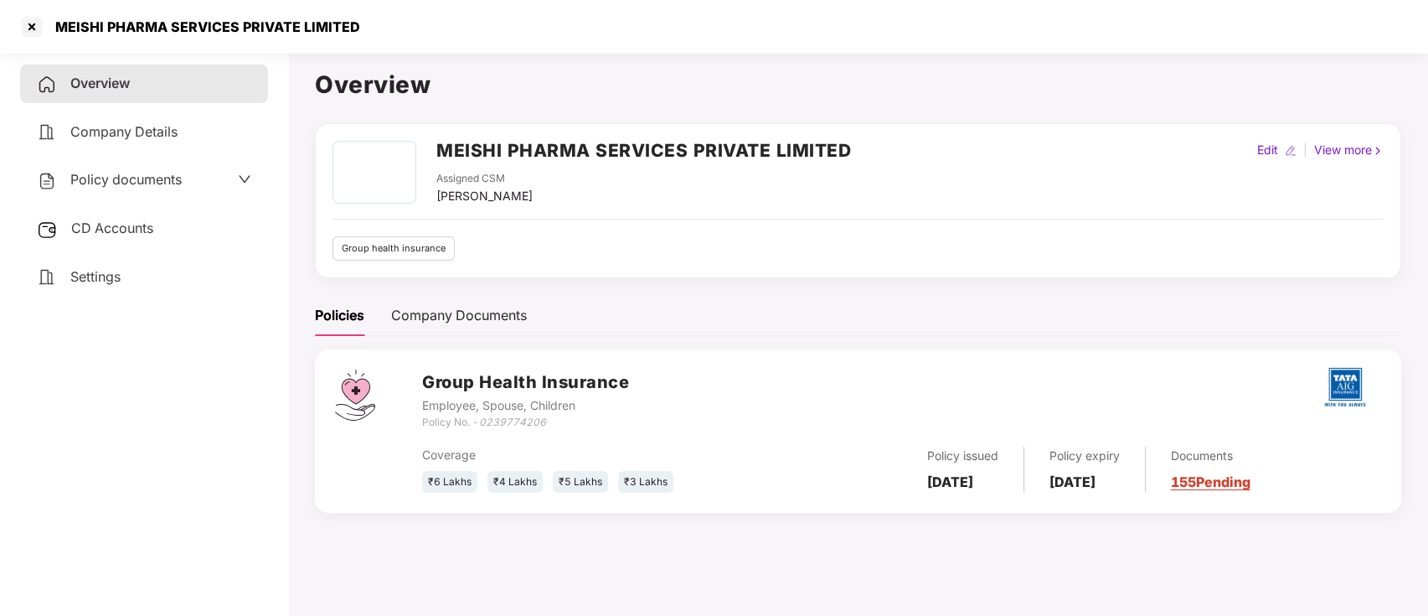
click at [117, 189] on div "Policy documents" at bounding box center [109, 180] width 145 height 22
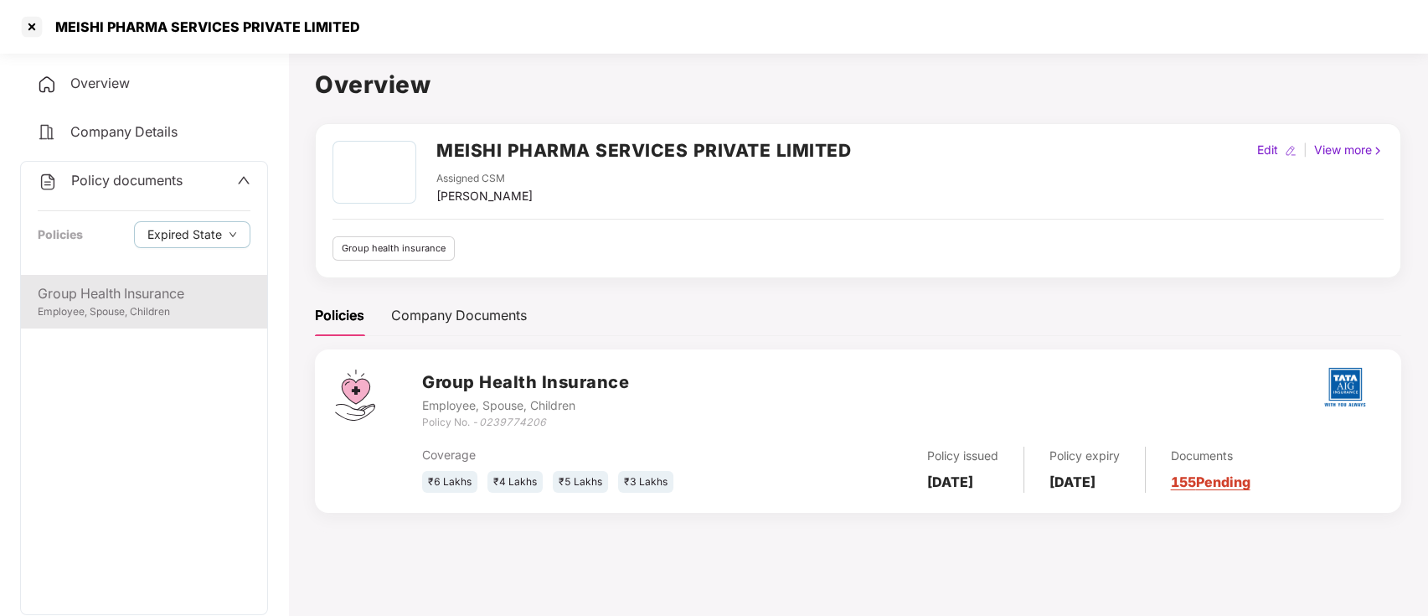
click at [137, 314] on div "Employee, Spouse, Children" at bounding box center [144, 312] width 213 height 16
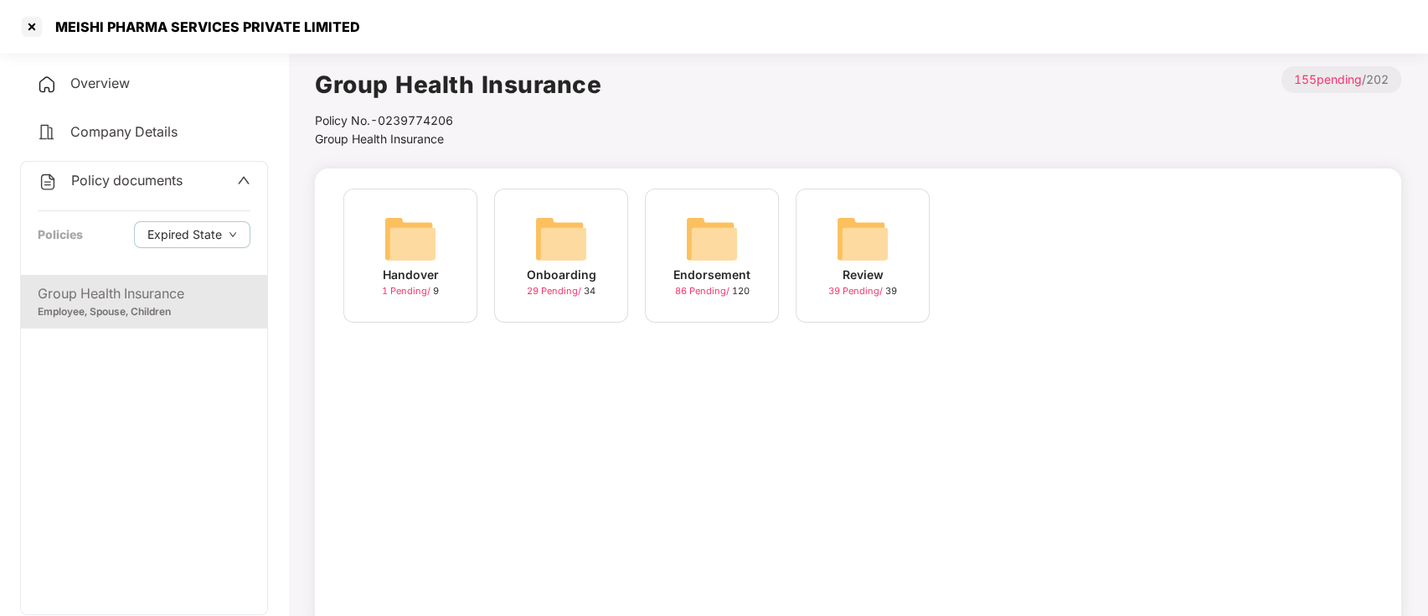
click at [576, 298] on div "29 Pending / 34" at bounding box center [561, 291] width 69 height 14
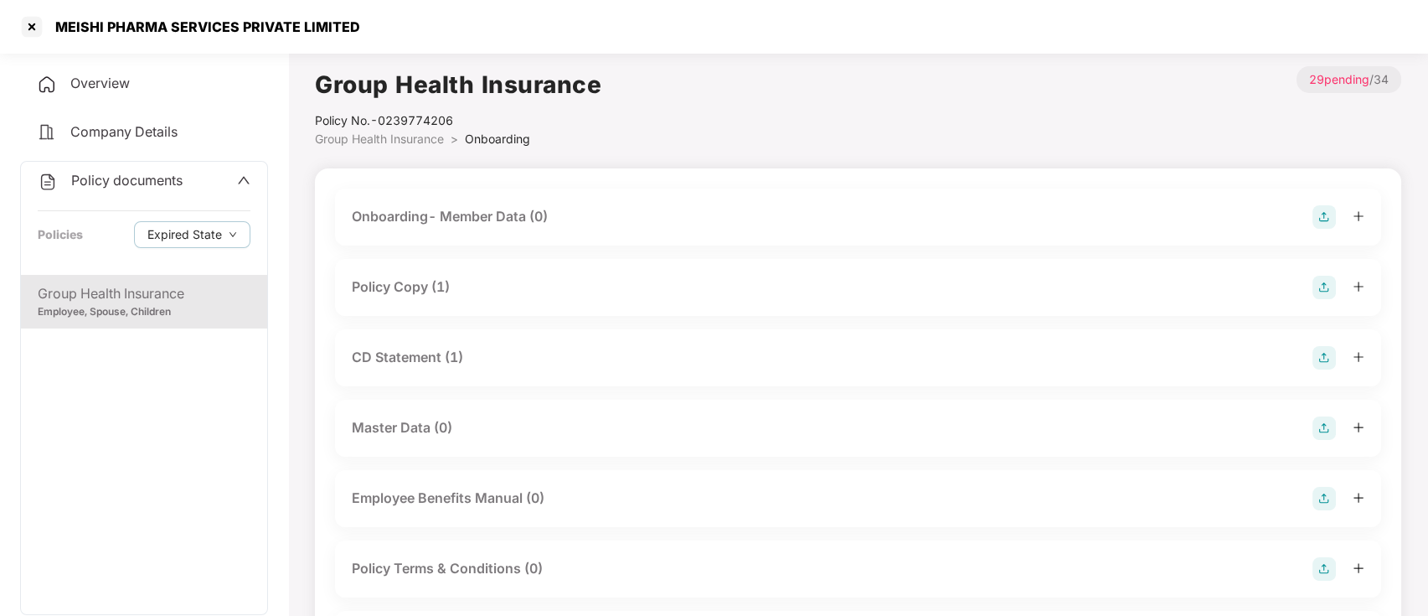
click at [395, 291] on div "Policy Copy (1)" at bounding box center [401, 286] width 98 height 21
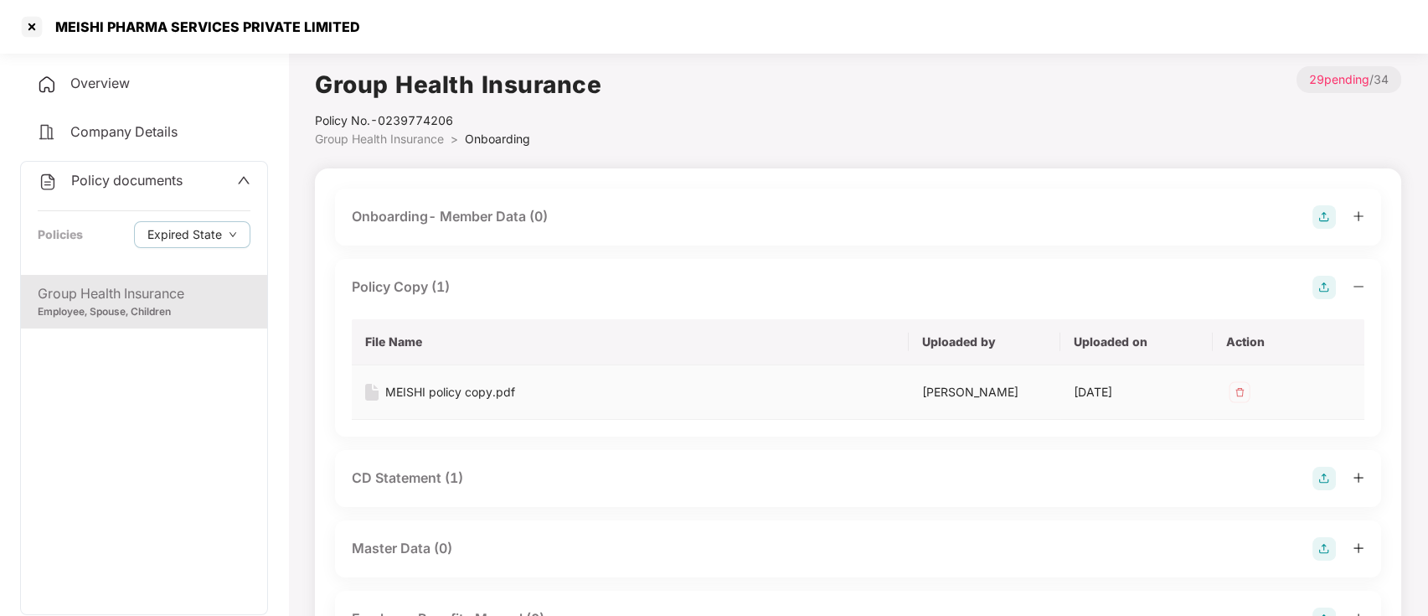
click at [410, 394] on div "MEISHI policy copy.pdf" at bounding box center [450, 392] width 130 height 18
